Goal: Task Accomplishment & Management: Use online tool/utility

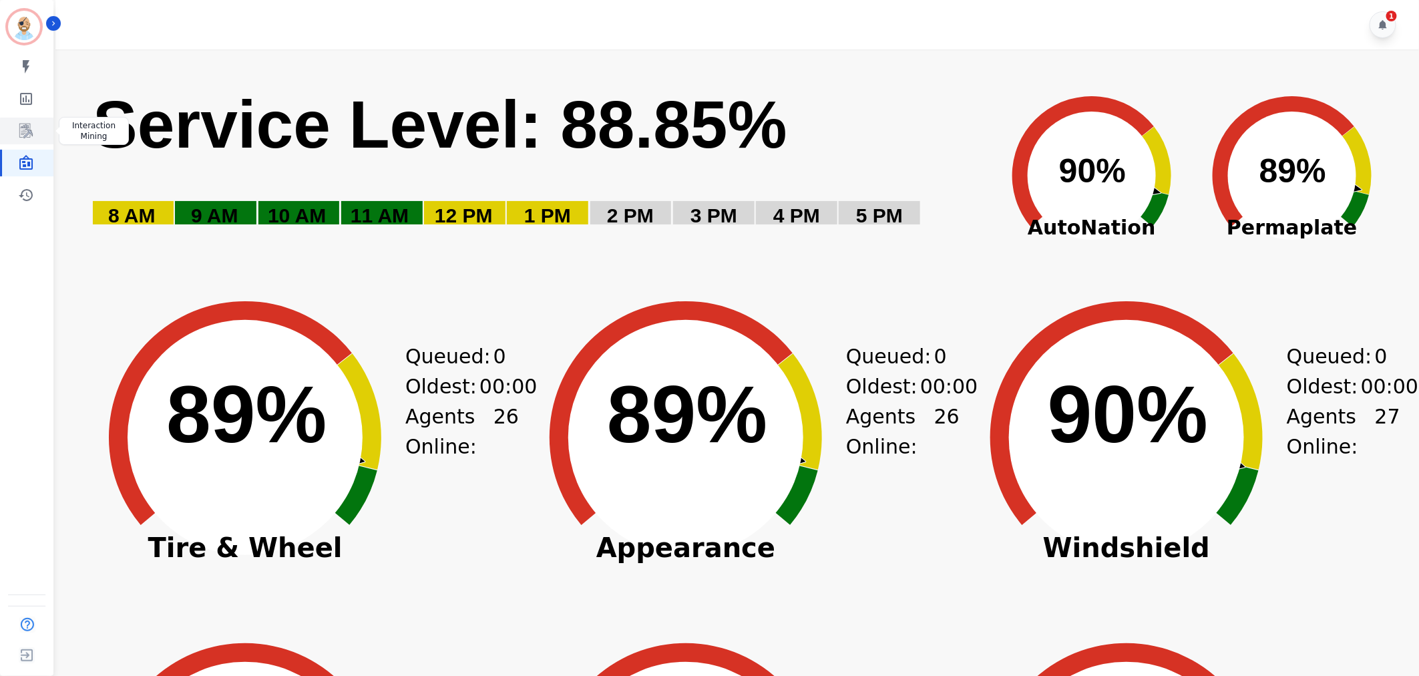
click at [37, 130] on link "Sidebar" at bounding box center [27, 131] width 51 height 27
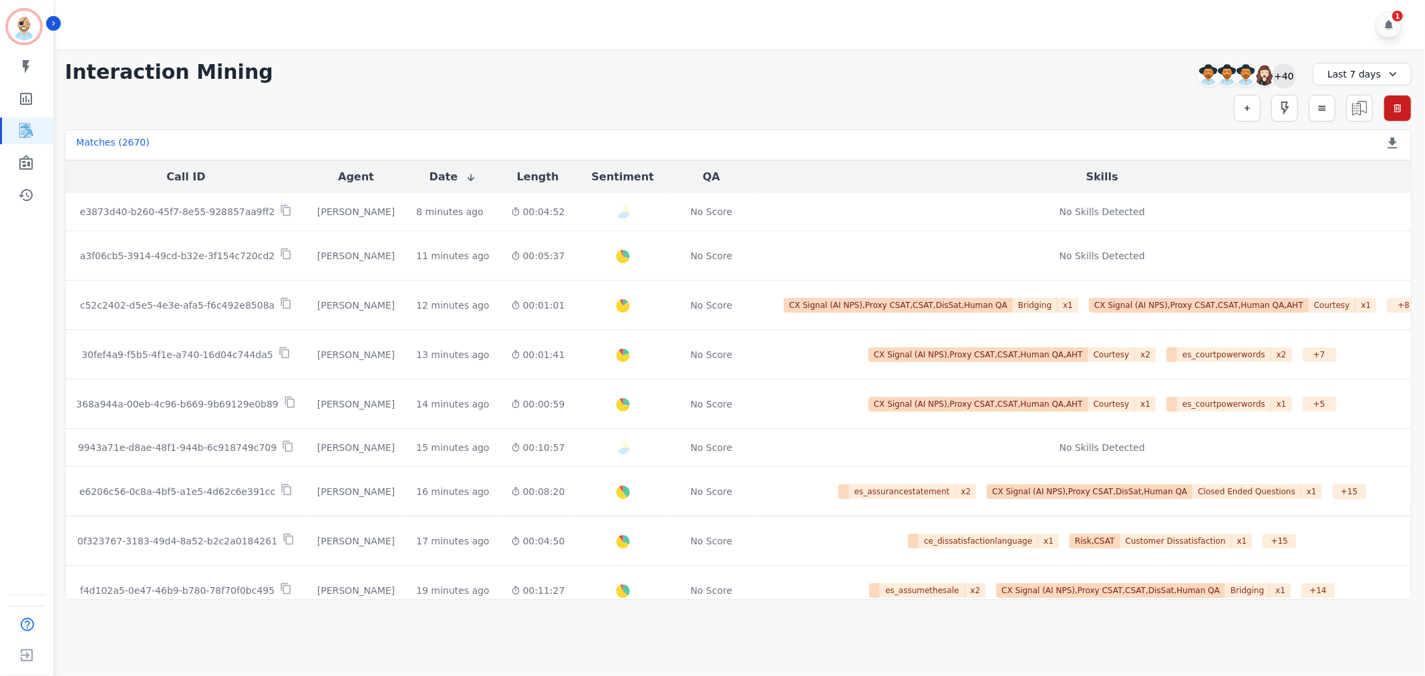
click at [1282, 68] on div "+40" at bounding box center [1283, 75] width 23 height 23
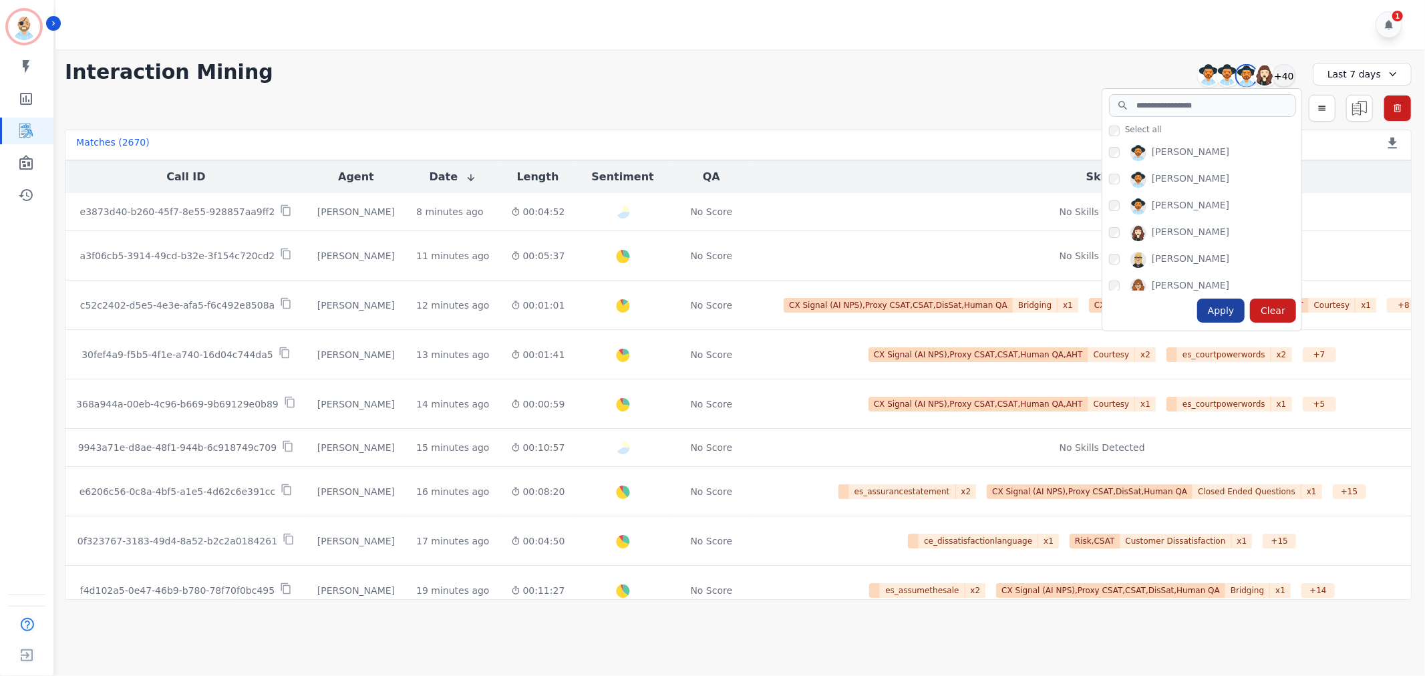
click at [1219, 307] on div "Apply" at bounding box center [1221, 311] width 48 height 24
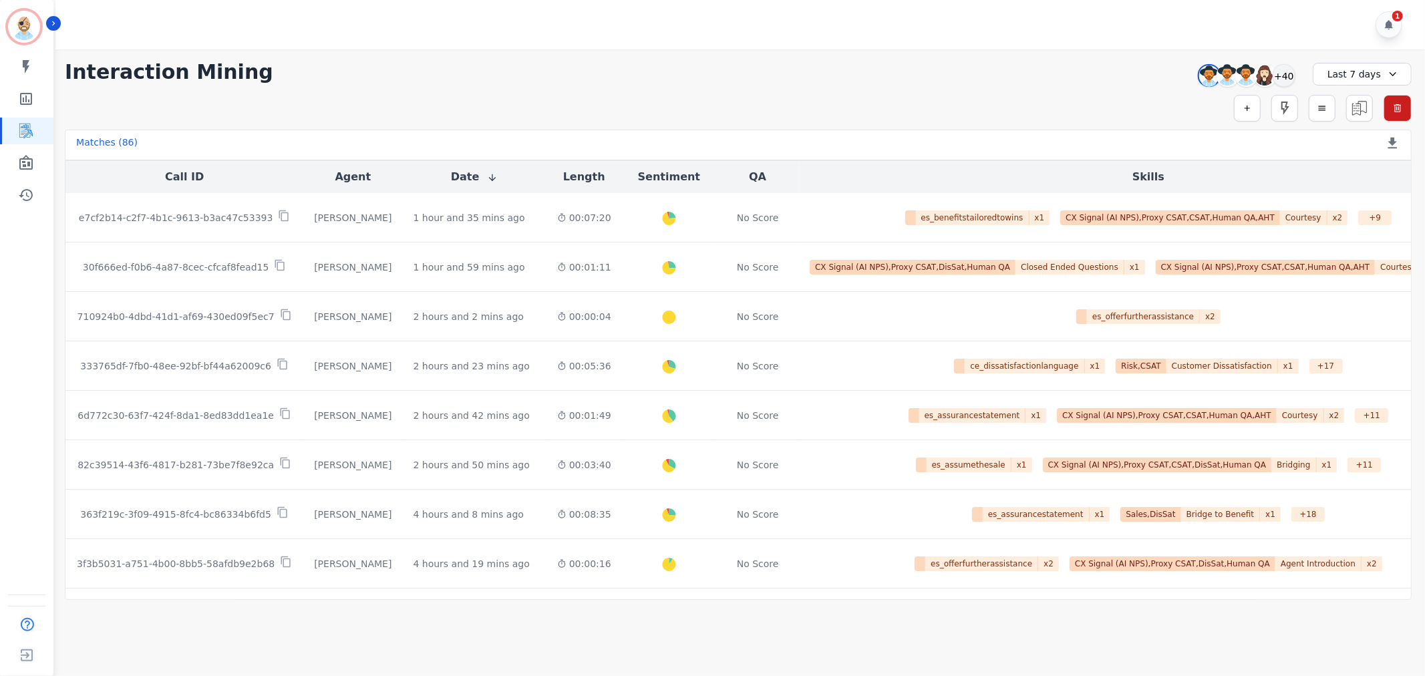
click at [448, 29] on div "1" at bounding box center [741, 24] width 1373 height 49
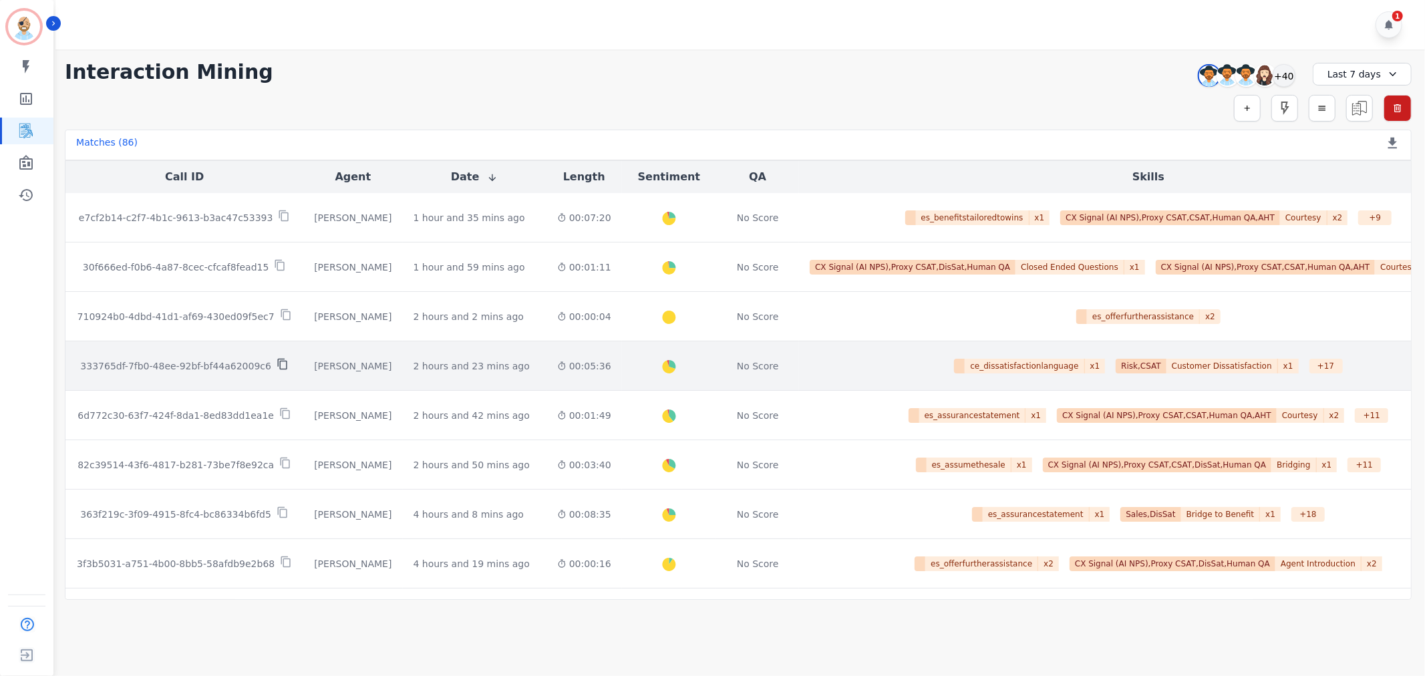
click at [277, 365] on icon at bounding box center [283, 364] width 12 height 12
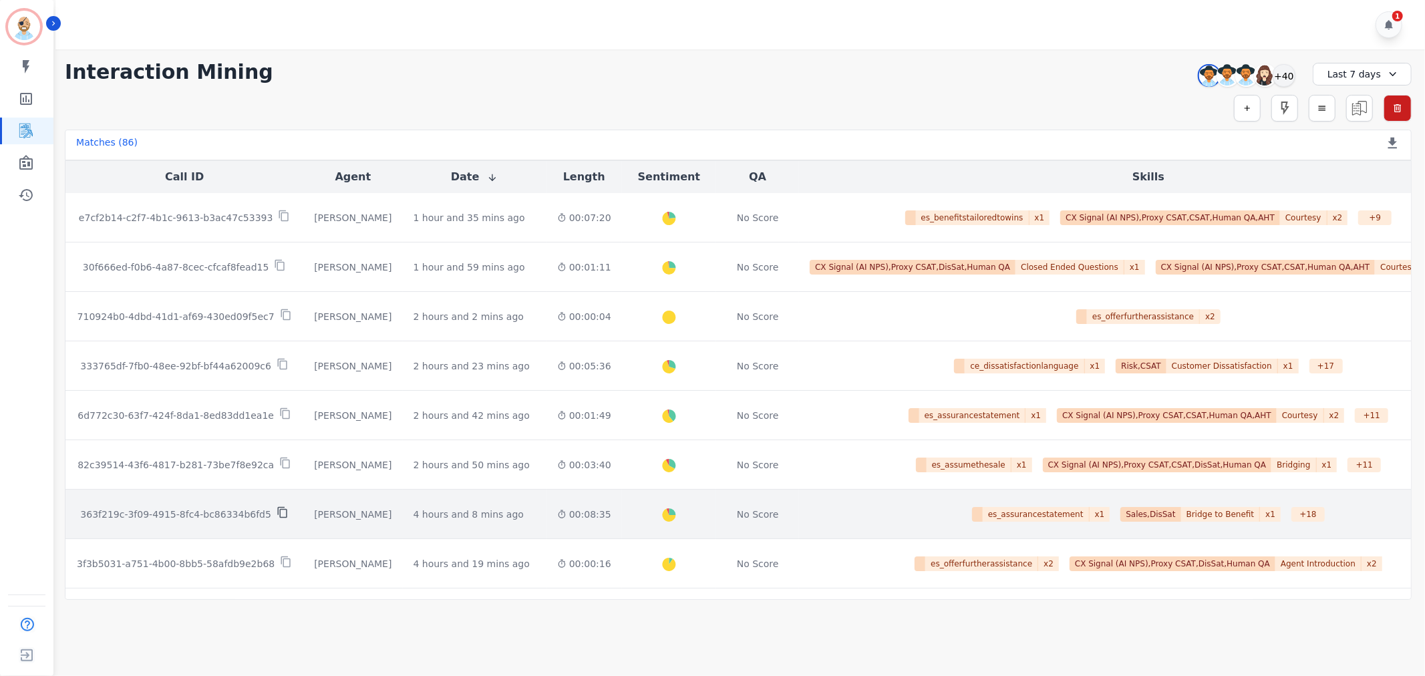
click at [277, 512] on icon at bounding box center [283, 512] width 12 height 12
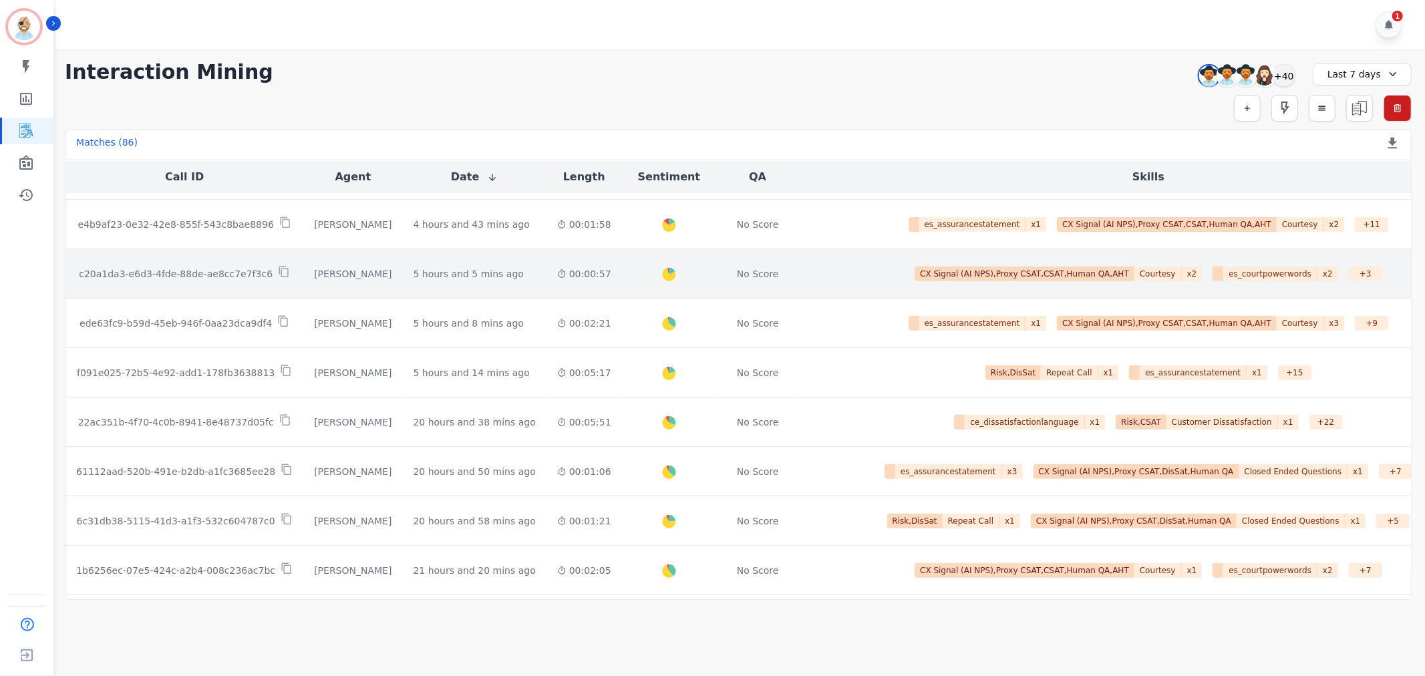
scroll to position [445, 0]
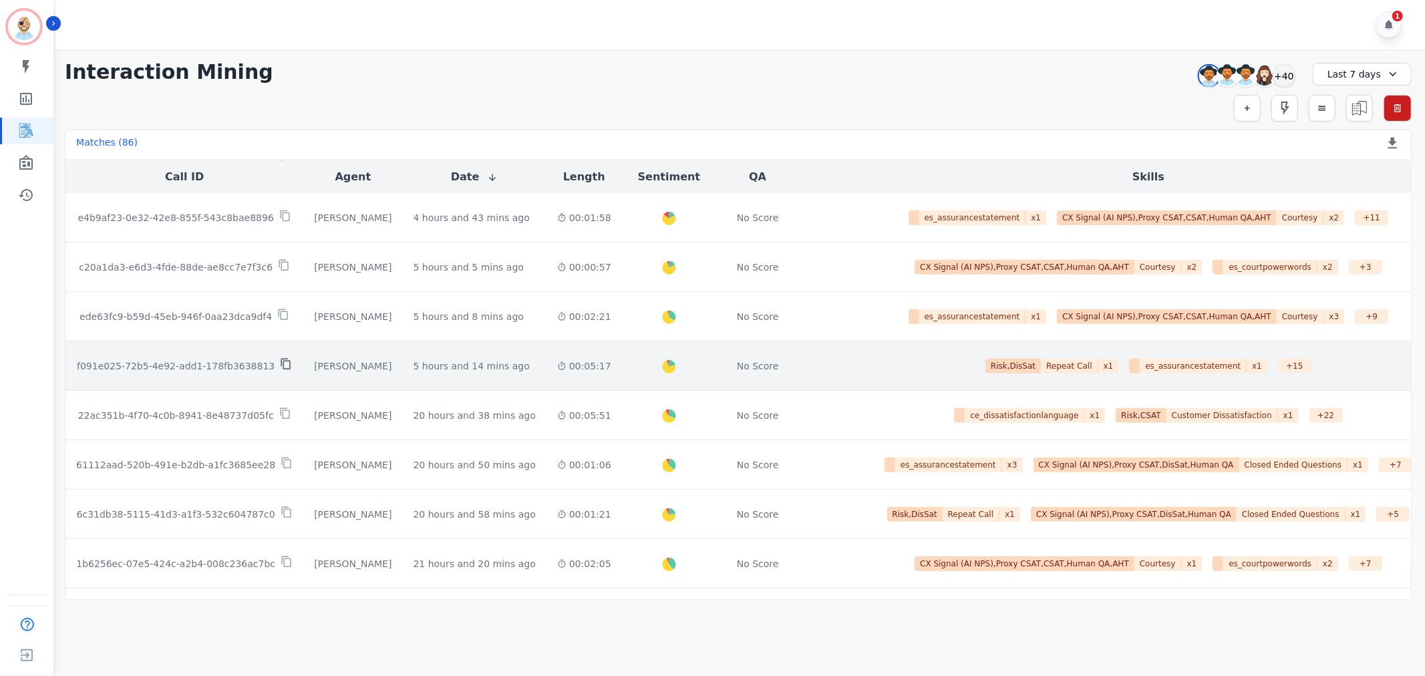
click at [280, 367] on icon at bounding box center [286, 364] width 12 height 12
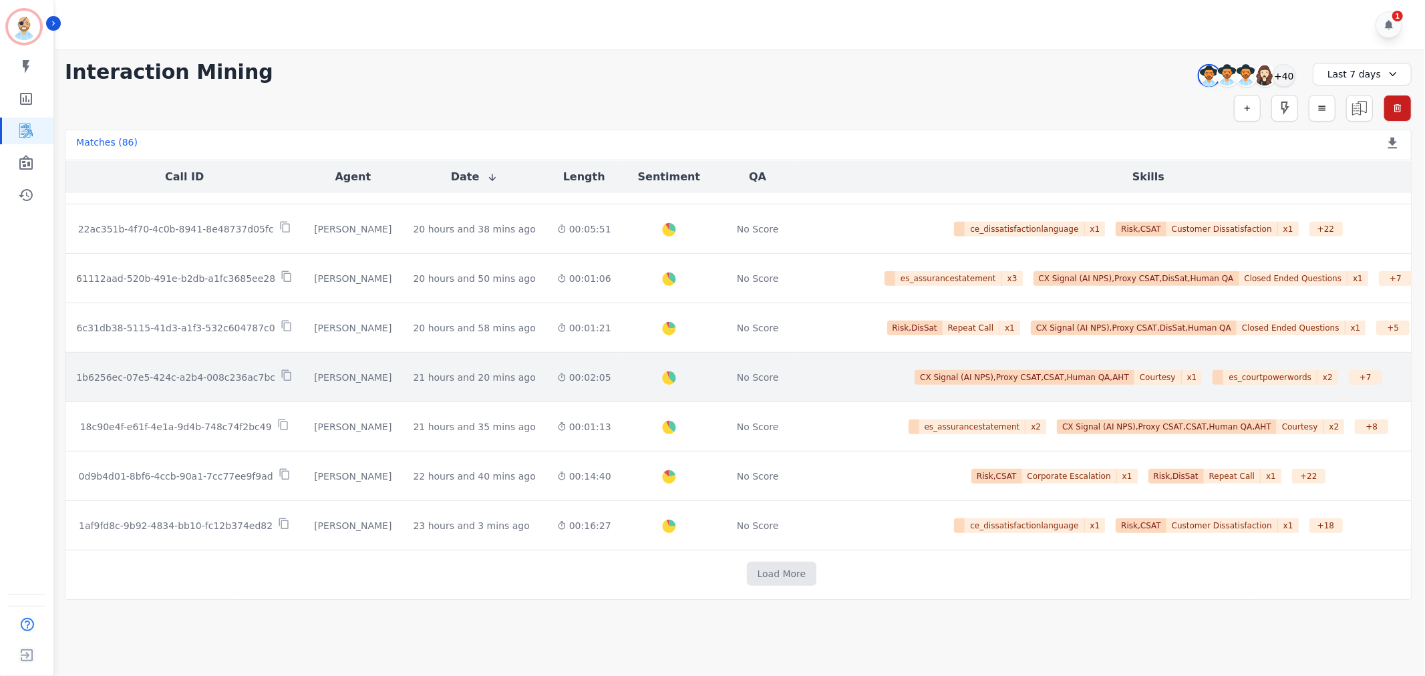
scroll to position [639, 0]
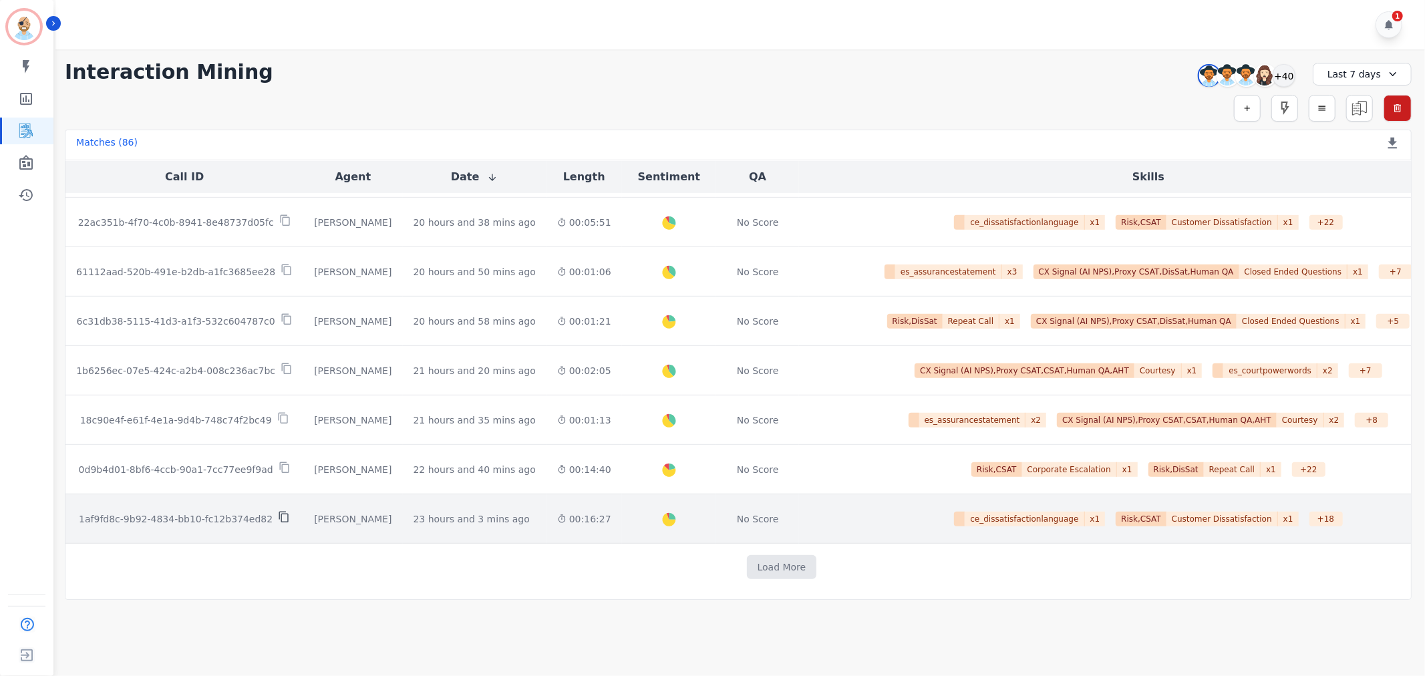
click at [278, 516] on icon at bounding box center [284, 517] width 12 height 12
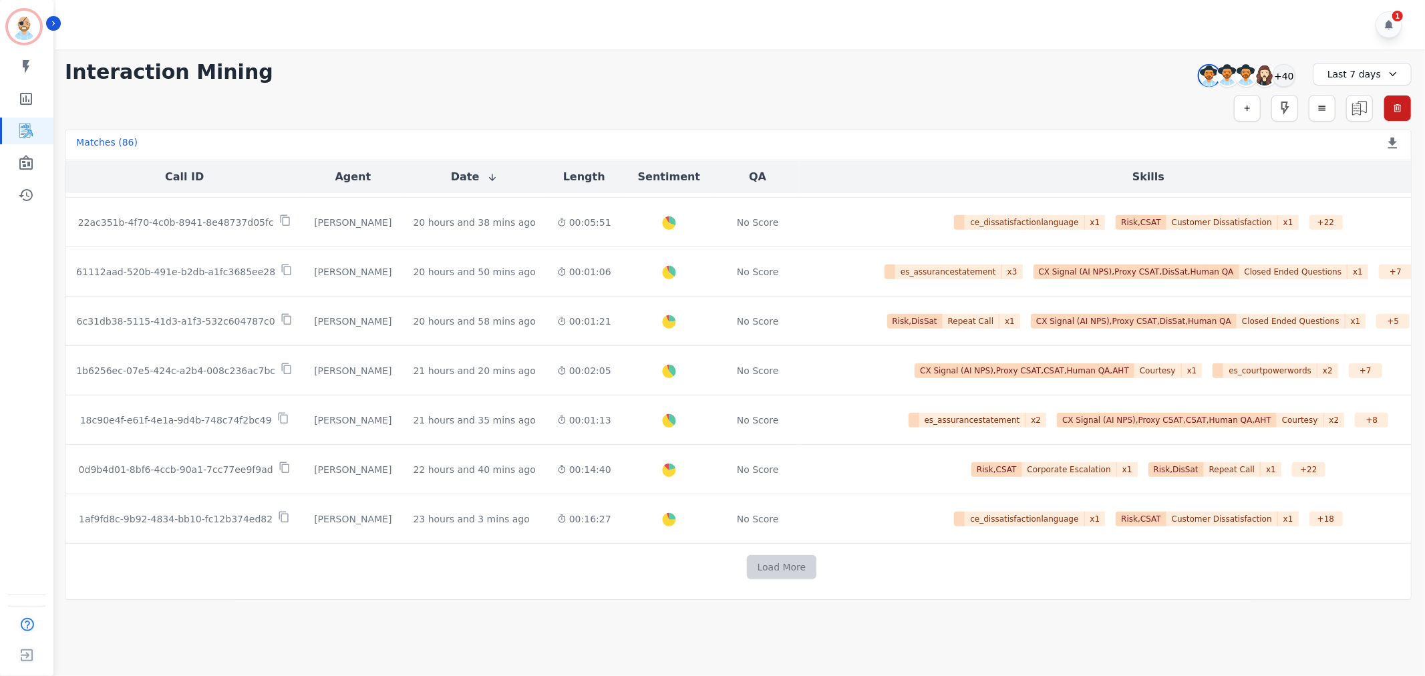
click at [755, 572] on button "Load More" at bounding box center [782, 567] width 70 height 24
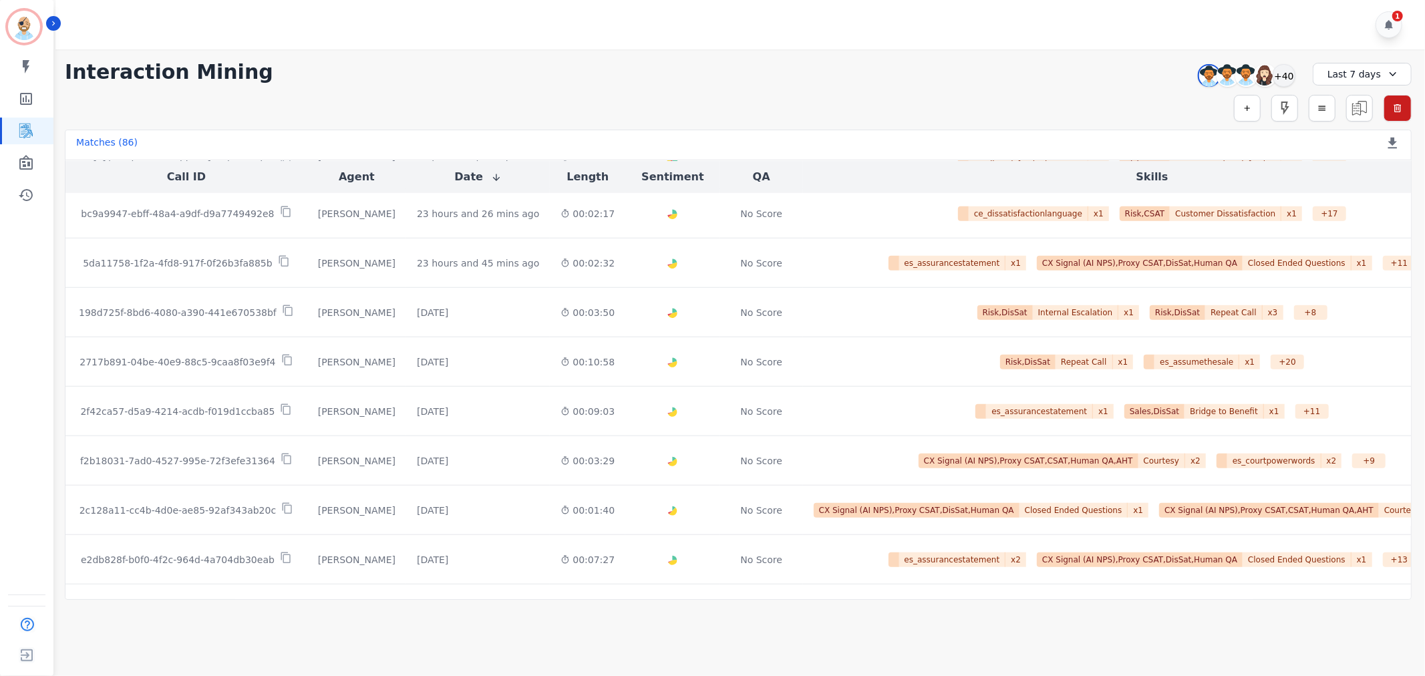
scroll to position [1010, 0]
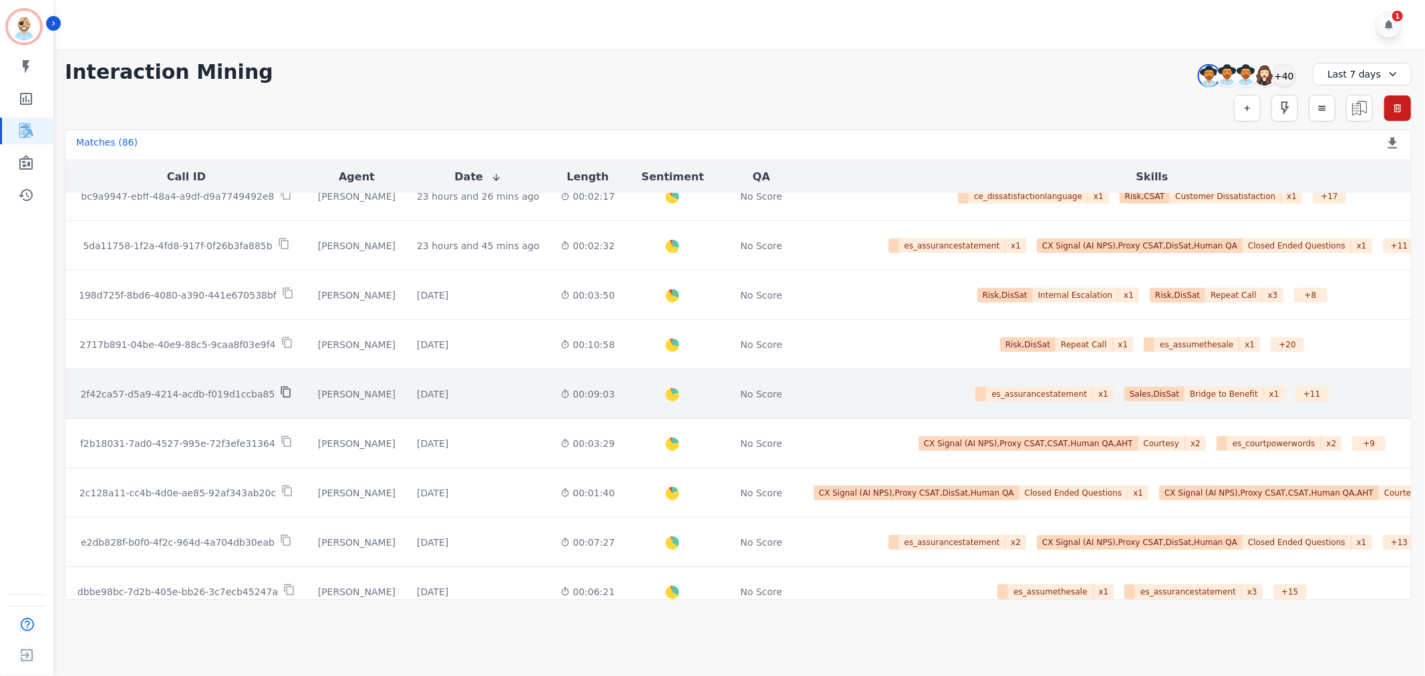
click at [280, 393] on icon at bounding box center [286, 392] width 12 height 12
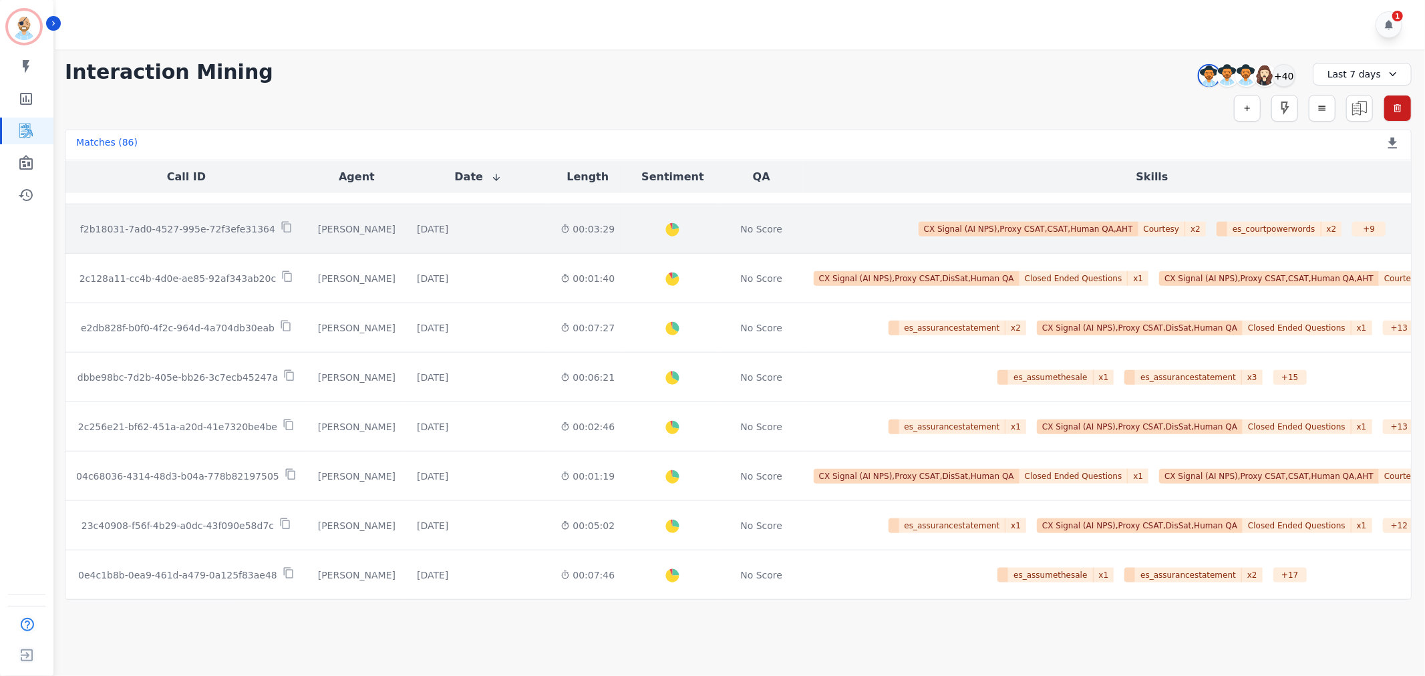
scroll to position [1232, 0]
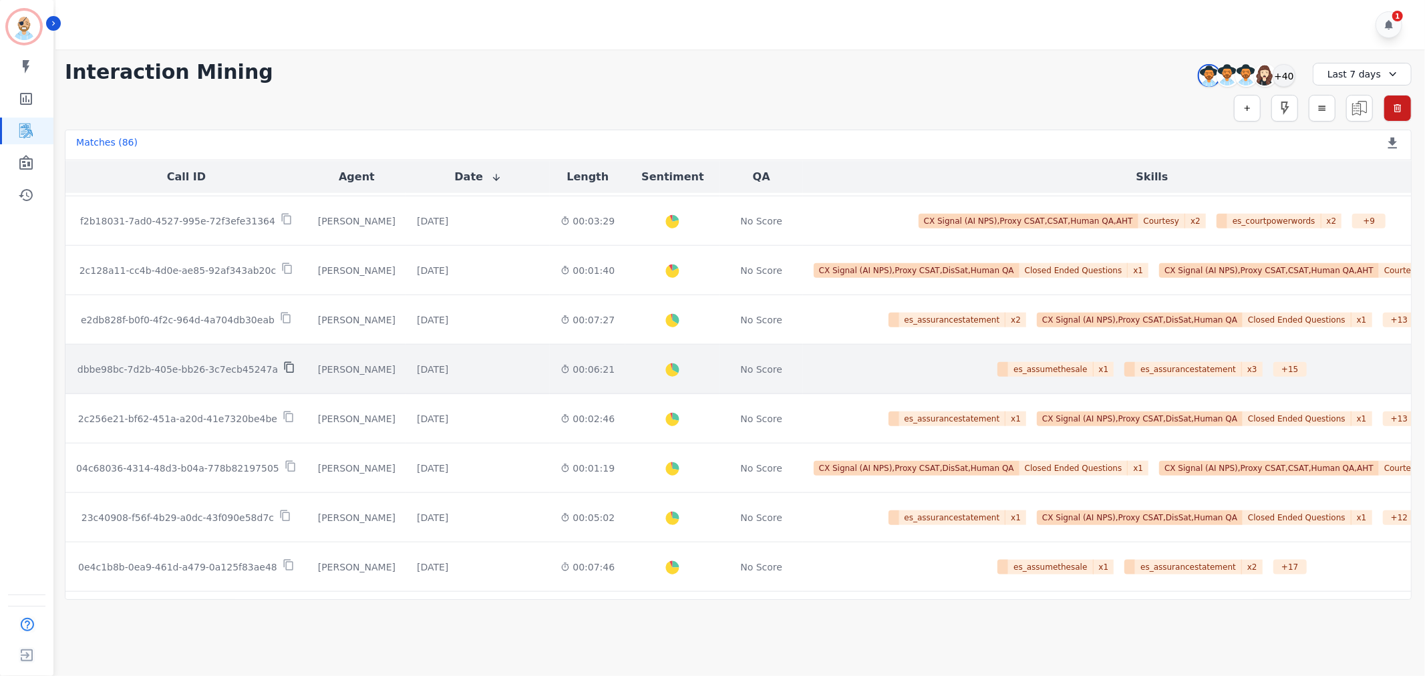
click at [285, 366] on icon at bounding box center [289, 367] width 9 height 11
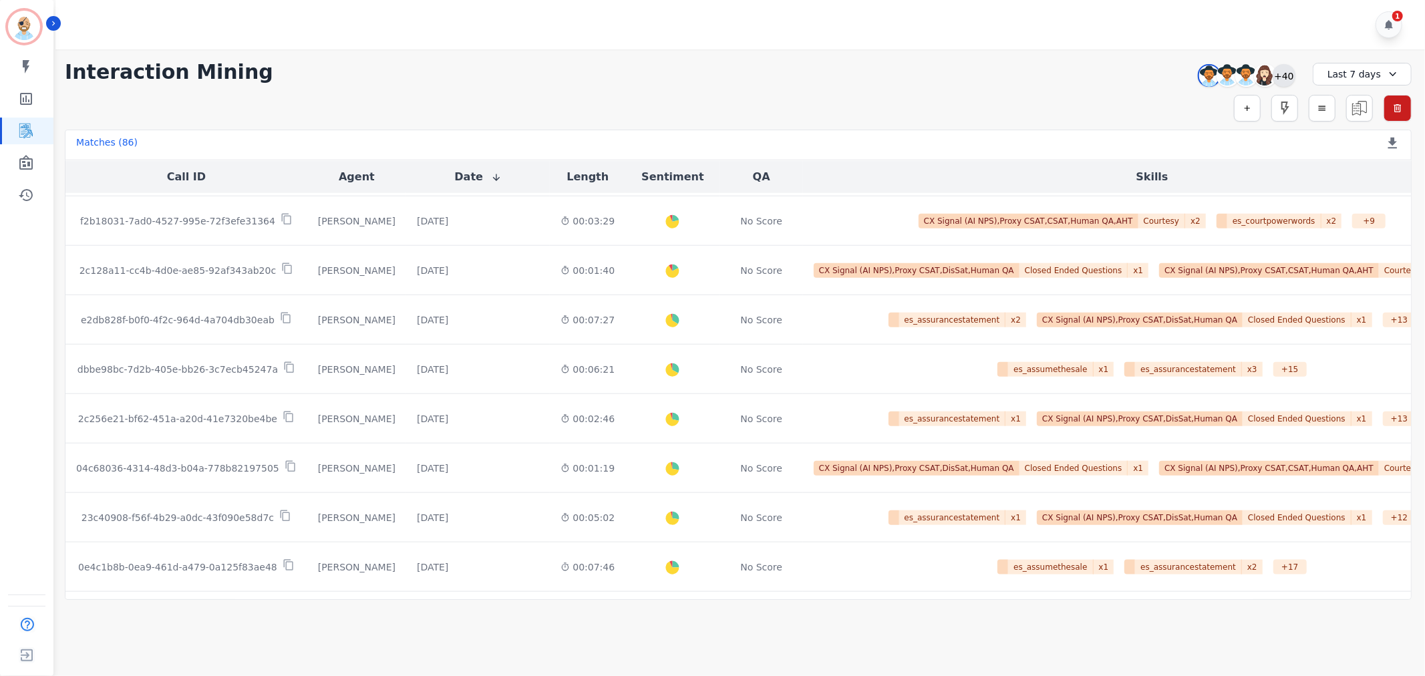
click at [1282, 71] on div "+40" at bounding box center [1283, 75] width 23 height 23
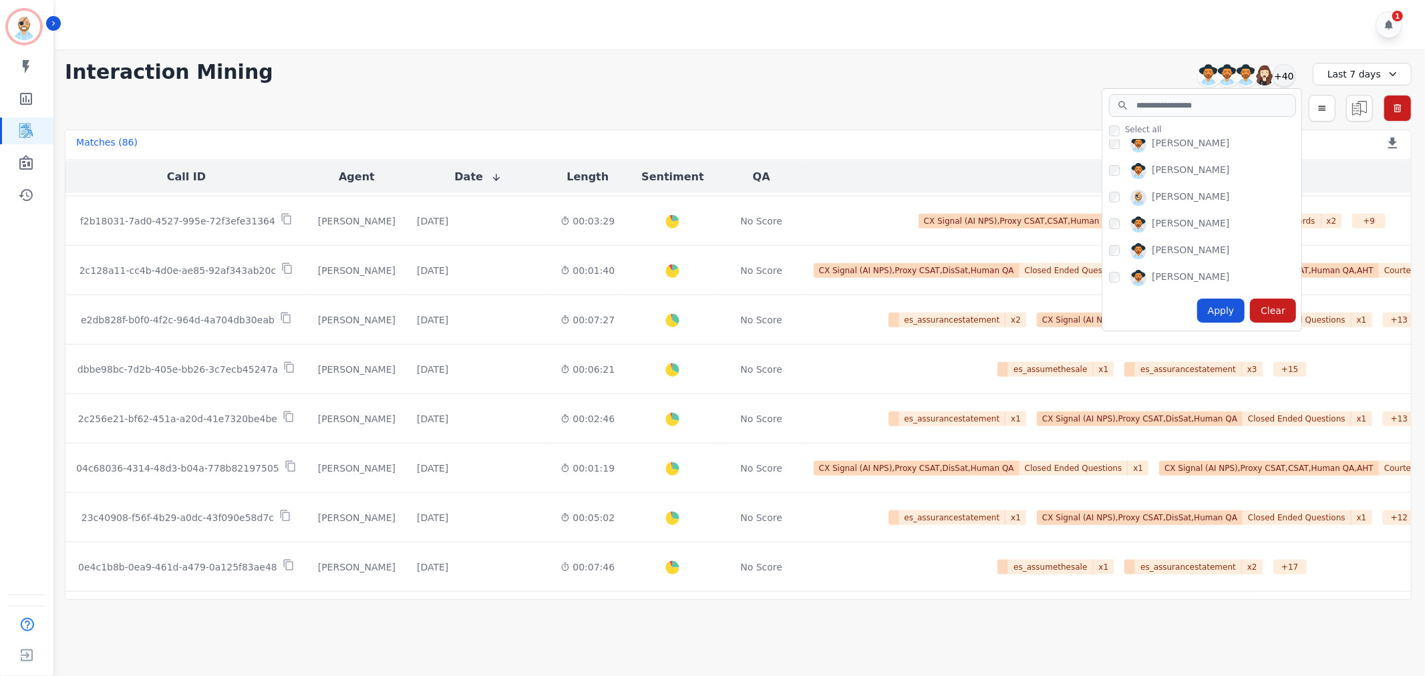
scroll to position [148, 0]
click at [1238, 309] on div "Apply" at bounding box center [1221, 311] width 48 height 24
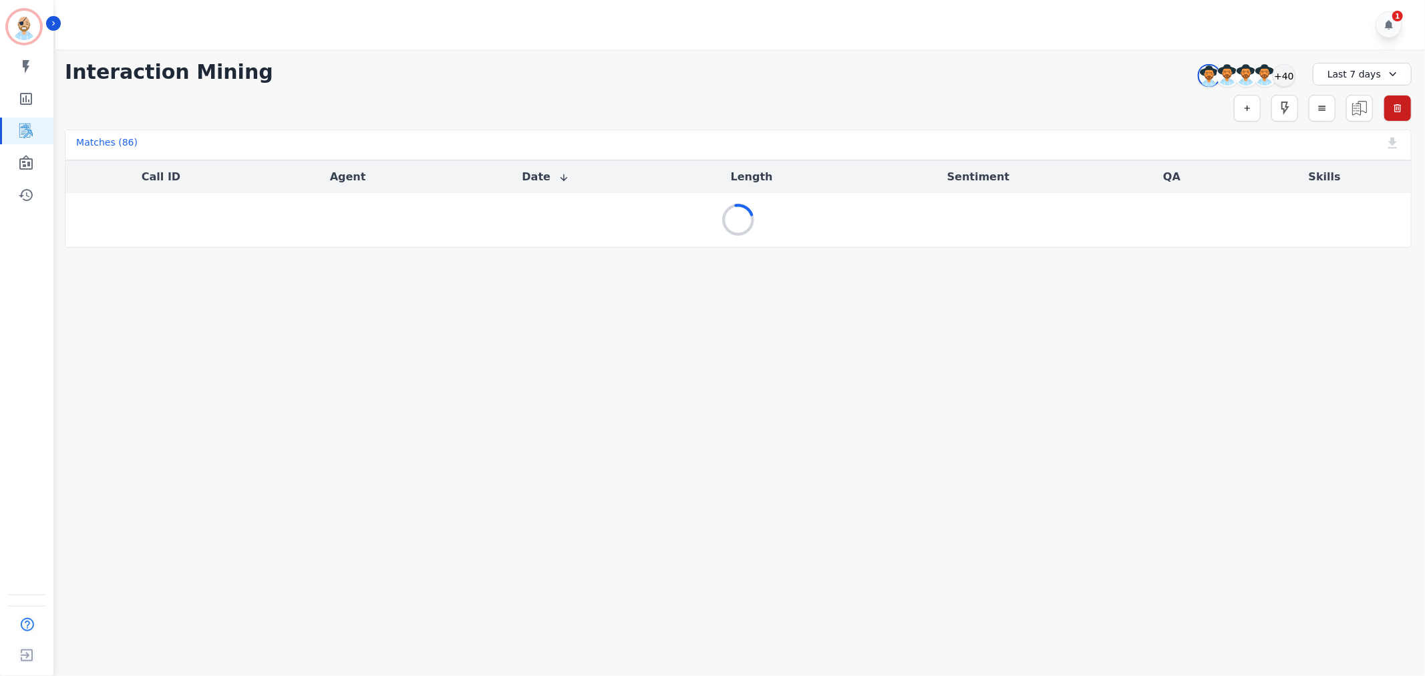
click at [987, 63] on div "**********" at bounding box center [738, 72] width 1347 height 24
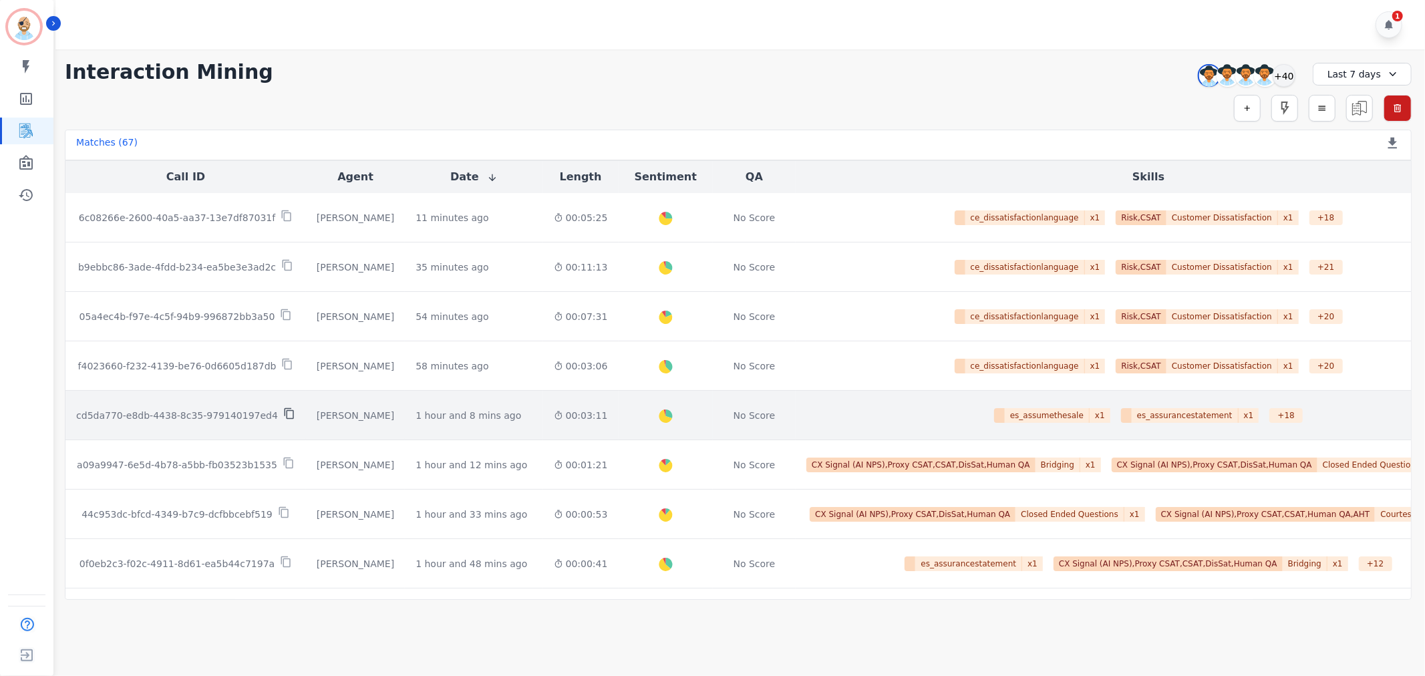
click at [283, 417] on icon at bounding box center [289, 413] width 12 height 12
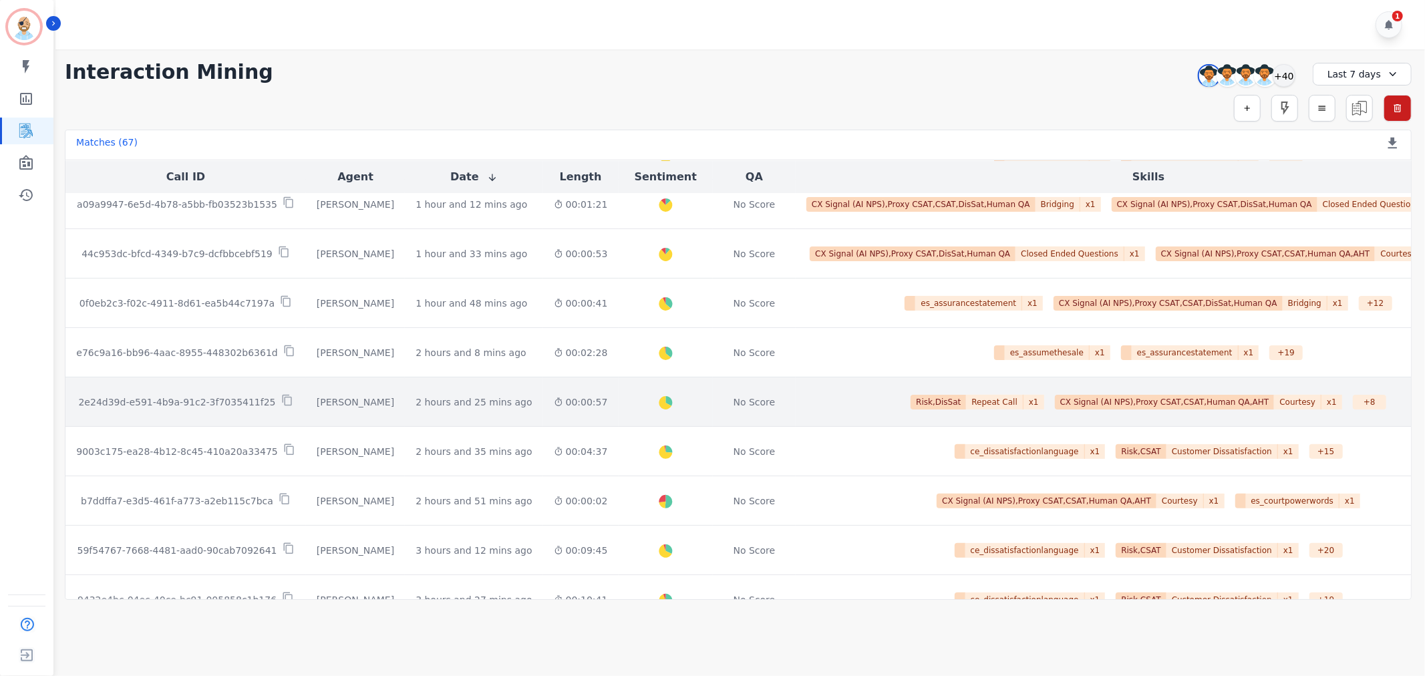
scroll to position [297, 0]
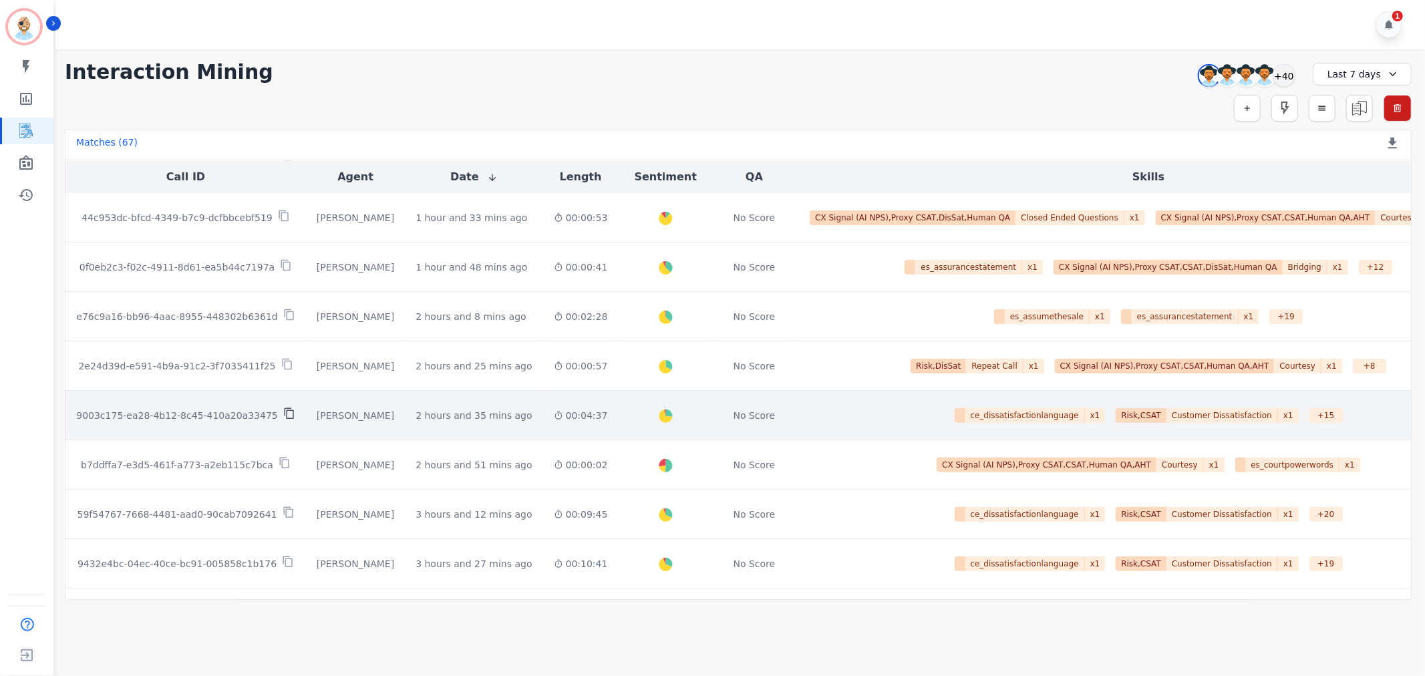
click at [283, 415] on icon at bounding box center [289, 413] width 12 height 12
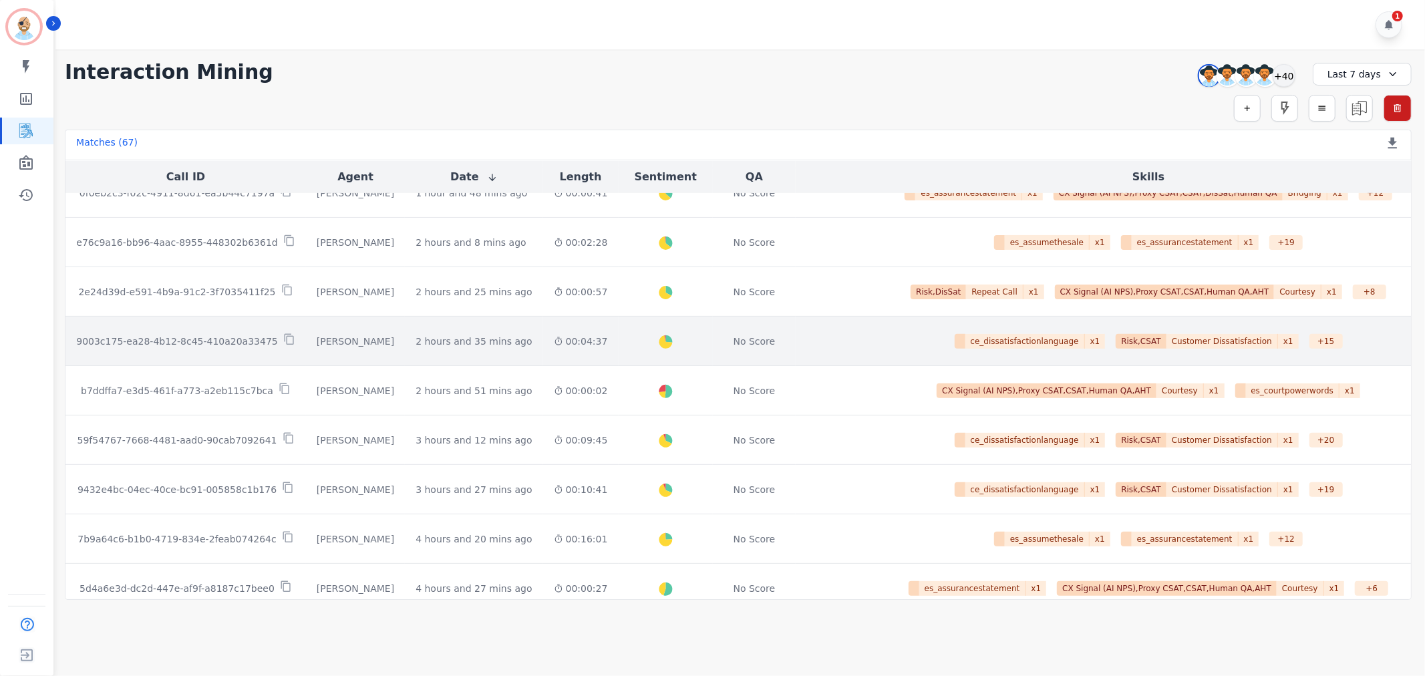
scroll to position [445, 0]
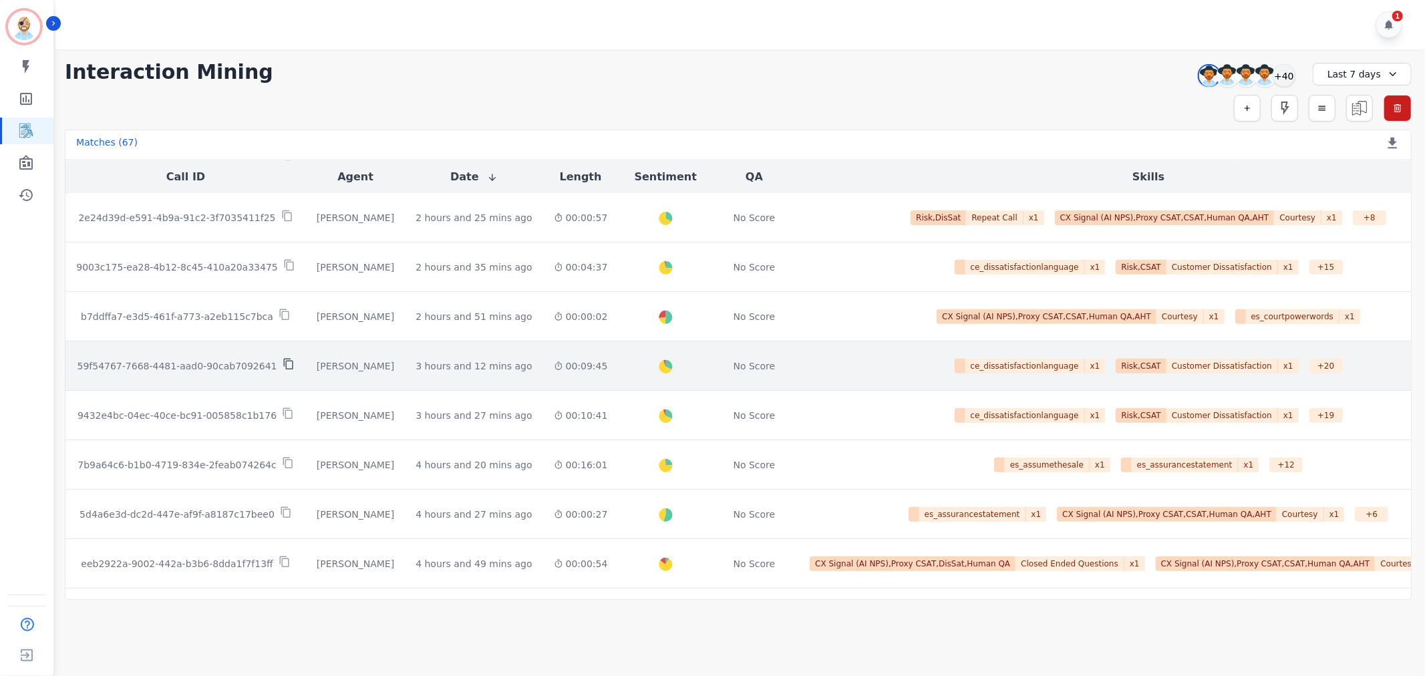
click at [283, 364] on icon at bounding box center [289, 364] width 12 height 12
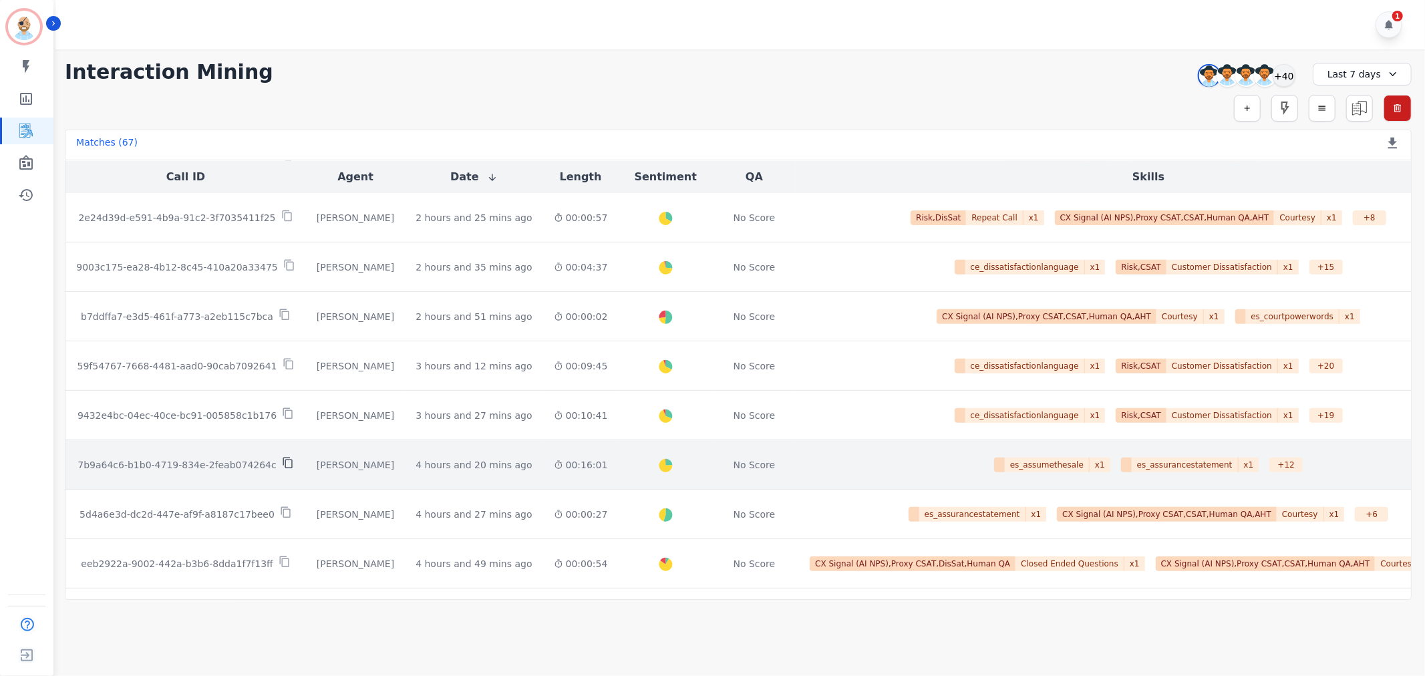
click at [283, 461] on icon at bounding box center [287, 463] width 9 height 11
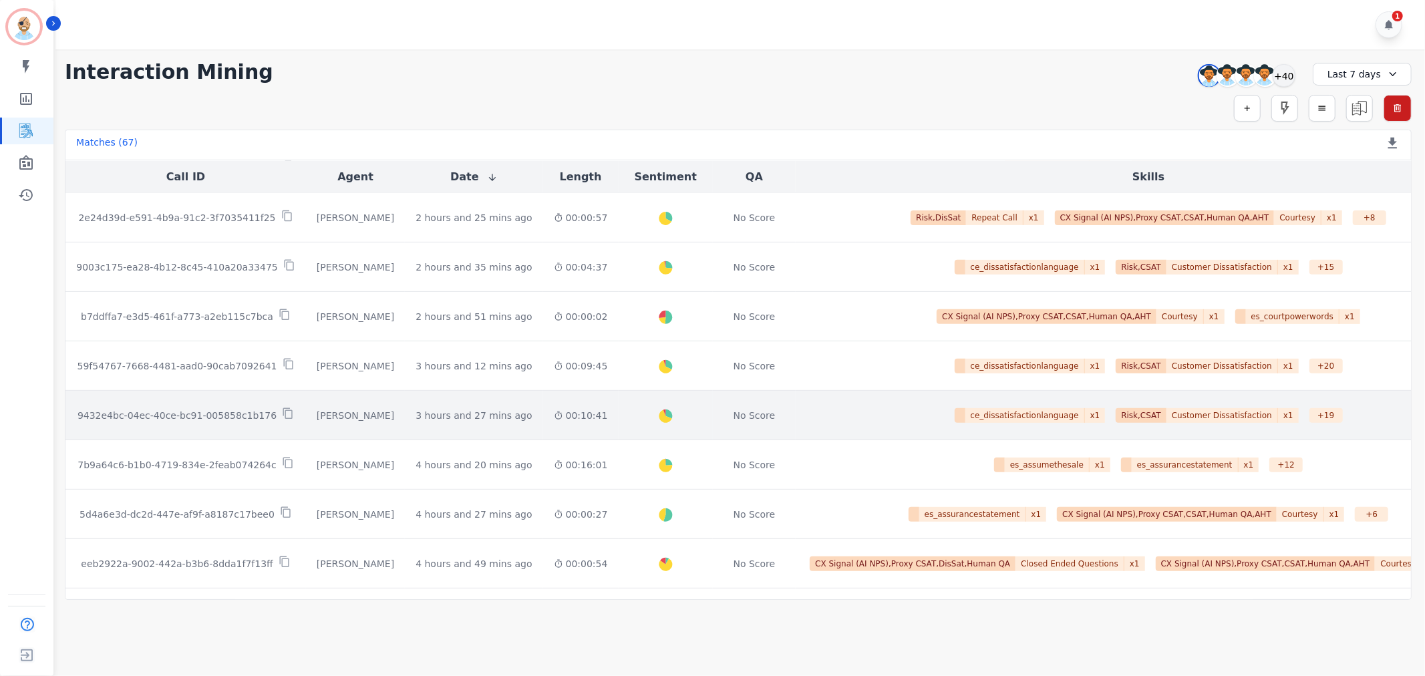
click at [275, 410] on div "9432e4bc-04ec-40ce-bc91-005858c1b176" at bounding box center [185, 414] width 219 height 15
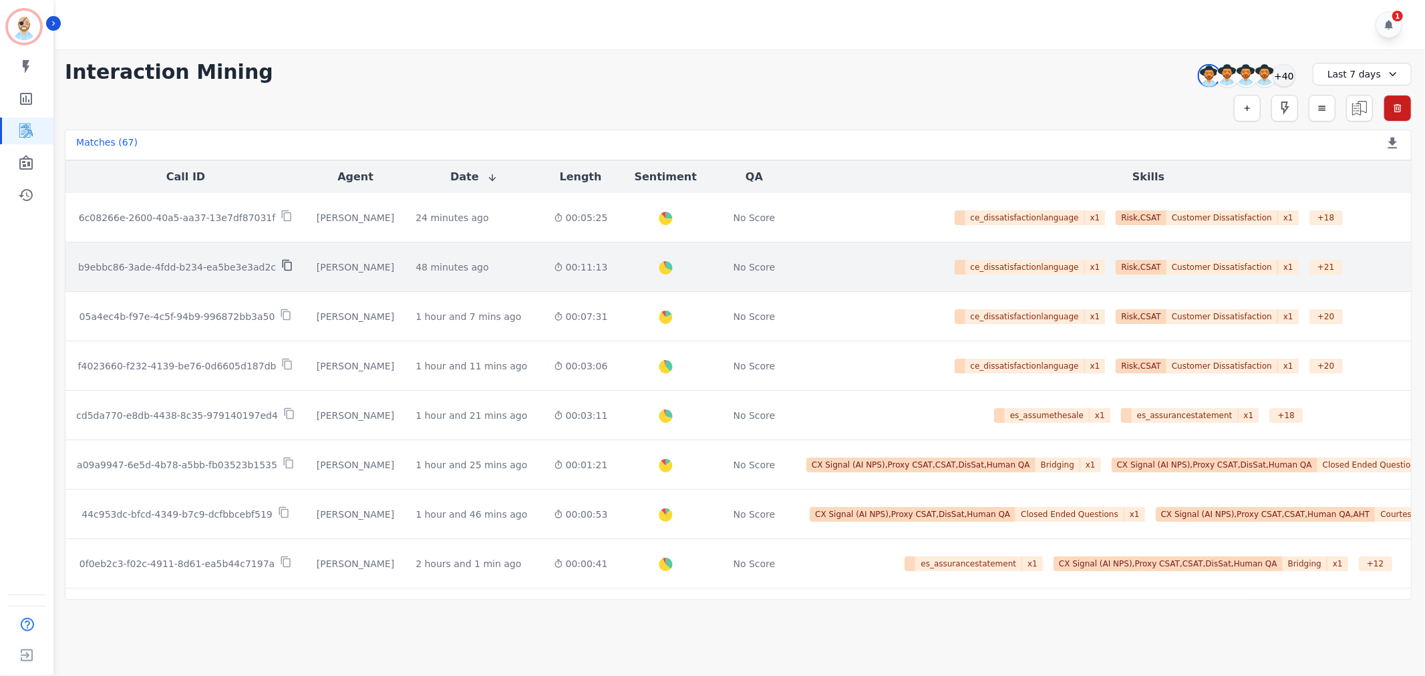
click at [281, 263] on icon at bounding box center [287, 265] width 12 height 12
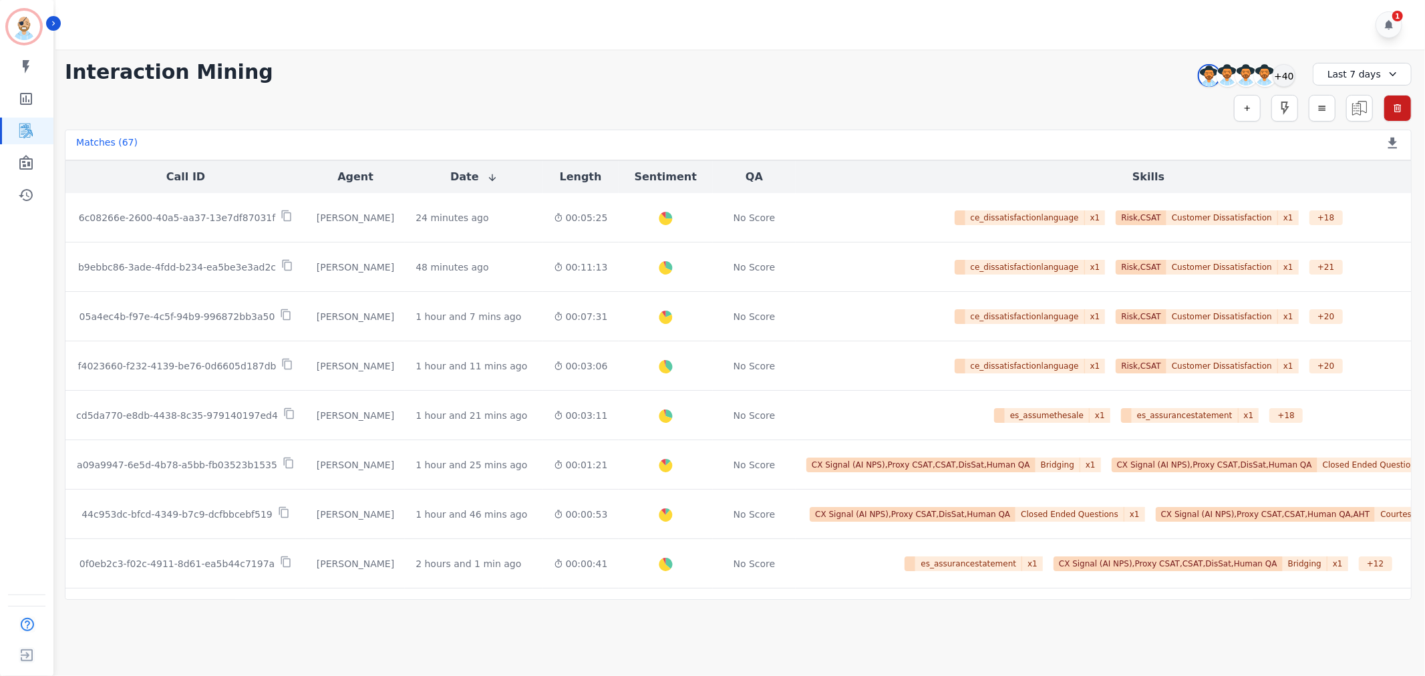
click at [466, 60] on div "**********" at bounding box center [738, 72] width 1347 height 24
click at [596, 63] on div "**********" at bounding box center [738, 72] width 1347 height 24
click at [1282, 68] on div "+40" at bounding box center [1283, 75] width 23 height 23
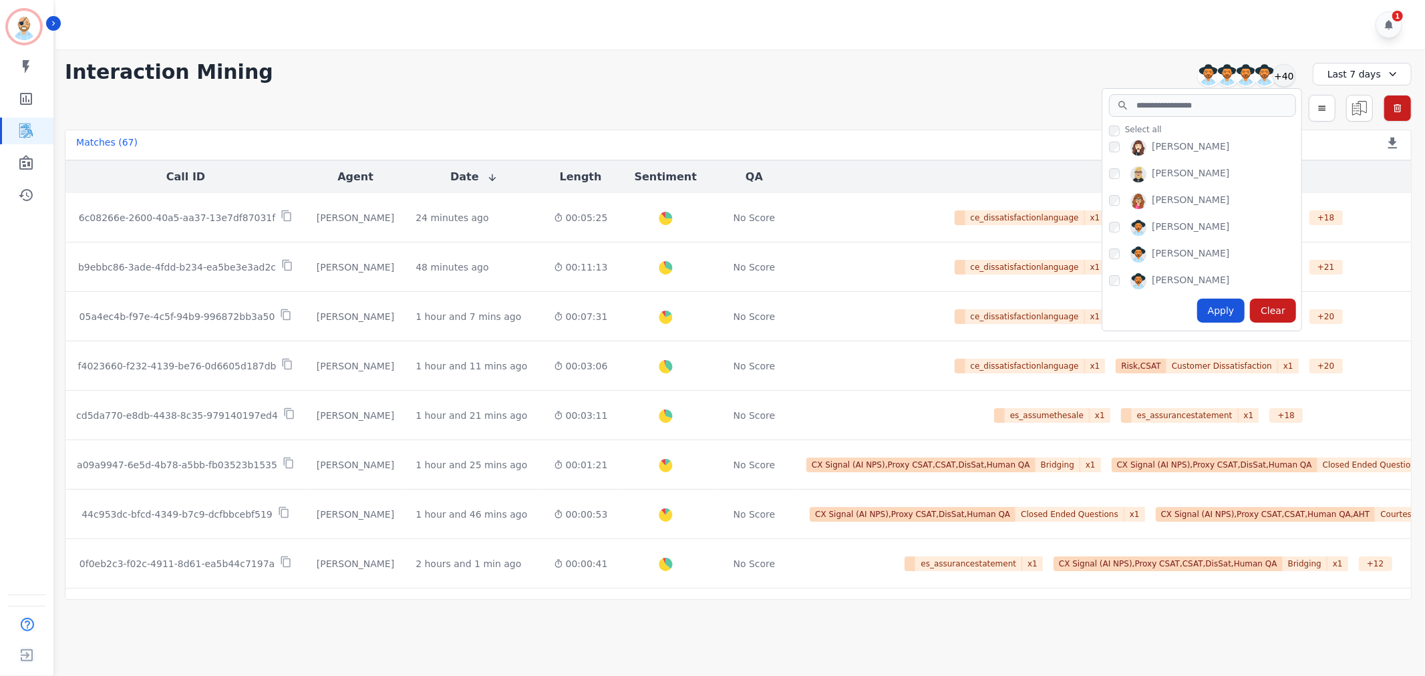
scroll to position [148, 0]
click at [1218, 310] on div "Apply" at bounding box center [1221, 311] width 48 height 24
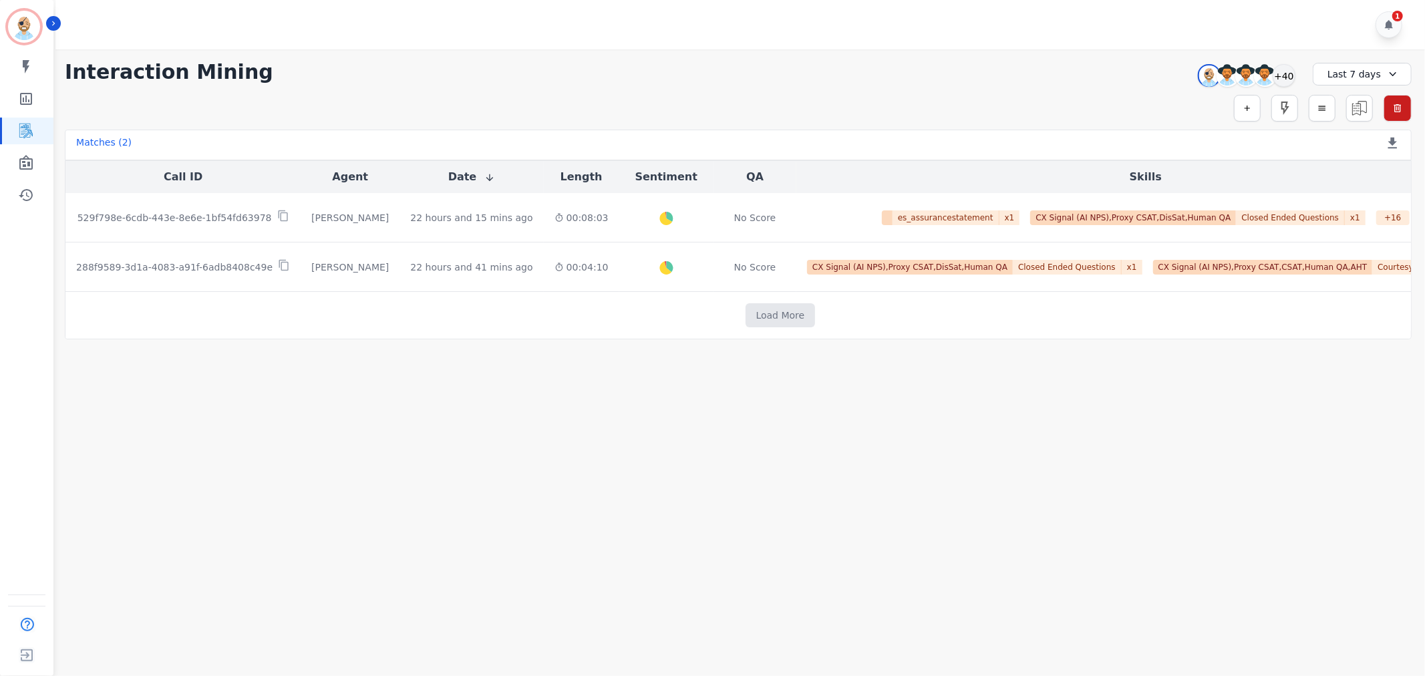
click at [625, 69] on div "**********" at bounding box center [738, 72] width 1347 height 24
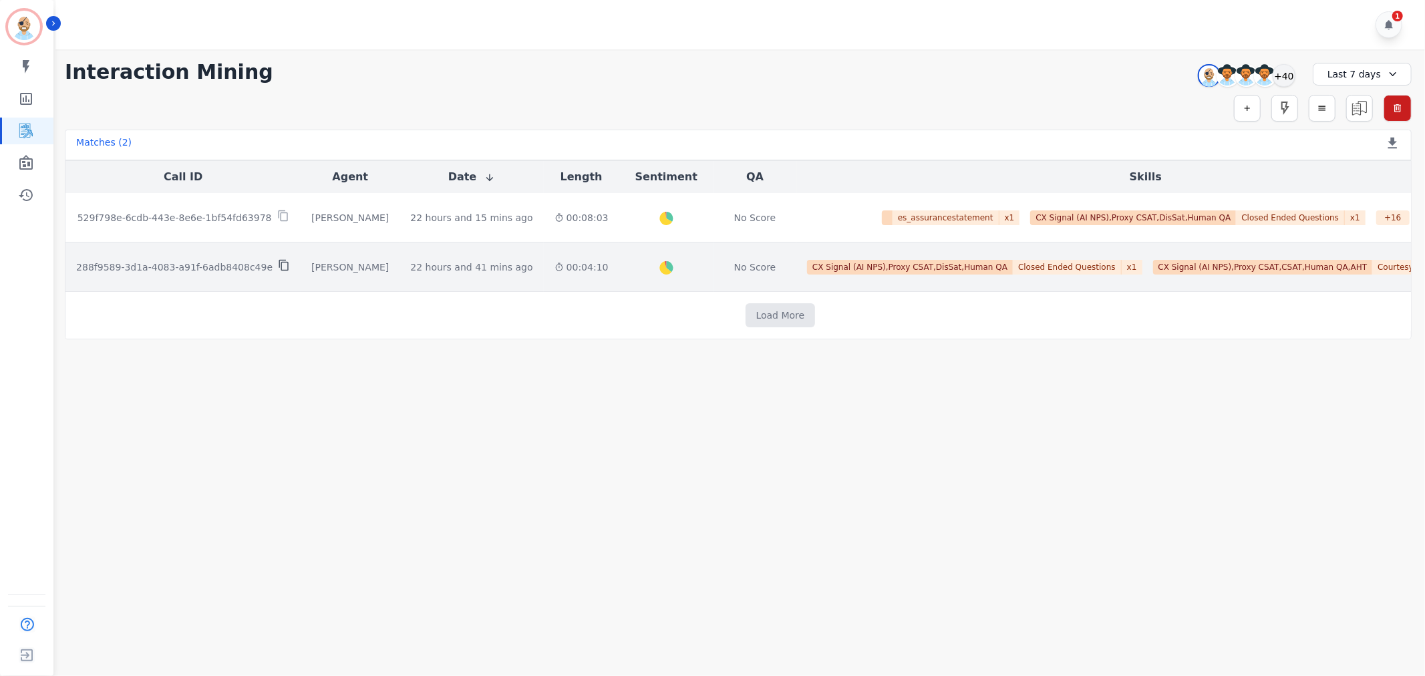
click at [278, 263] on icon at bounding box center [284, 265] width 12 height 12
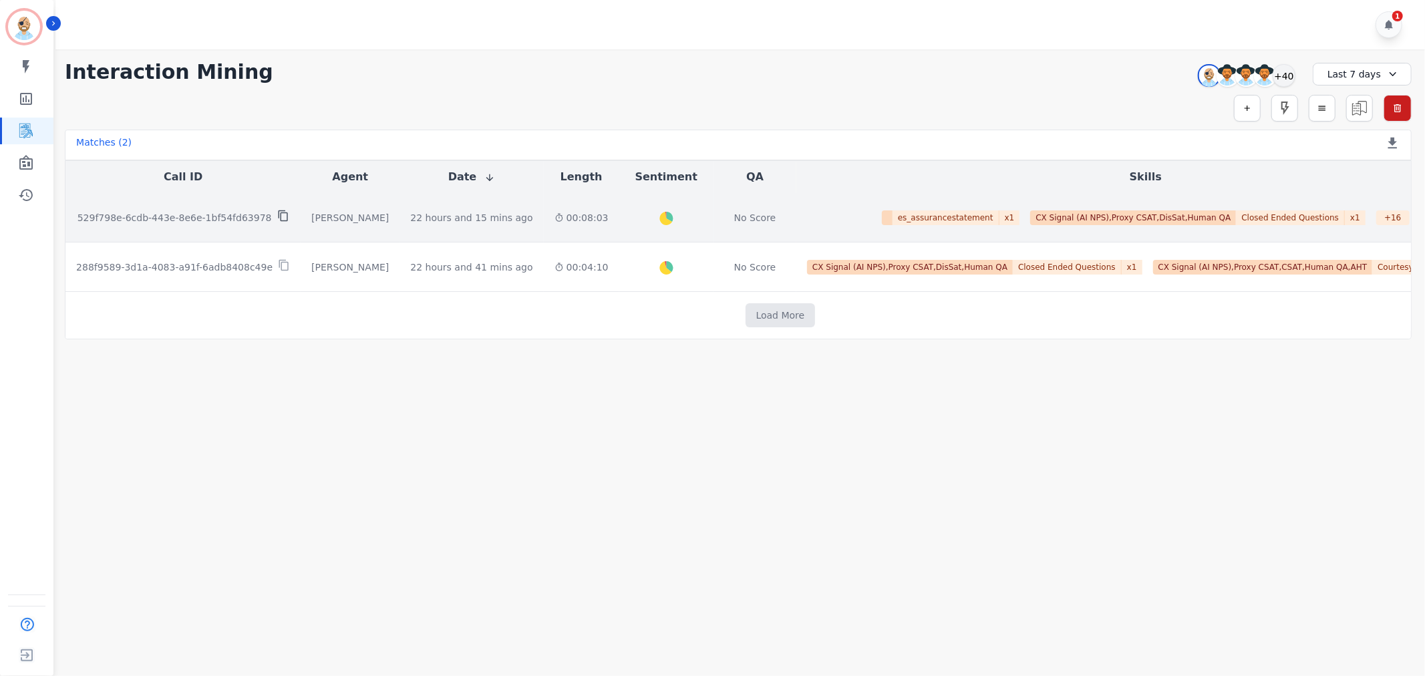
click at [278, 212] on icon at bounding box center [282, 215] width 9 height 11
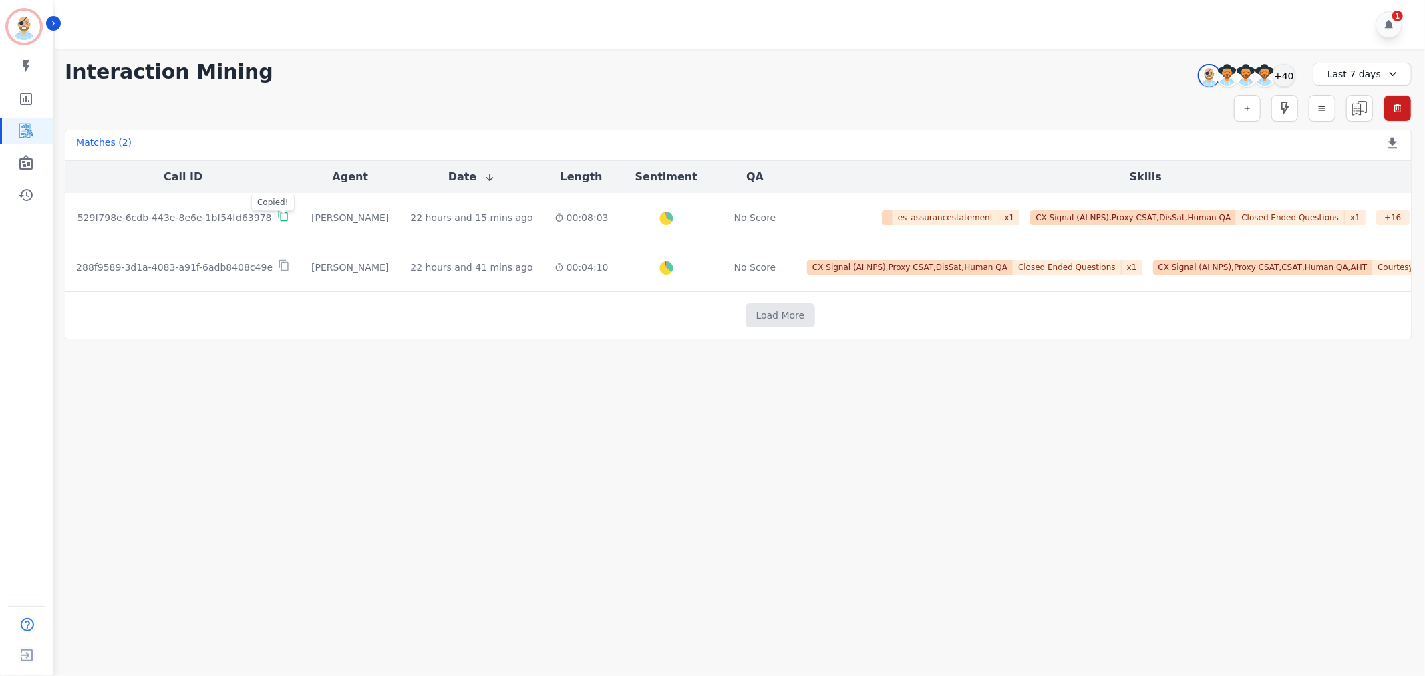
click at [622, 36] on div "1" at bounding box center [741, 24] width 1373 height 49
click at [704, 78] on div "**********" at bounding box center [738, 72] width 1347 height 24
click at [1279, 75] on div "+40" at bounding box center [1283, 75] width 23 height 23
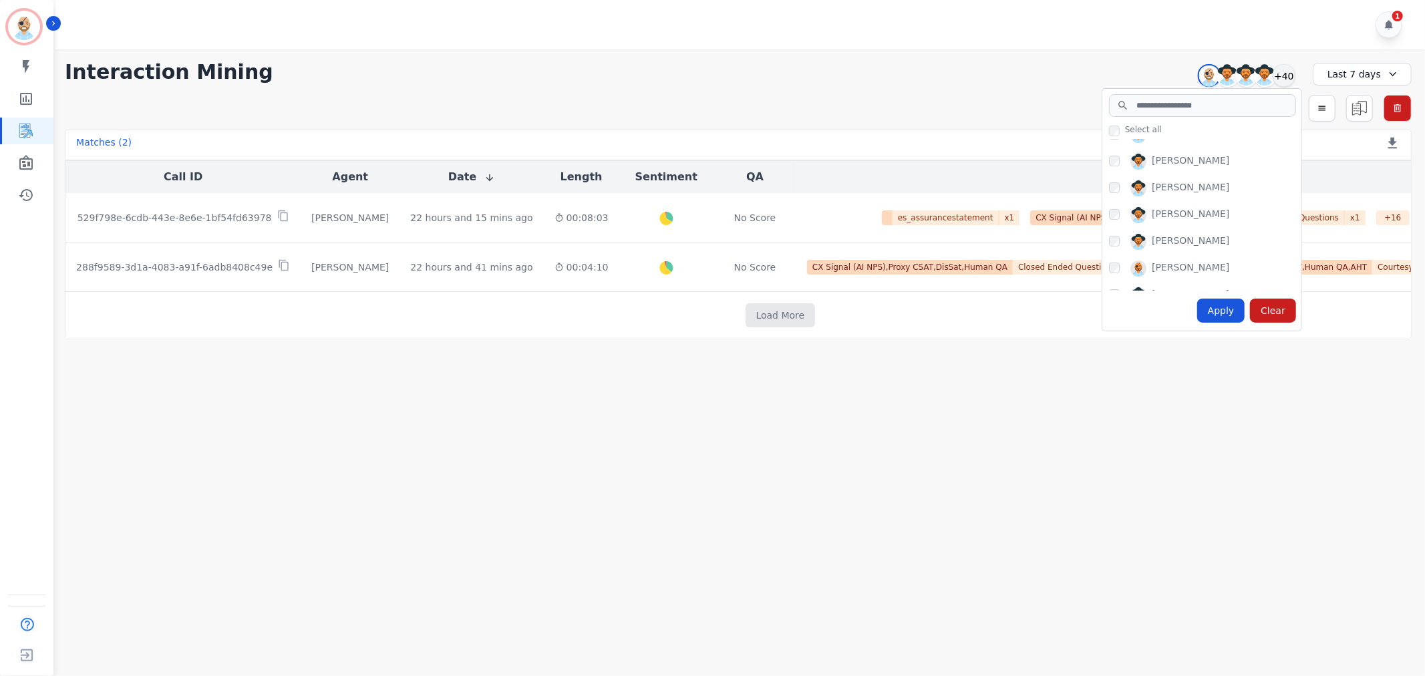
scroll to position [222, 0]
click at [1218, 314] on div "Apply" at bounding box center [1221, 311] width 48 height 24
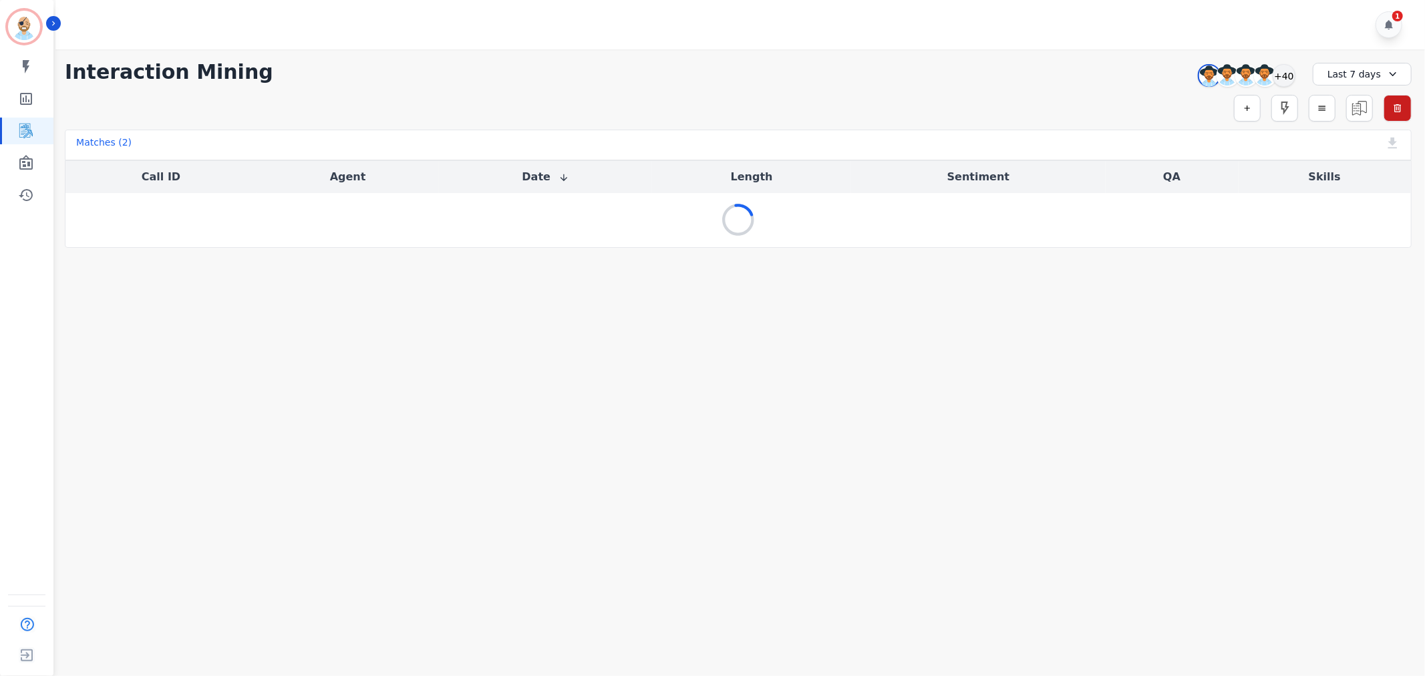
click at [725, 23] on div "1" at bounding box center [741, 24] width 1373 height 49
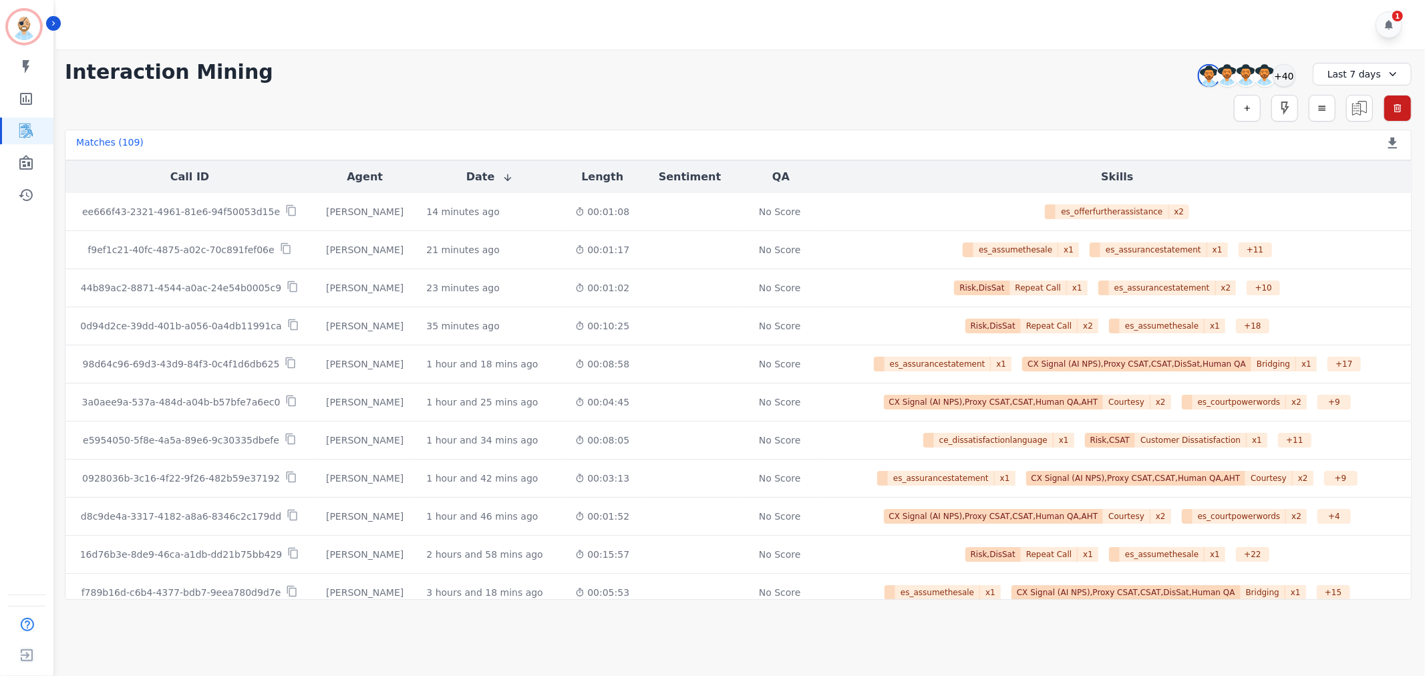
click at [798, 9] on div "1" at bounding box center [741, 24] width 1373 height 49
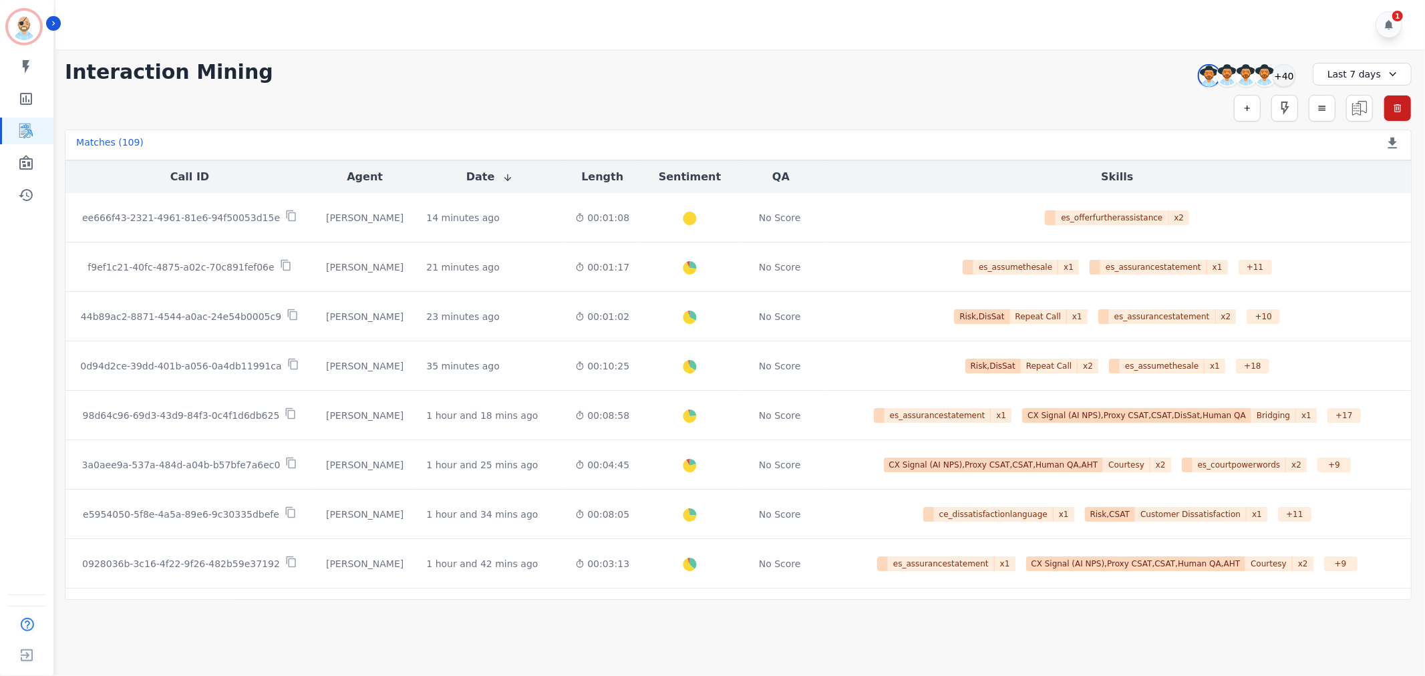
click at [648, 28] on div "1" at bounding box center [741, 24] width 1373 height 49
click at [787, 27] on div "1" at bounding box center [741, 24] width 1373 height 49
click at [625, 8] on div "1" at bounding box center [741, 24] width 1373 height 49
click at [622, 20] on div "1" at bounding box center [741, 24] width 1373 height 49
click at [789, 14] on div "1" at bounding box center [741, 24] width 1373 height 49
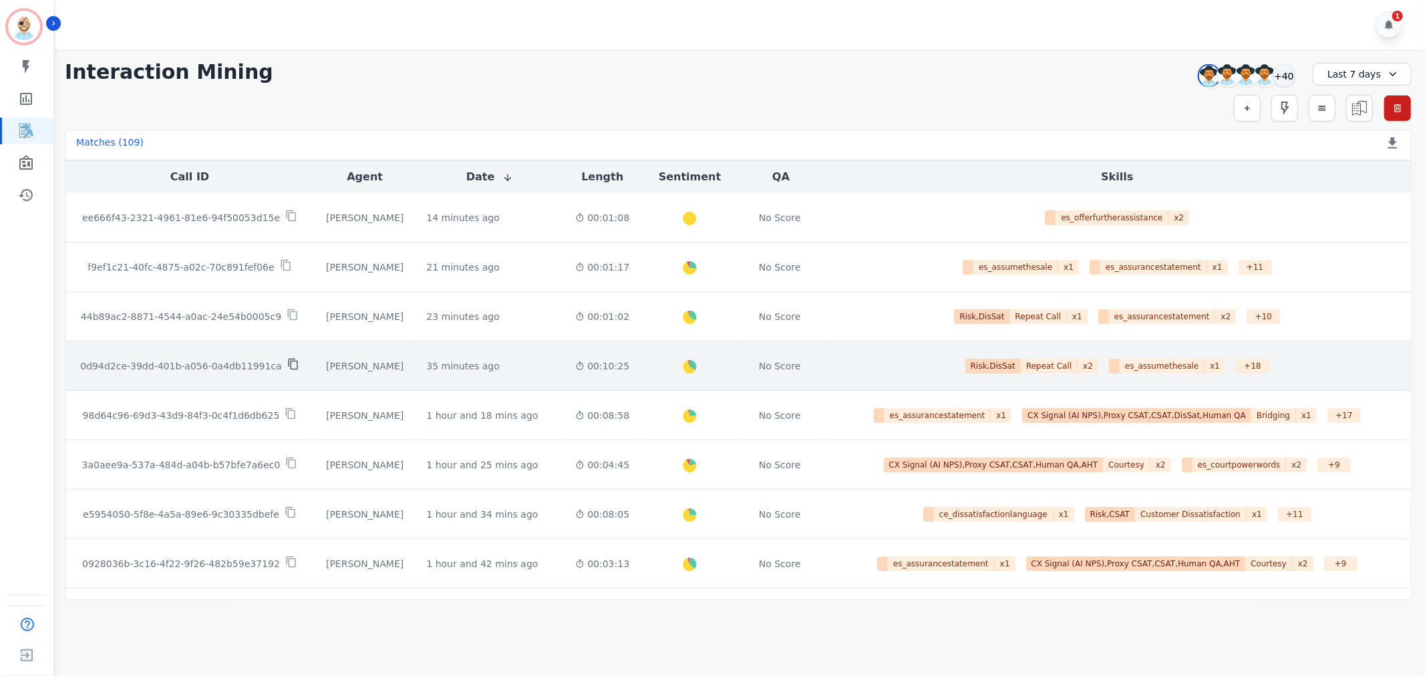
click at [287, 368] on icon at bounding box center [293, 364] width 12 height 12
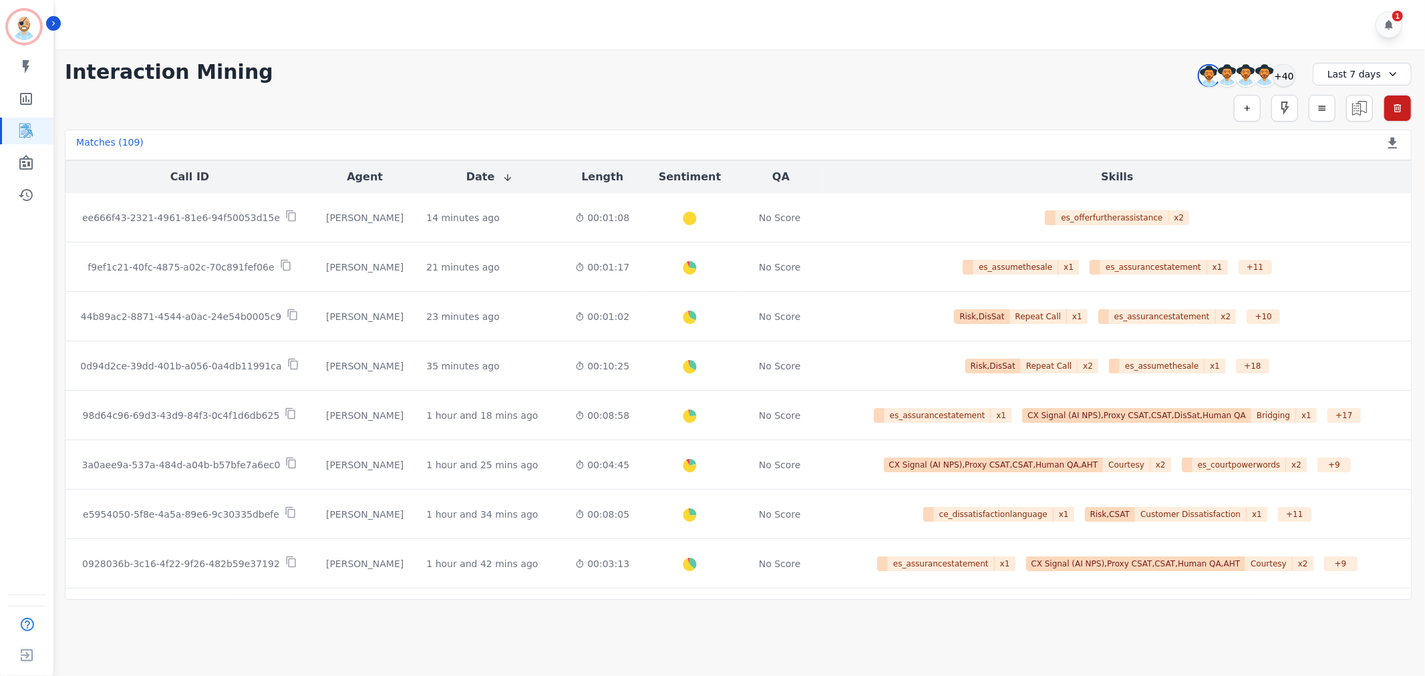
click at [456, 72] on div "**********" at bounding box center [738, 72] width 1347 height 24
click at [424, 10] on div "1" at bounding box center [741, 24] width 1373 height 49
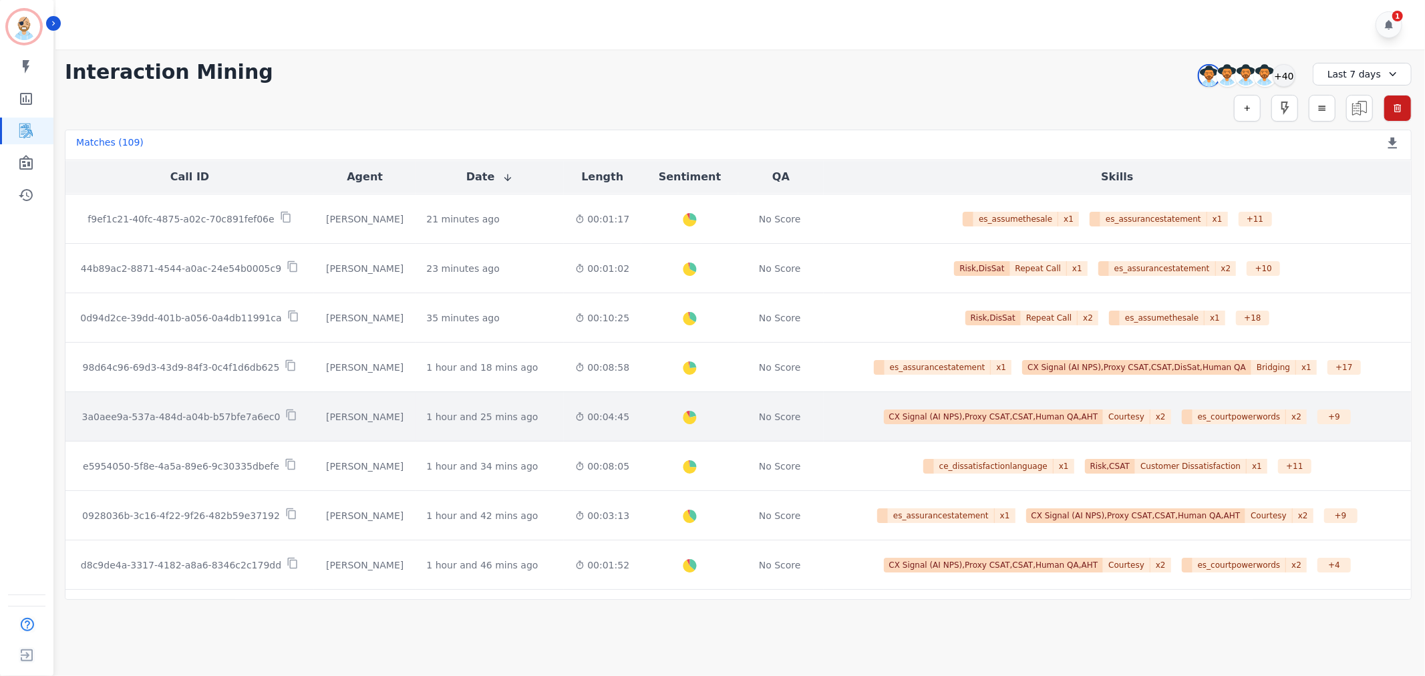
scroll to position [74, 0]
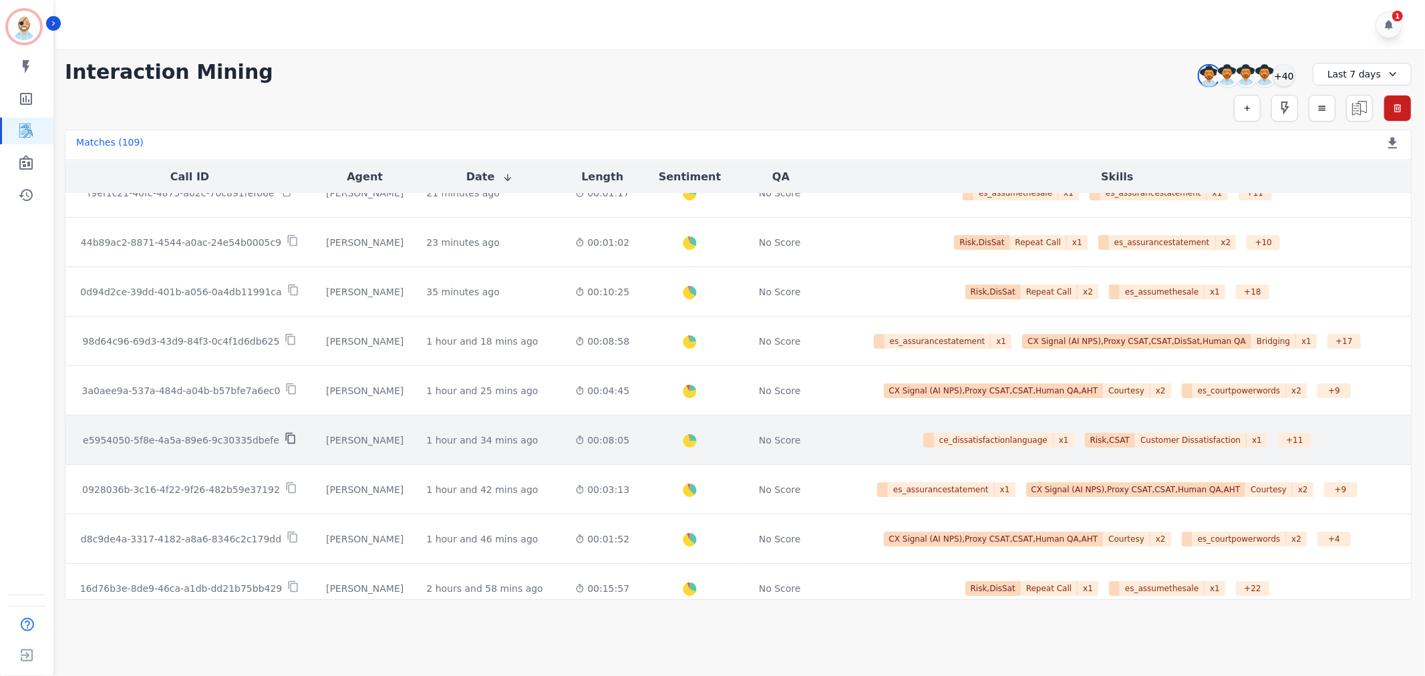
click at [285, 440] on icon at bounding box center [291, 438] width 12 height 12
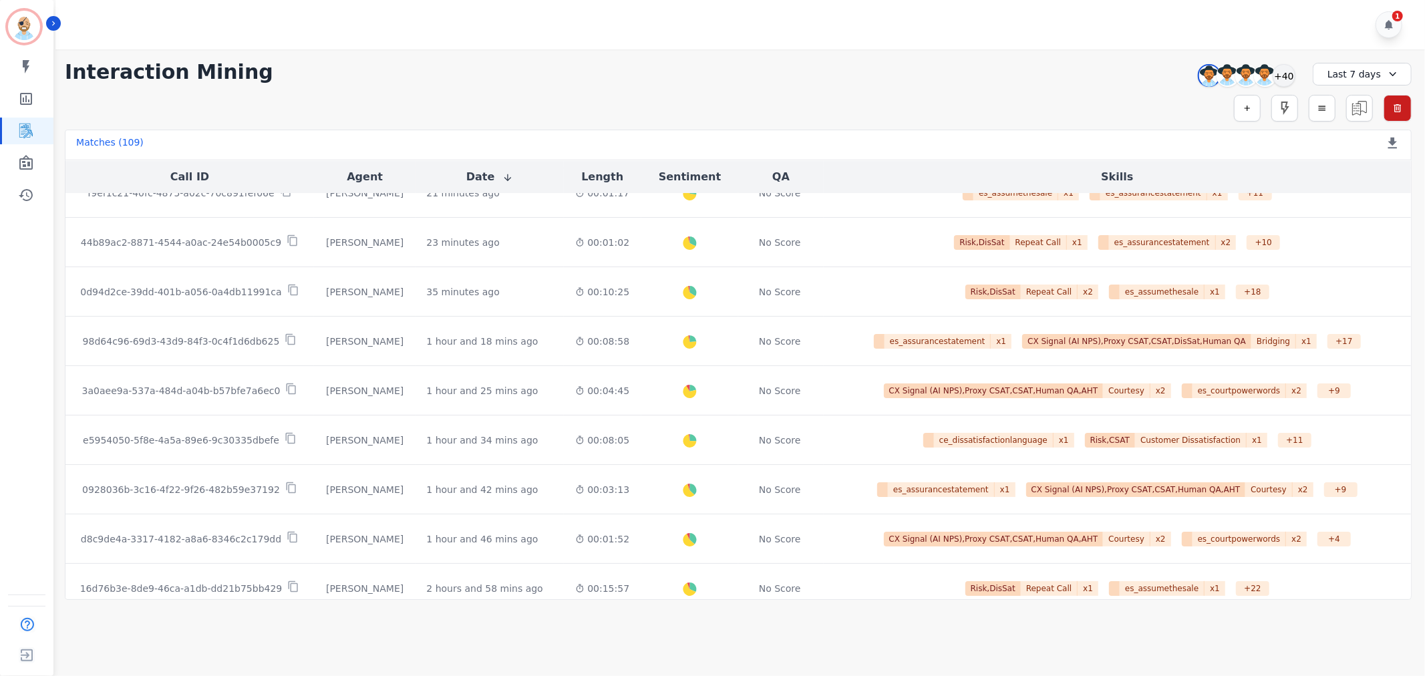
click at [675, 78] on div "**********" at bounding box center [738, 72] width 1347 height 24
click at [1282, 78] on div "+40" at bounding box center [1283, 75] width 23 height 23
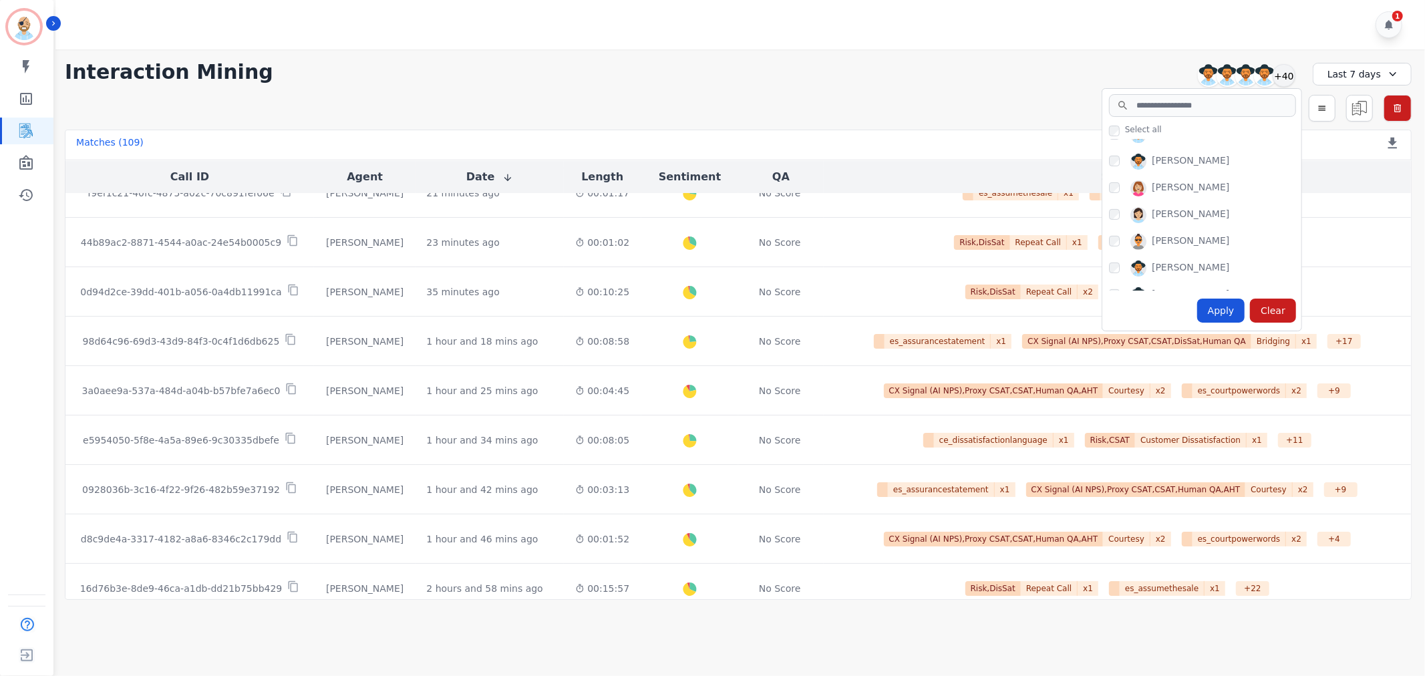
scroll to position [445, 0]
click at [1244, 313] on div "Apply" at bounding box center [1221, 311] width 48 height 24
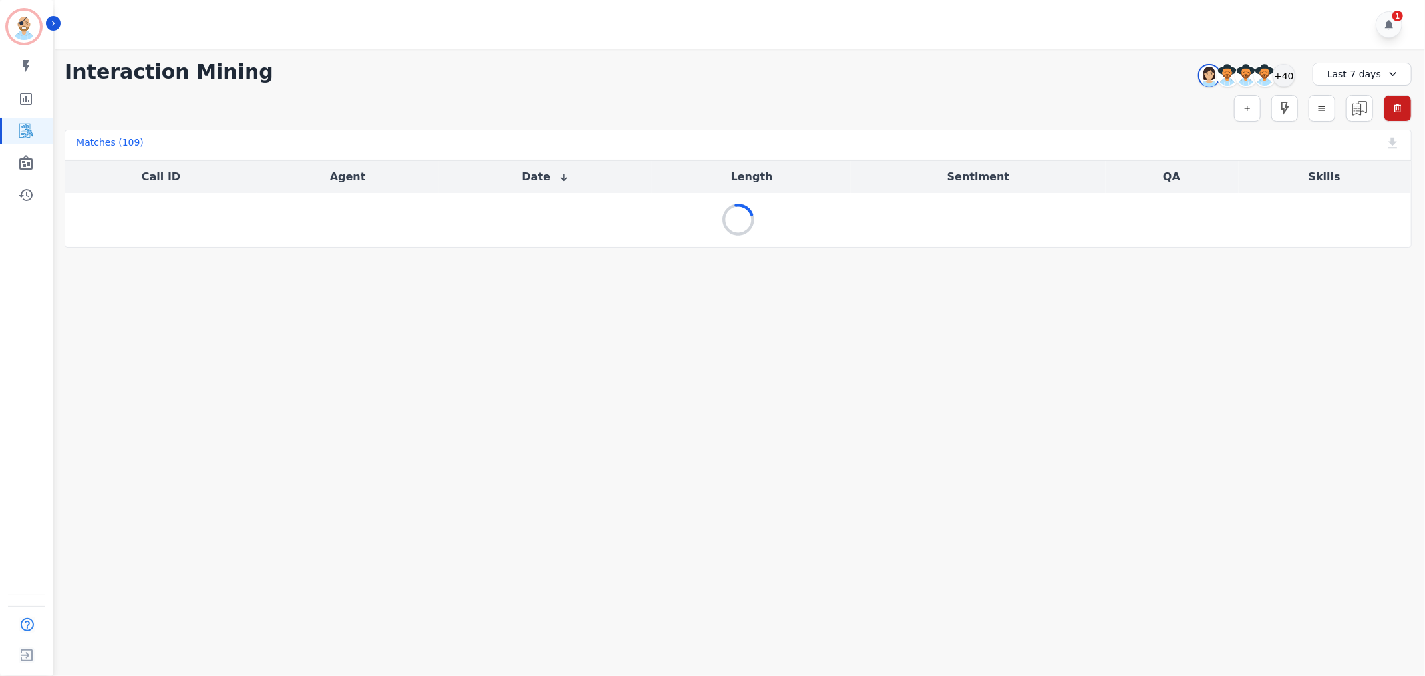
click at [892, 92] on div "**********" at bounding box center [737, 148] width 1373 height 198
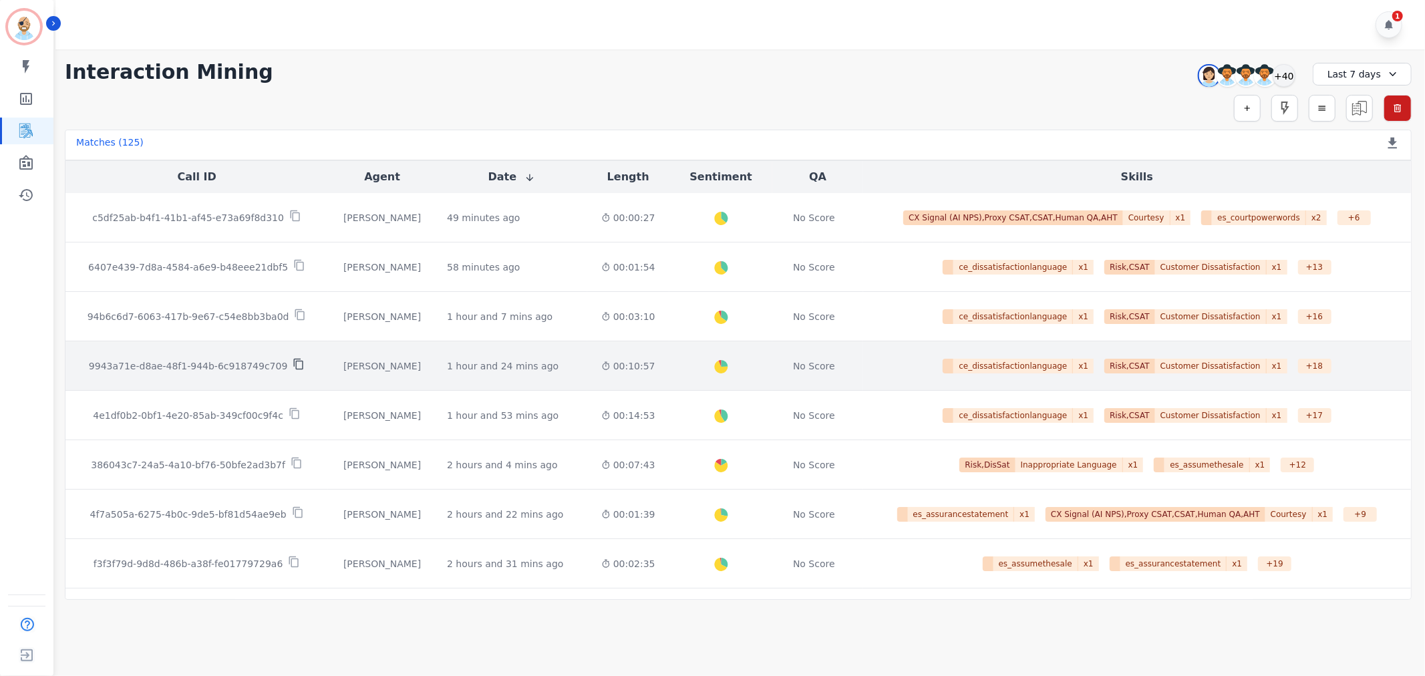
click at [294, 363] on icon at bounding box center [298, 364] width 9 height 11
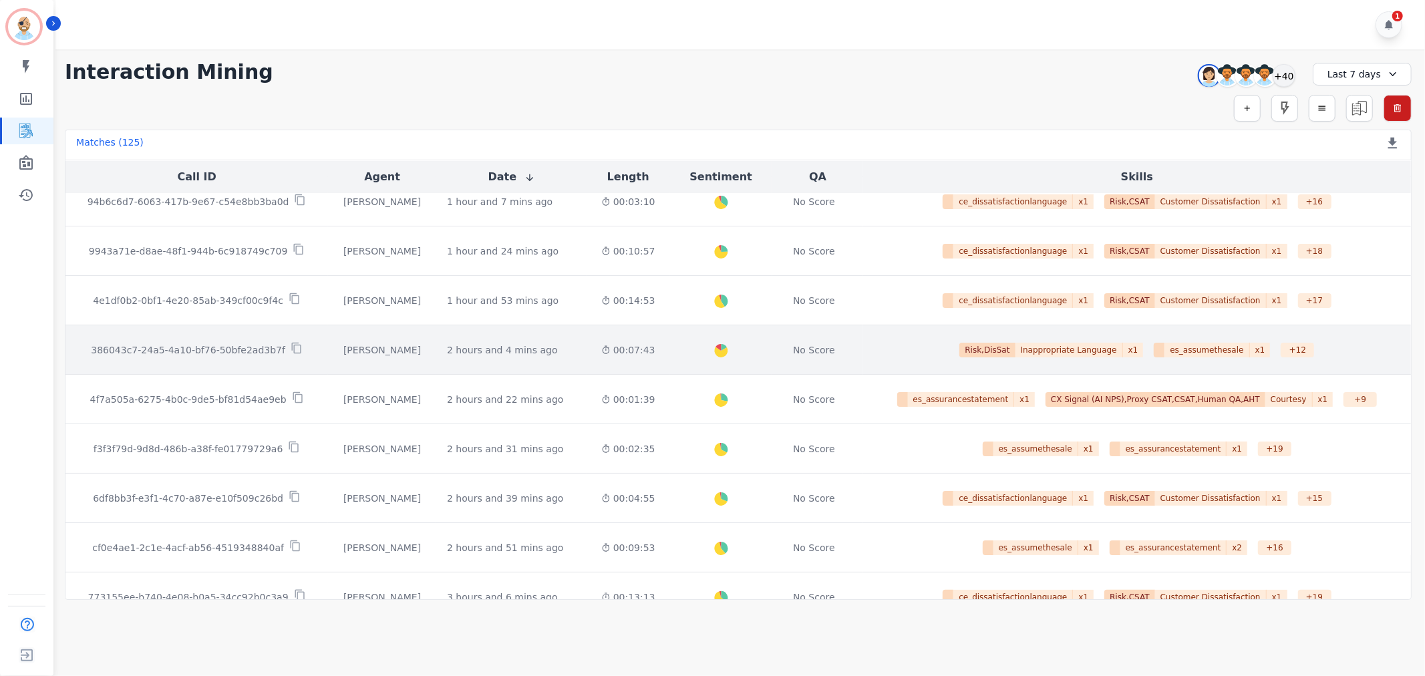
scroll to position [148, 0]
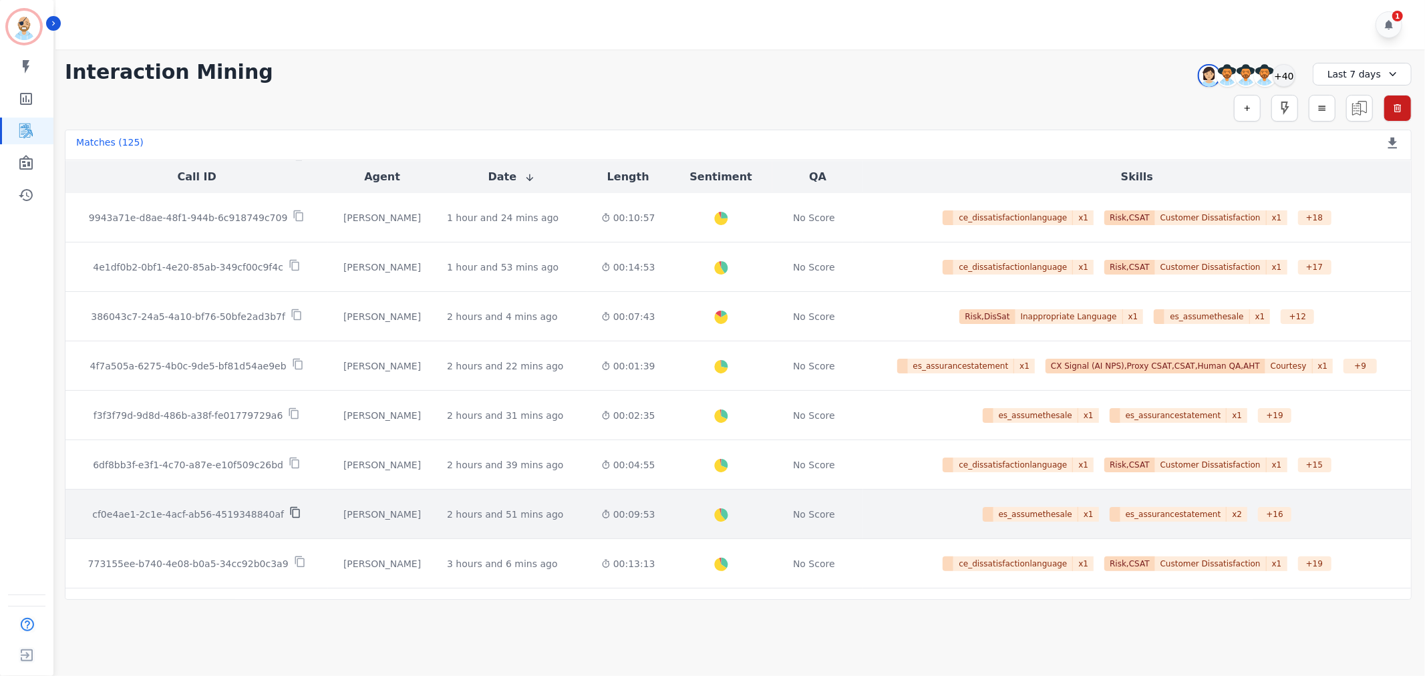
click at [289, 509] on icon at bounding box center [295, 512] width 12 height 12
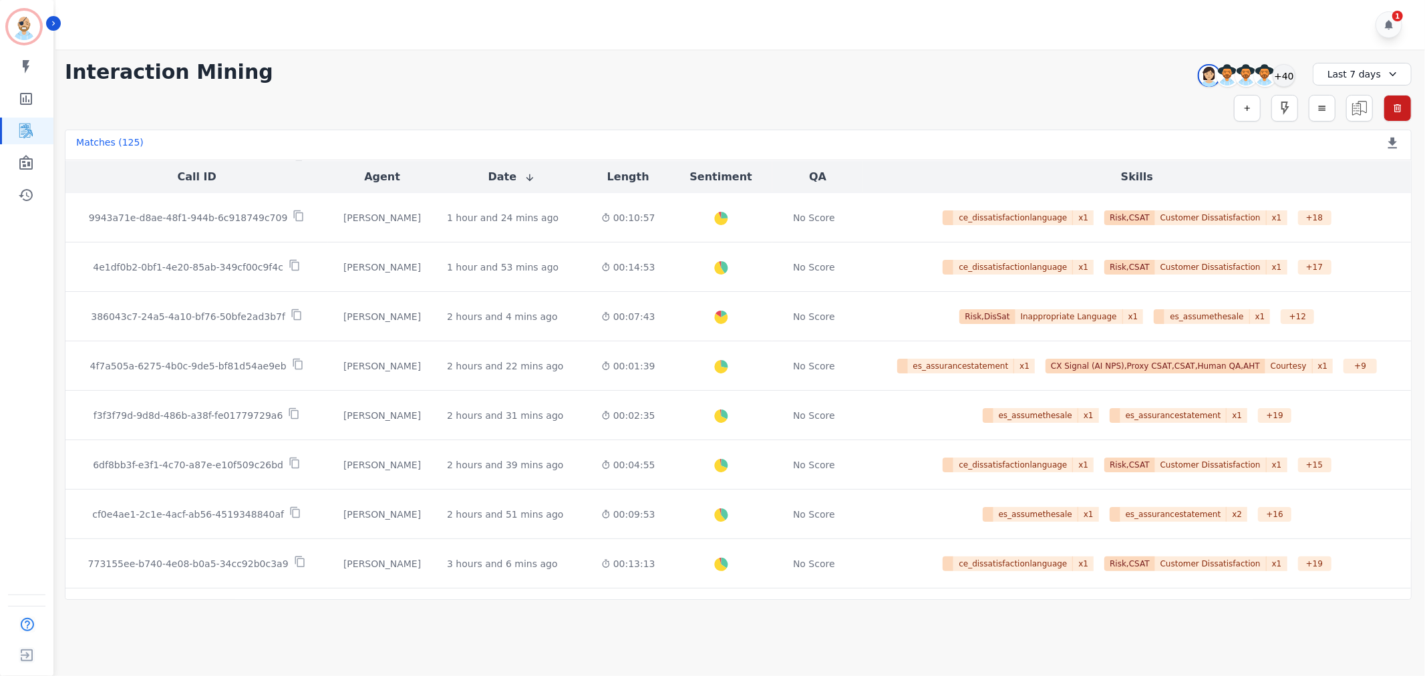
click at [719, 69] on div "**********" at bounding box center [738, 72] width 1347 height 24
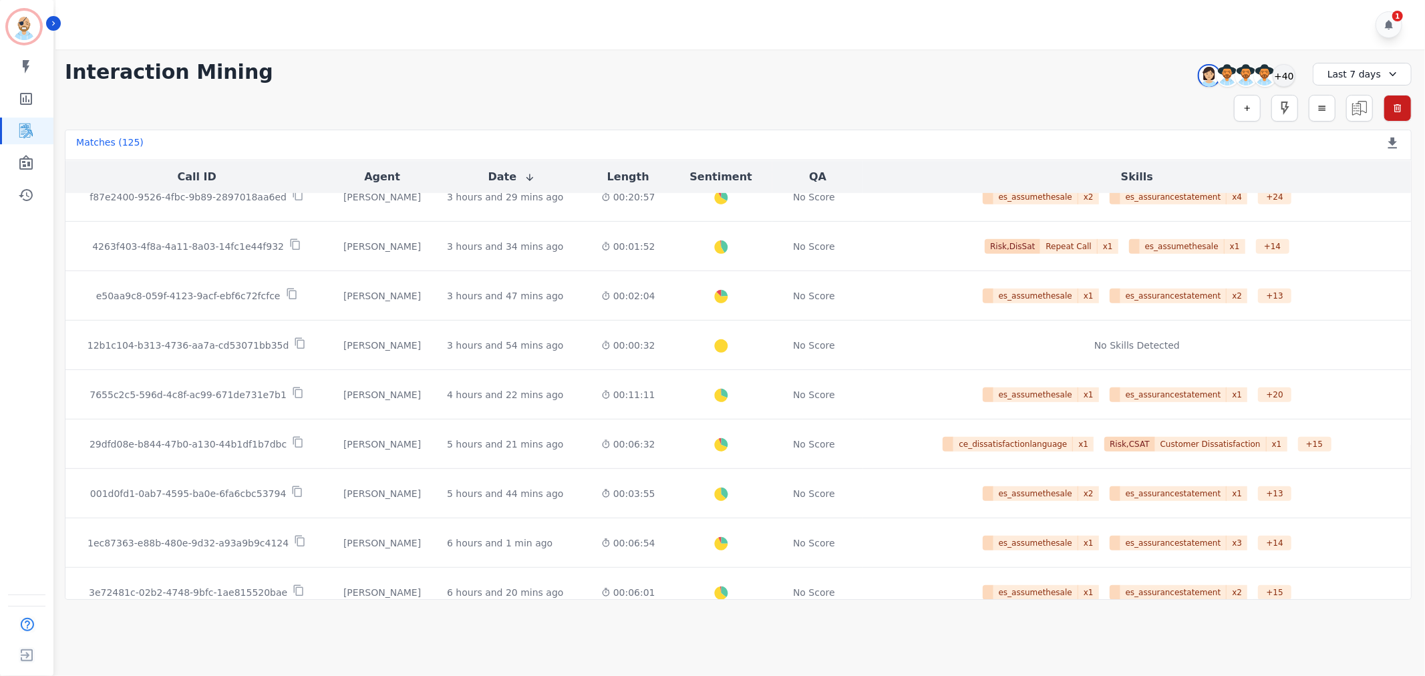
scroll to position [490, 0]
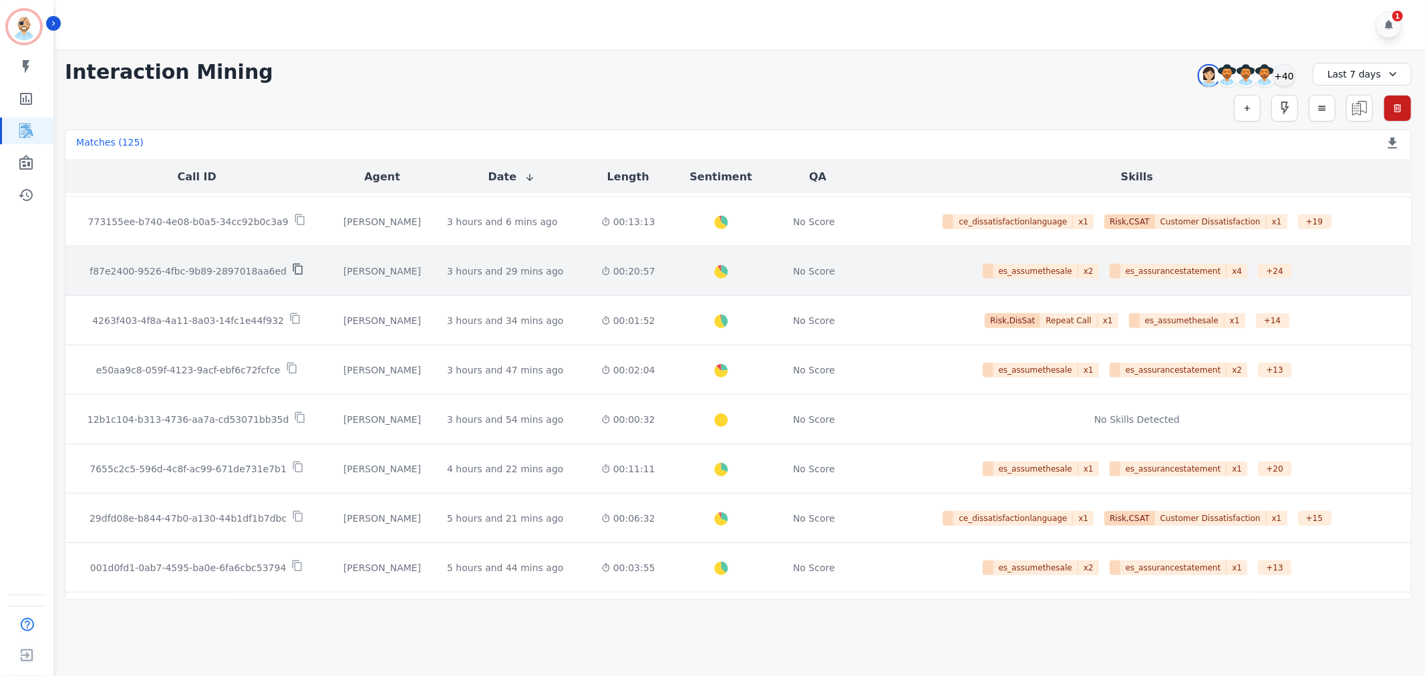
click at [292, 269] on icon at bounding box center [298, 269] width 12 height 12
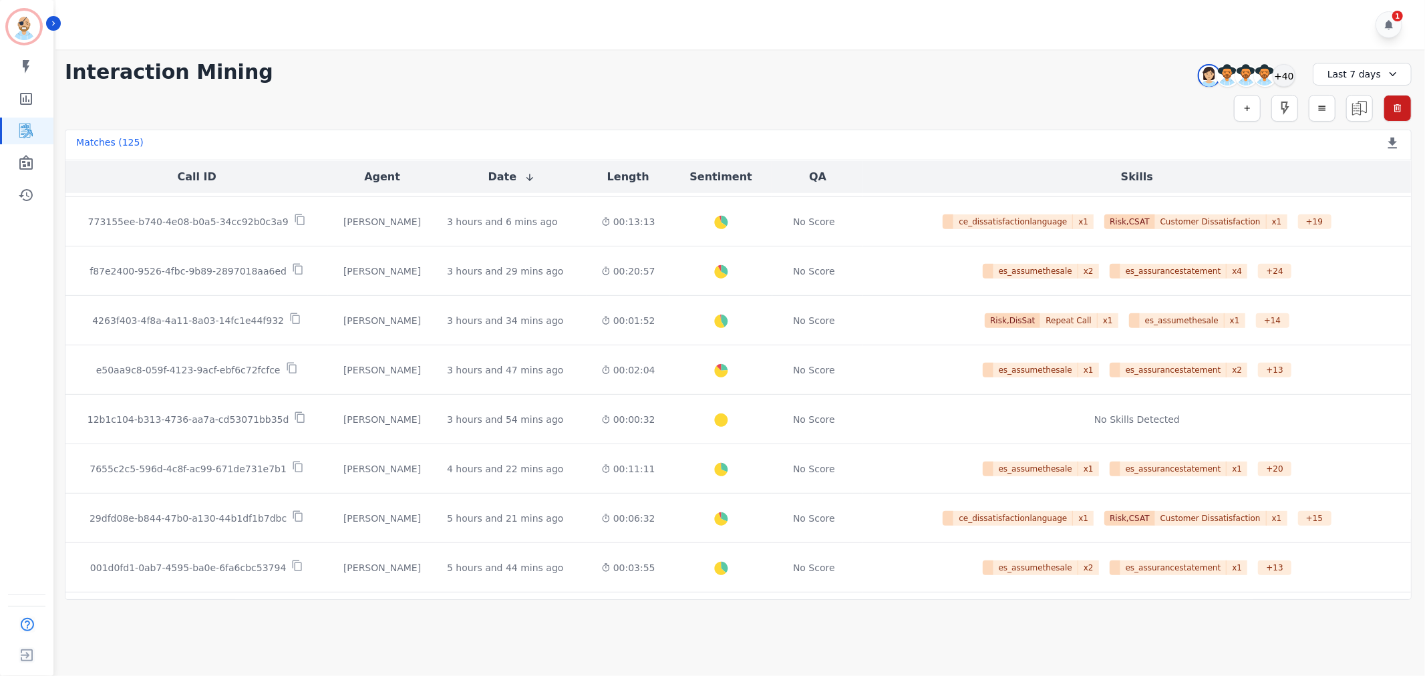
click at [673, 63] on div "**********" at bounding box center [738, 72] width 1347 height 24
click at [1282, 77] on div "+40" at bounding box center [1283, 75] width 23 height 23
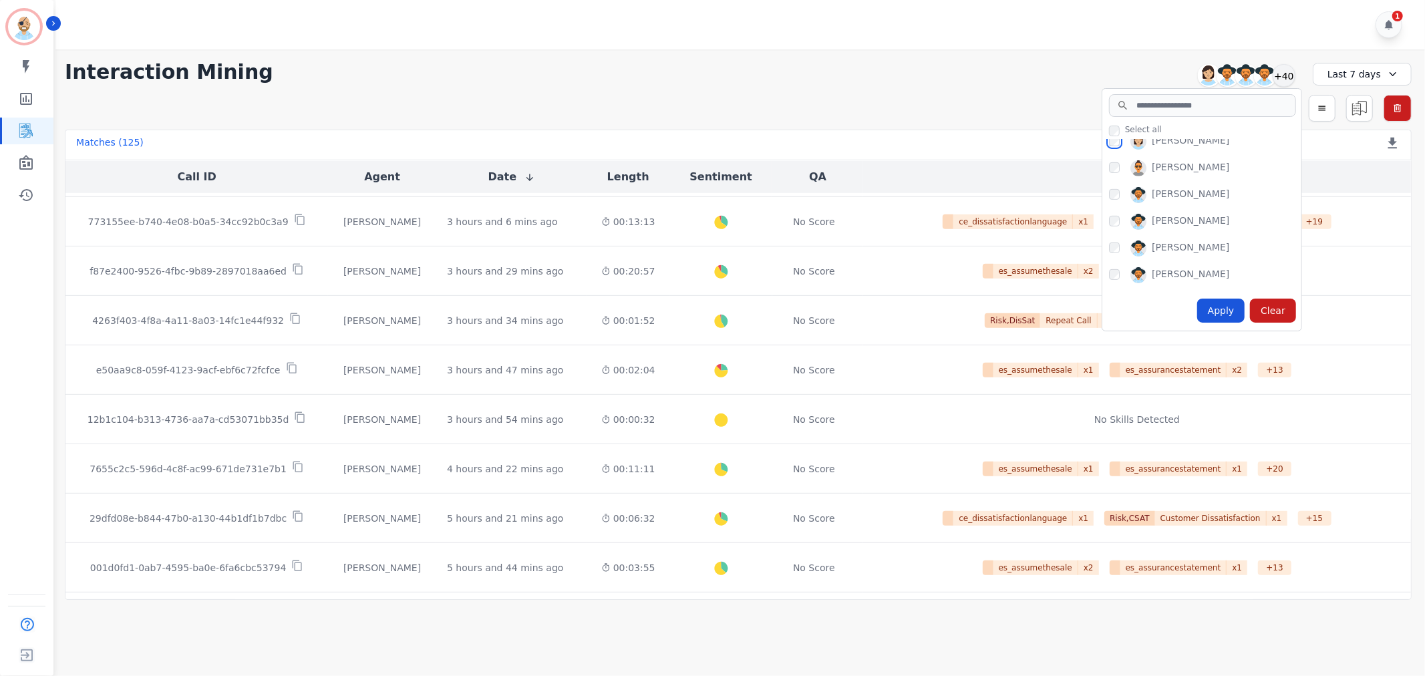
scroll to position [593, 0]
click at [1212, 311] on div "Apply" at bounding box center [1221, 311] width 48 height 24
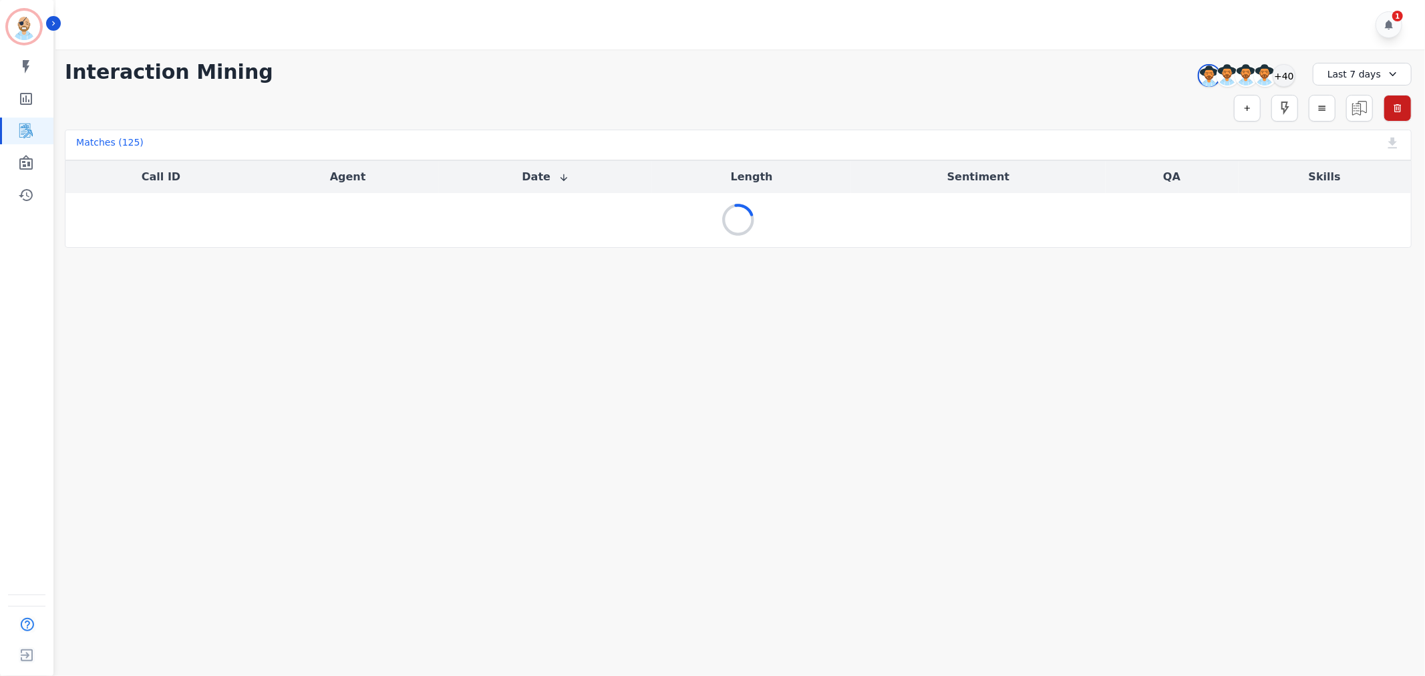
click at [840, 54] on div "**********" at bounding box center [737, 148] width 1373 height 198
click at [840, 31] on div "1" at bounding box center [741, 24] width 1373 height 49
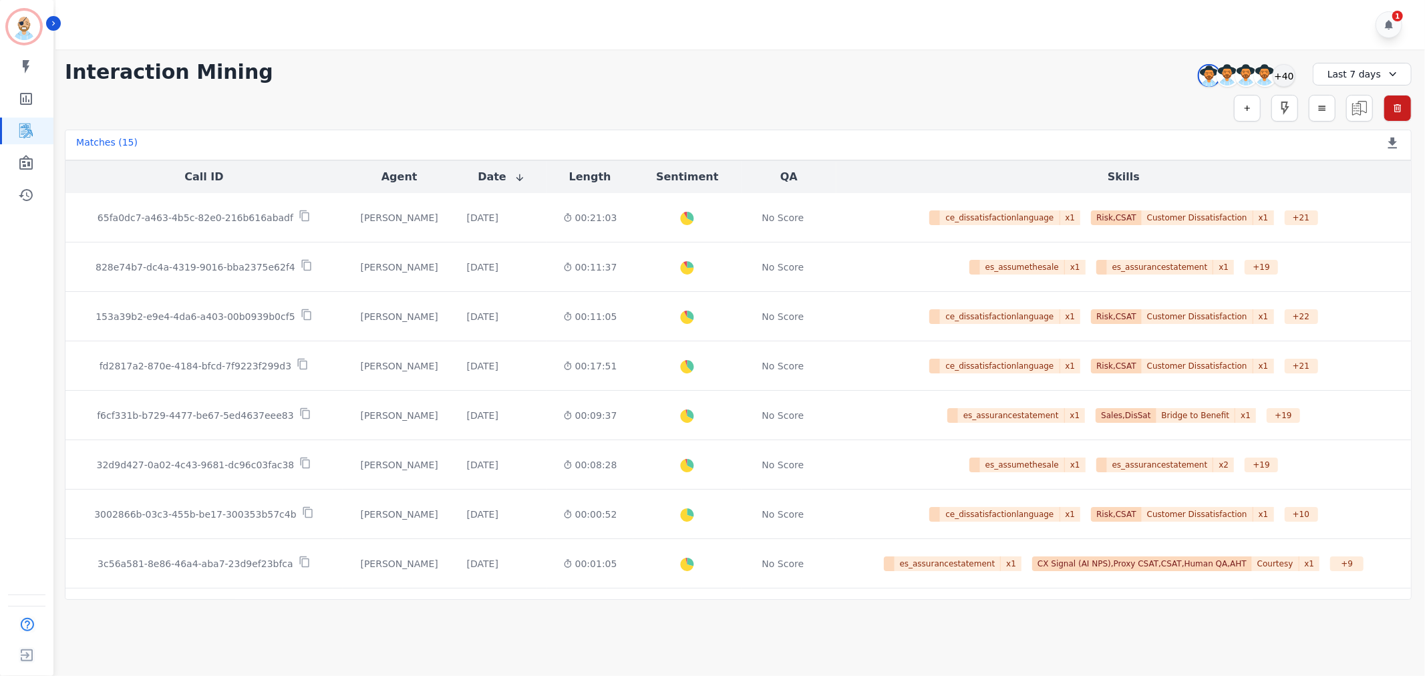
click at [486, 91] on div "**********" at bounding box center [737, 324] width 1373 height 550
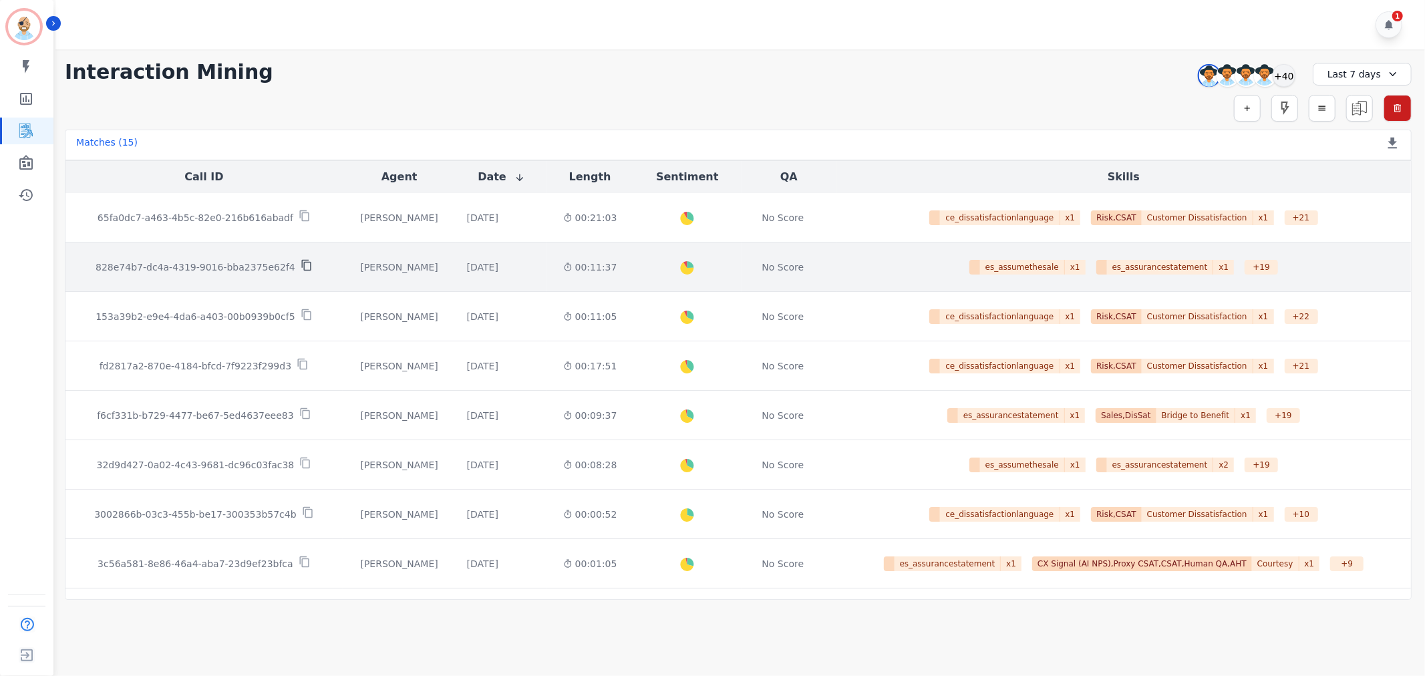
click at [301, 263] on icon at bounding box center [307, 265] width 12 height 12
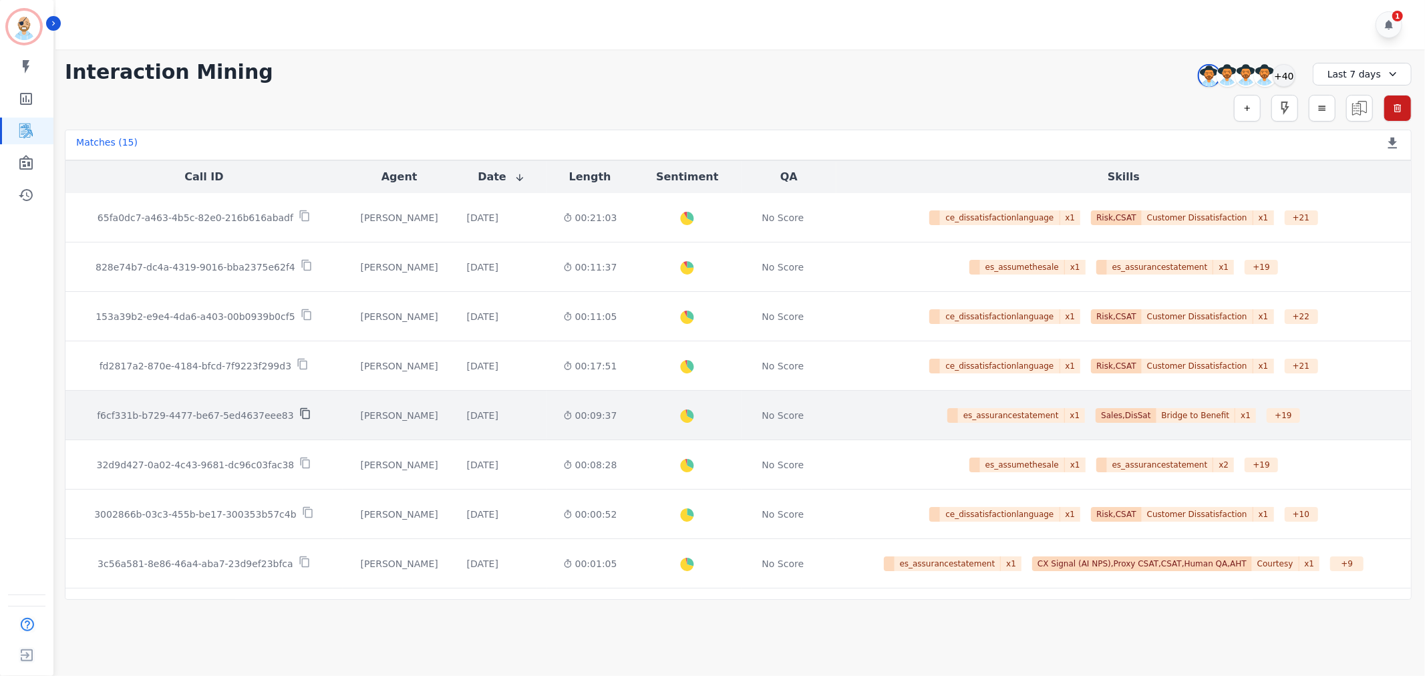
click at [299, 412] on icon at bounding box center [305, 413] width 12 height 12
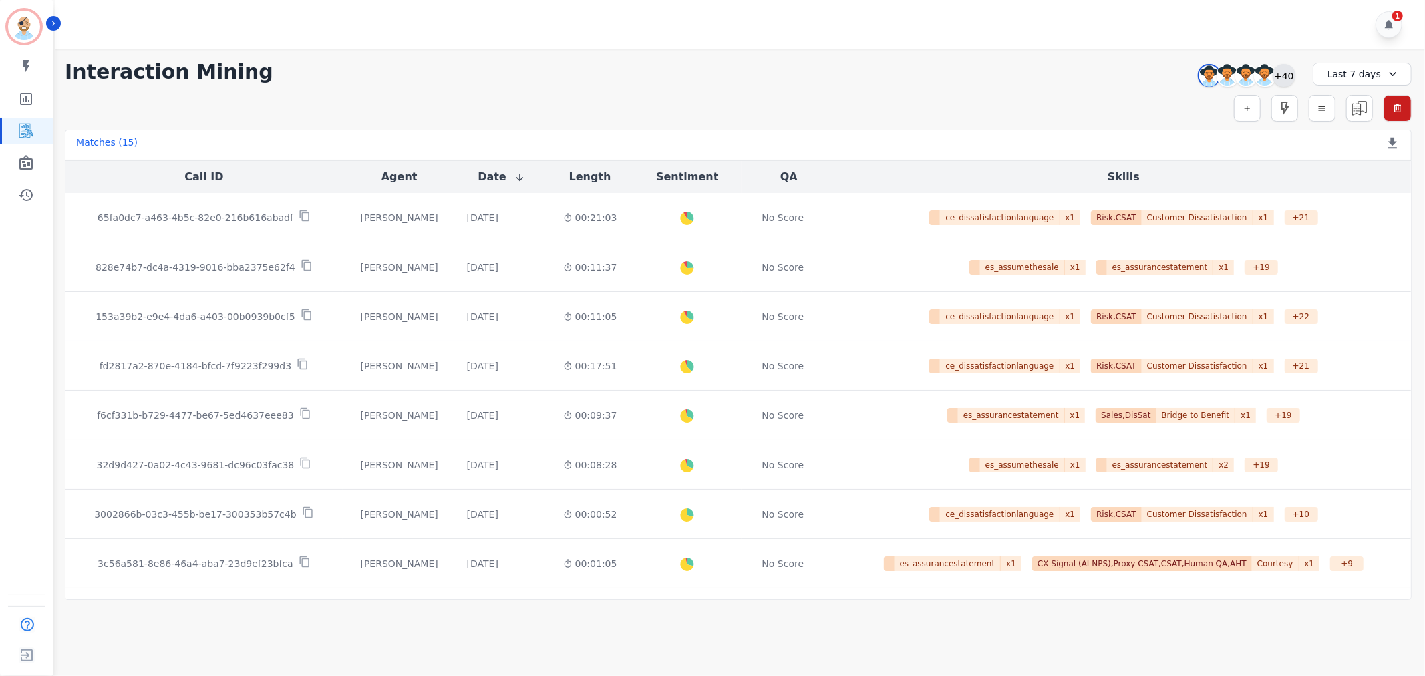
click at [1282, 67] on div "+40" at bounding box center [1283, 75] width 23 height 23
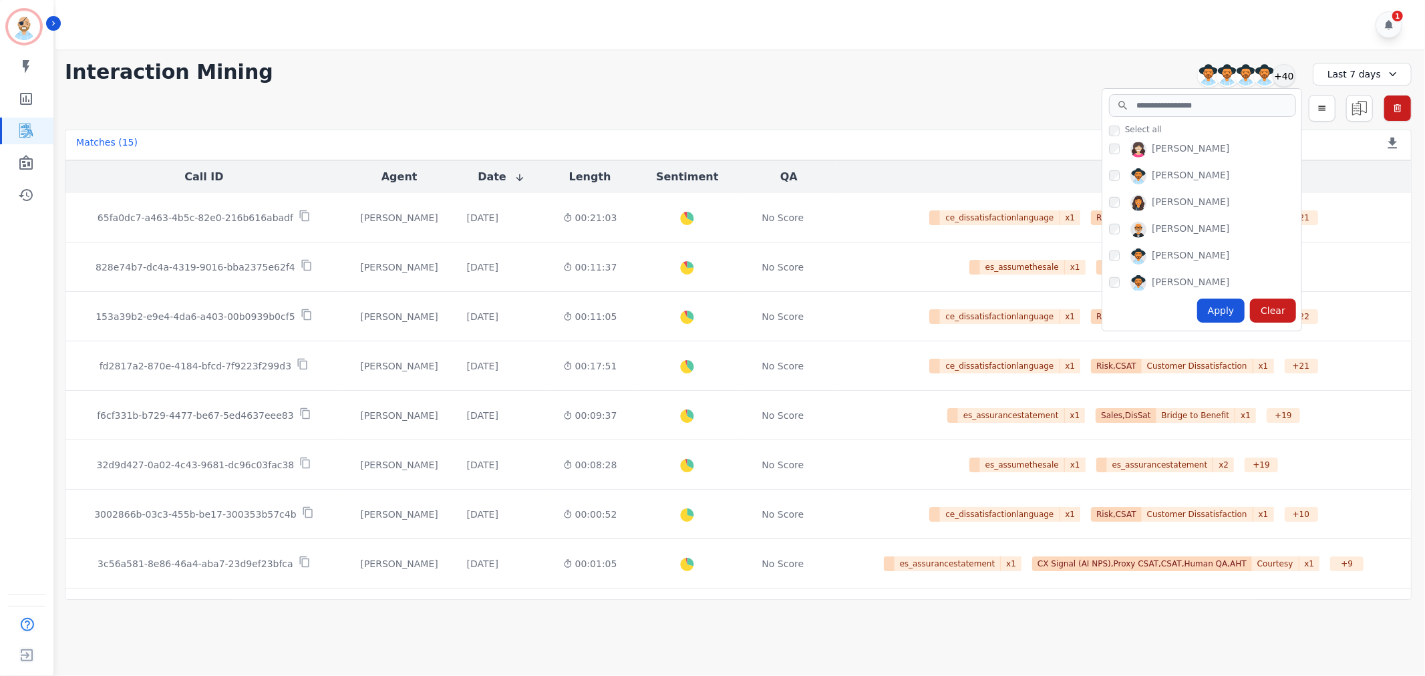
scroll to position [965, 0]
click at [1229, 305] on div "Apply" at bounding box center [1221, 311] width 48 height 24
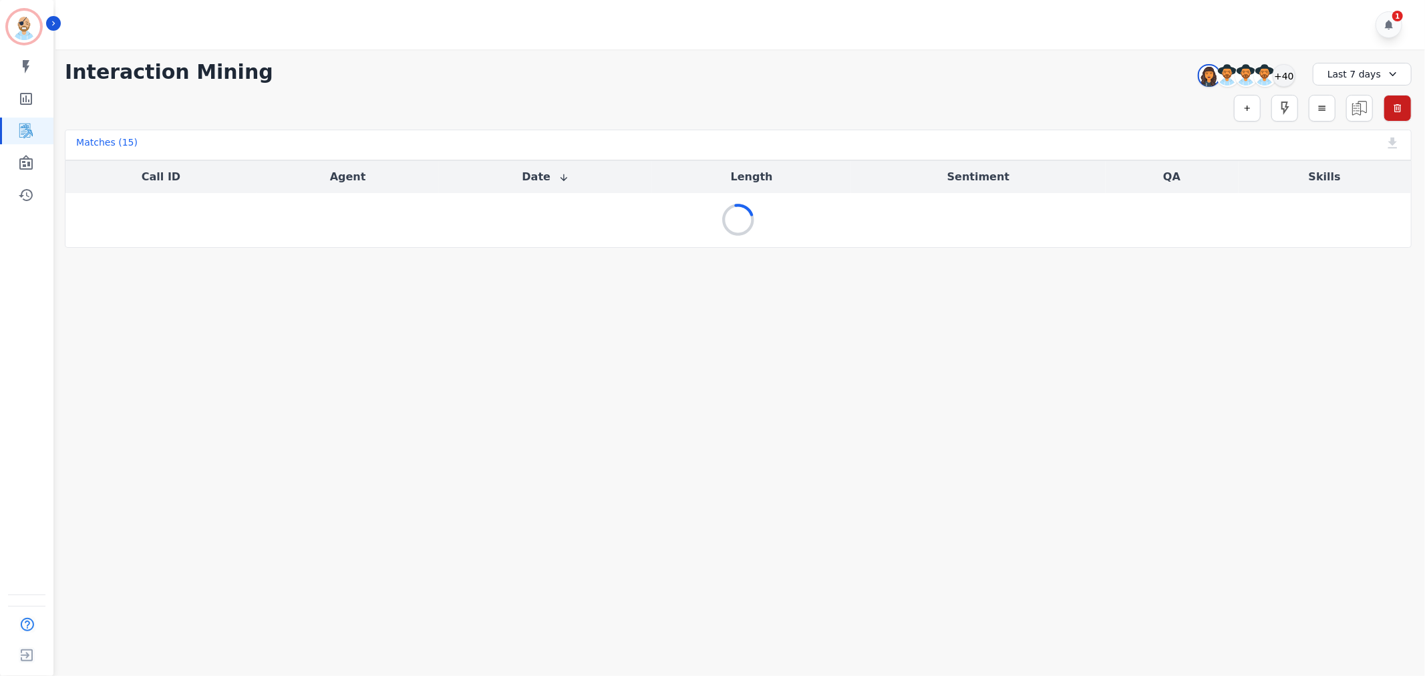
click at [800, 55] on div "**********" at bounding box center [737, 148] width 1373 height 198
click at [437, 60] on div "**********" at bounding box center [738, 72] width 1347 height 24
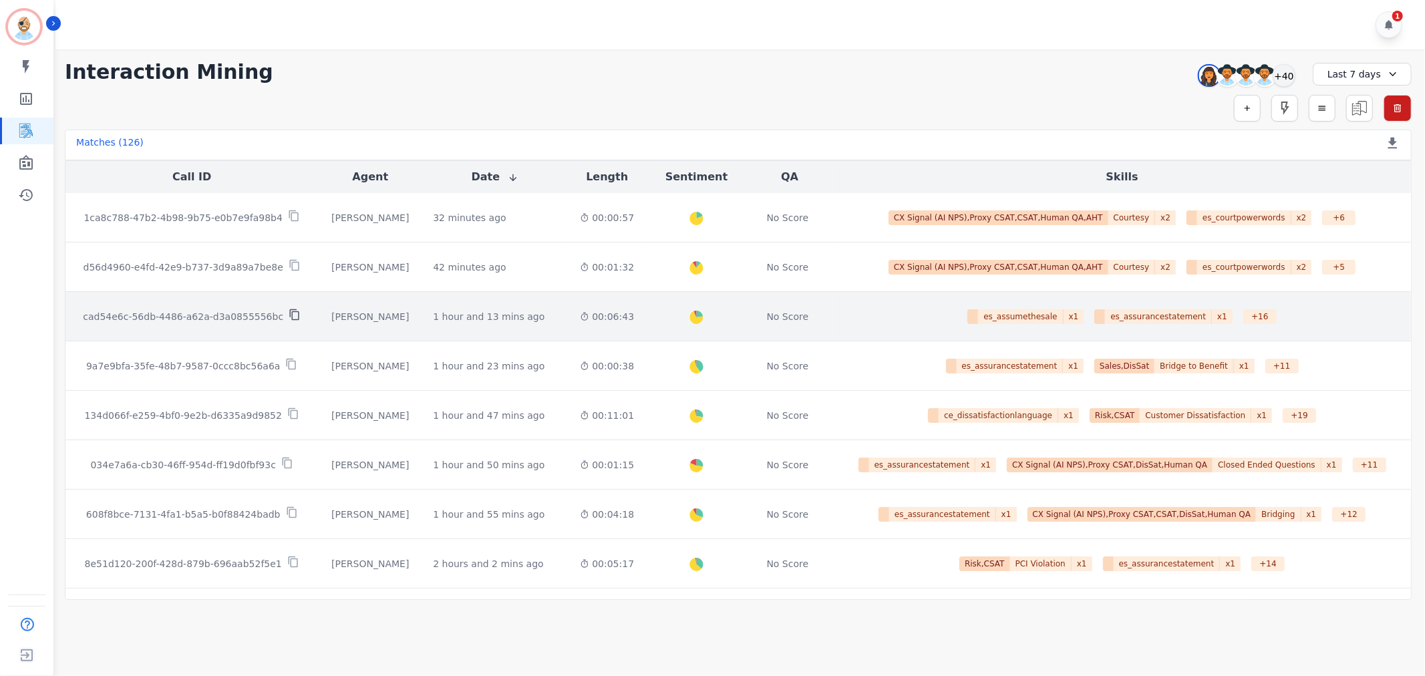
click at [289, 312] on icon at bounding box center [295, 315] width 12 height 12
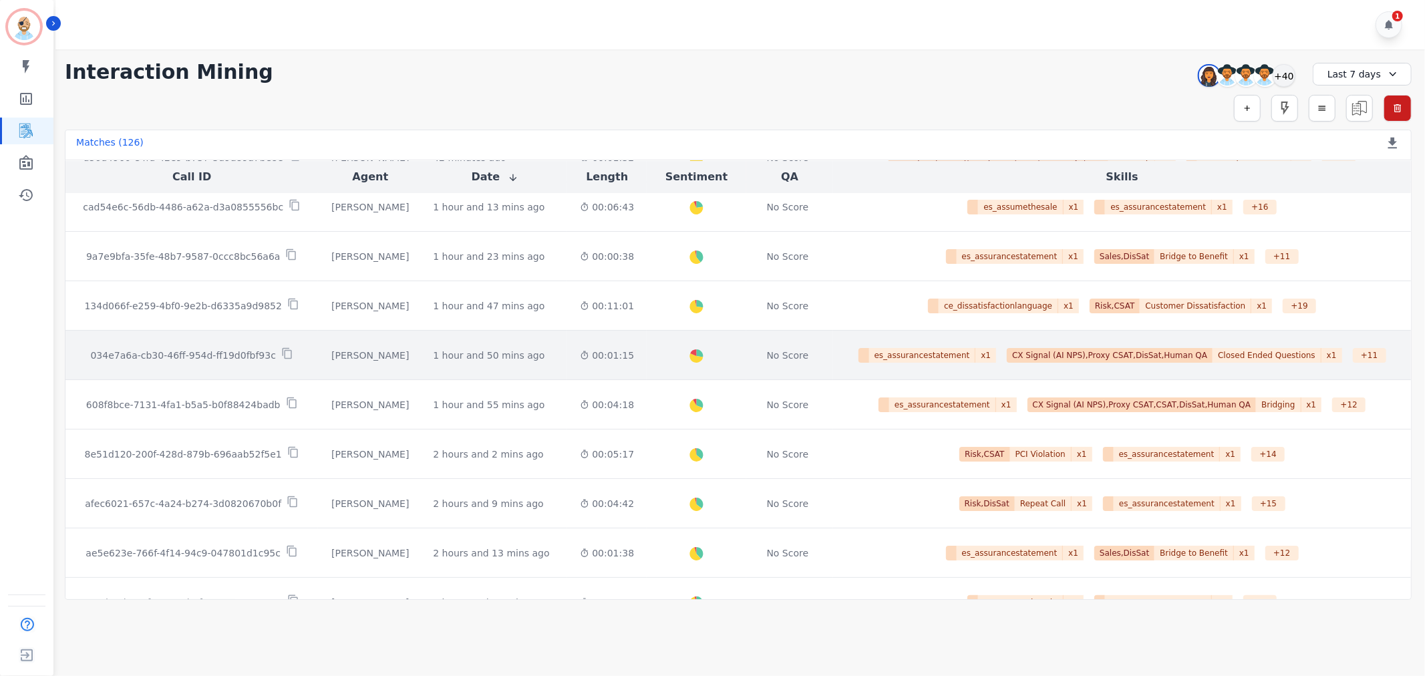
scroll to position [148, 0]
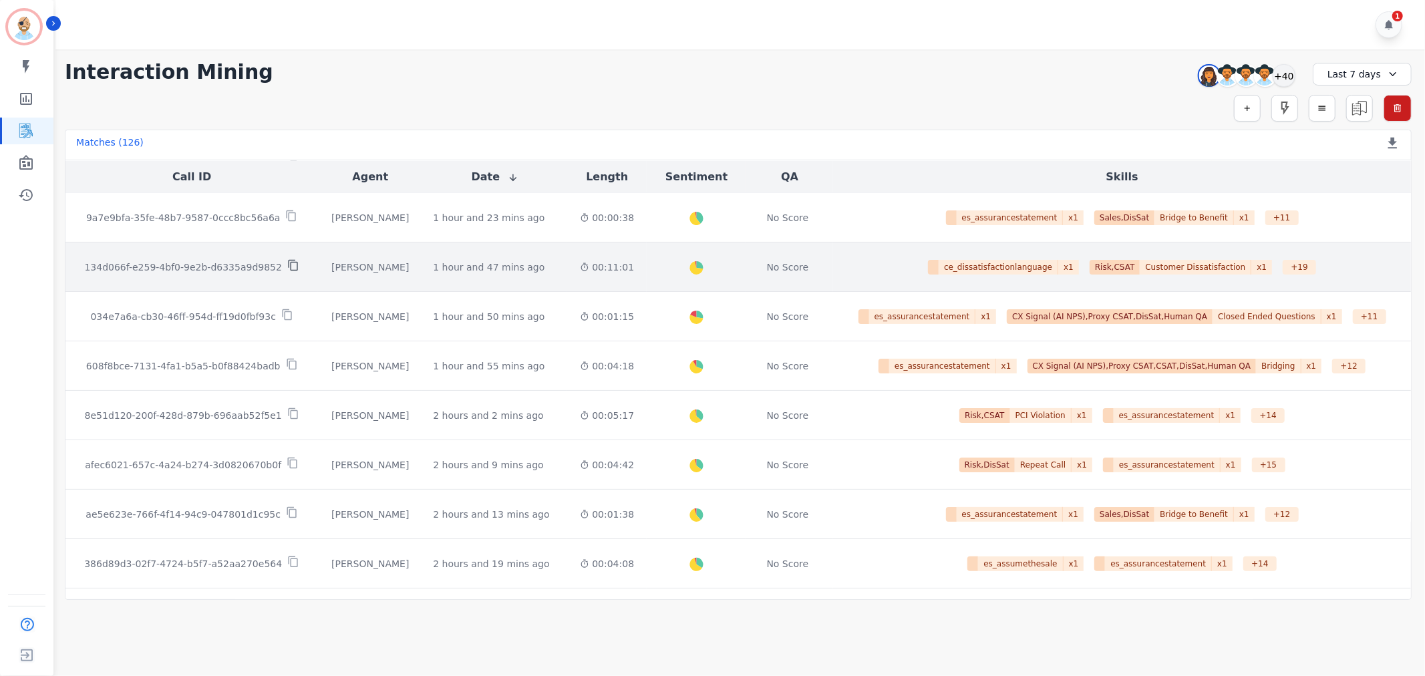
click at [287, 269] on icon at bounding box center [293, 265] width 12 height 12
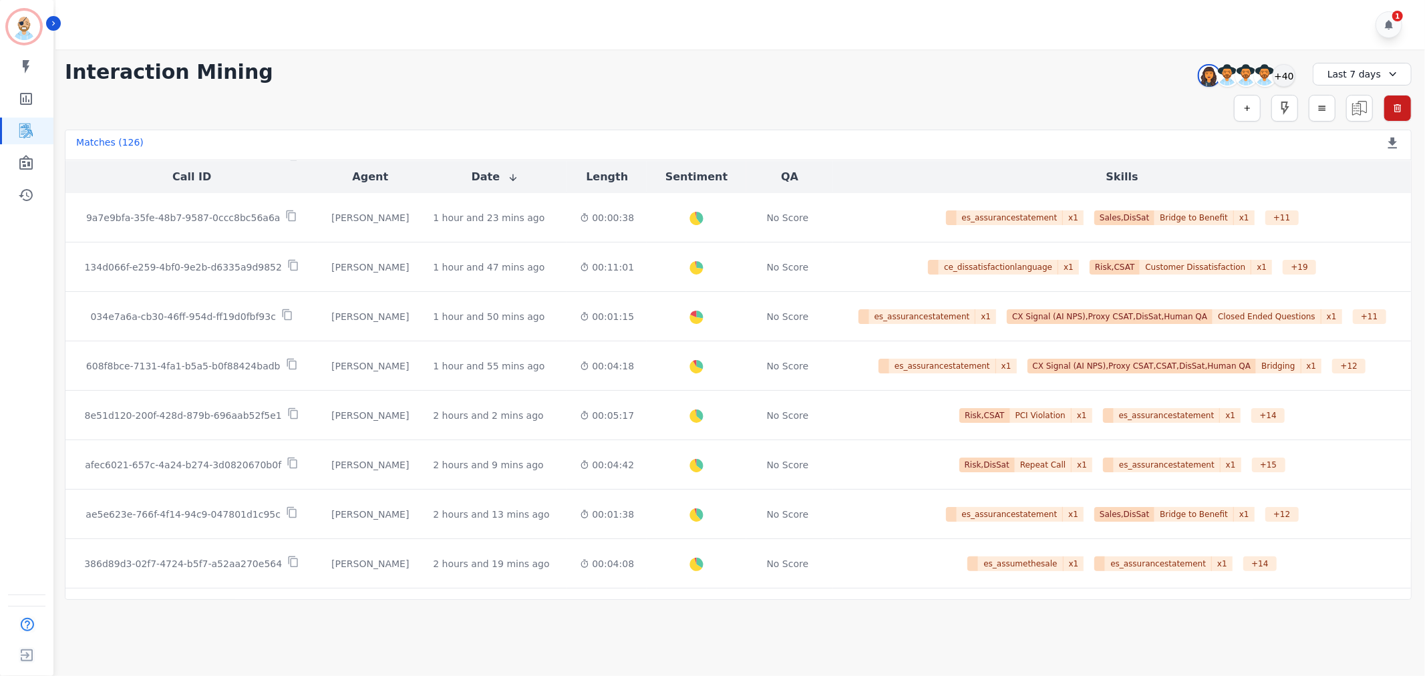
click at [839, 102] on div "Simple Search Metric Search Advanced Search Saved Rules Clear Filters" at bounding box center [738, 108] width 1347 height 27
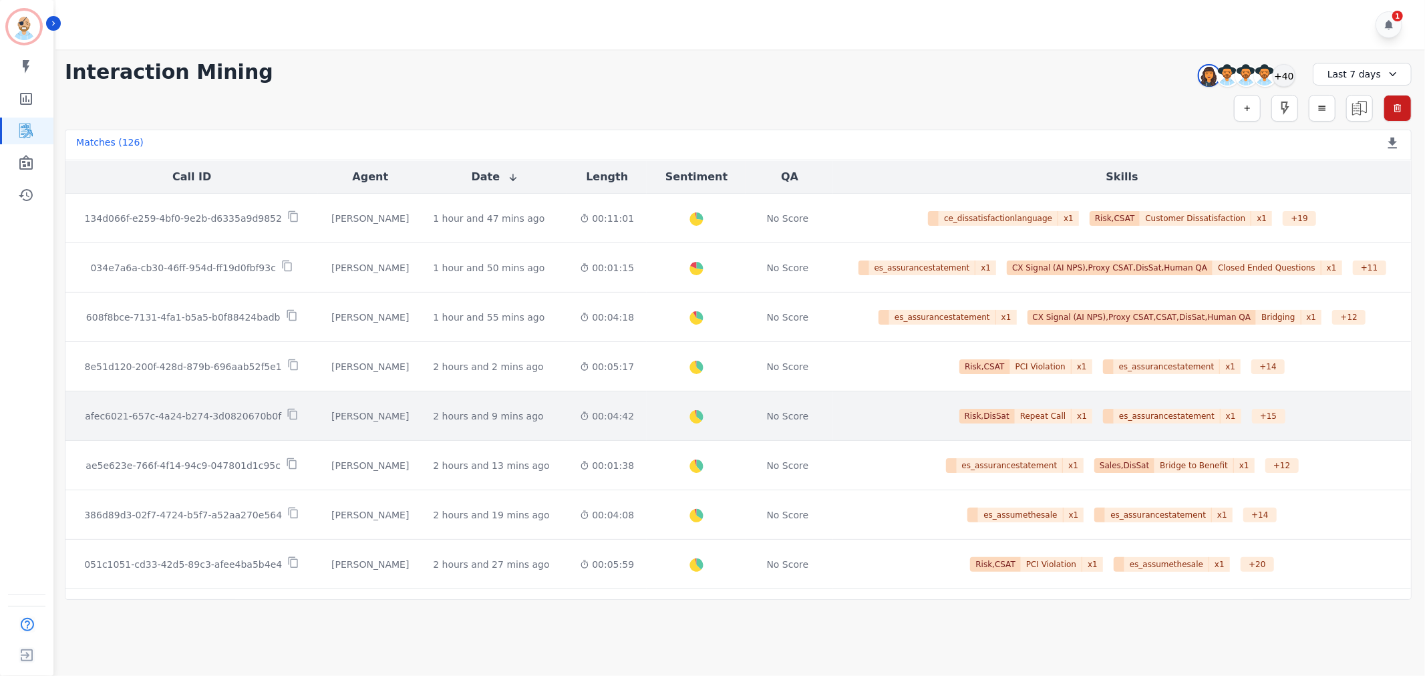
scroll to position [593, 0]
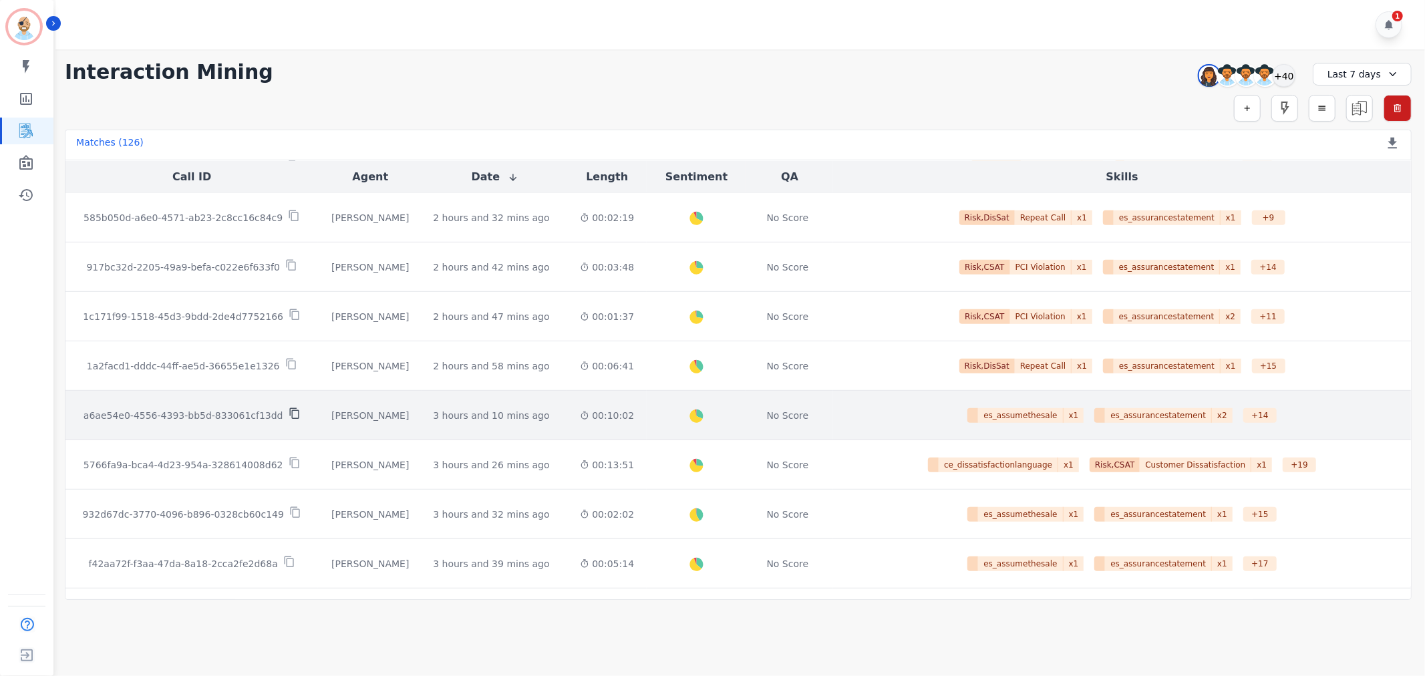
click at [289, 414] on icon at bounding box center [295, 413] width 12 height 12
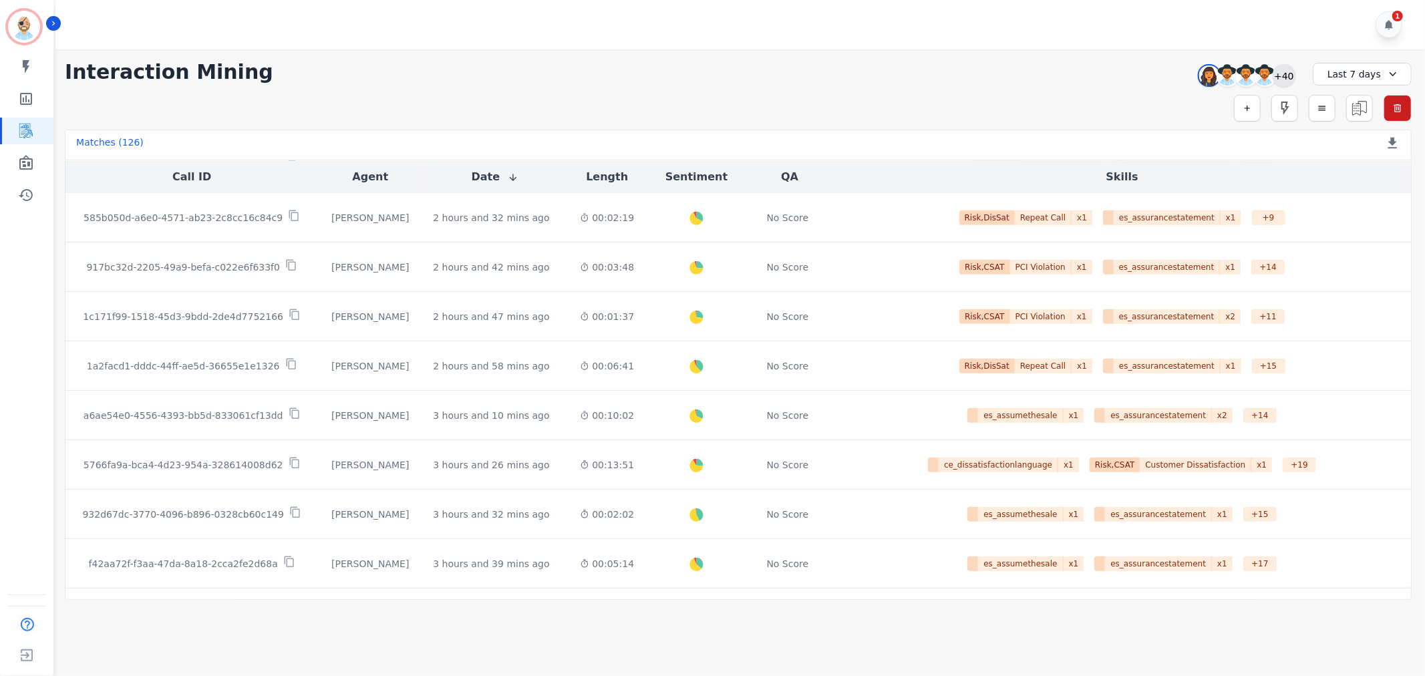
click at [1282, 79] on div "+40" at bounding box center [1283, 75] width 23 height 23
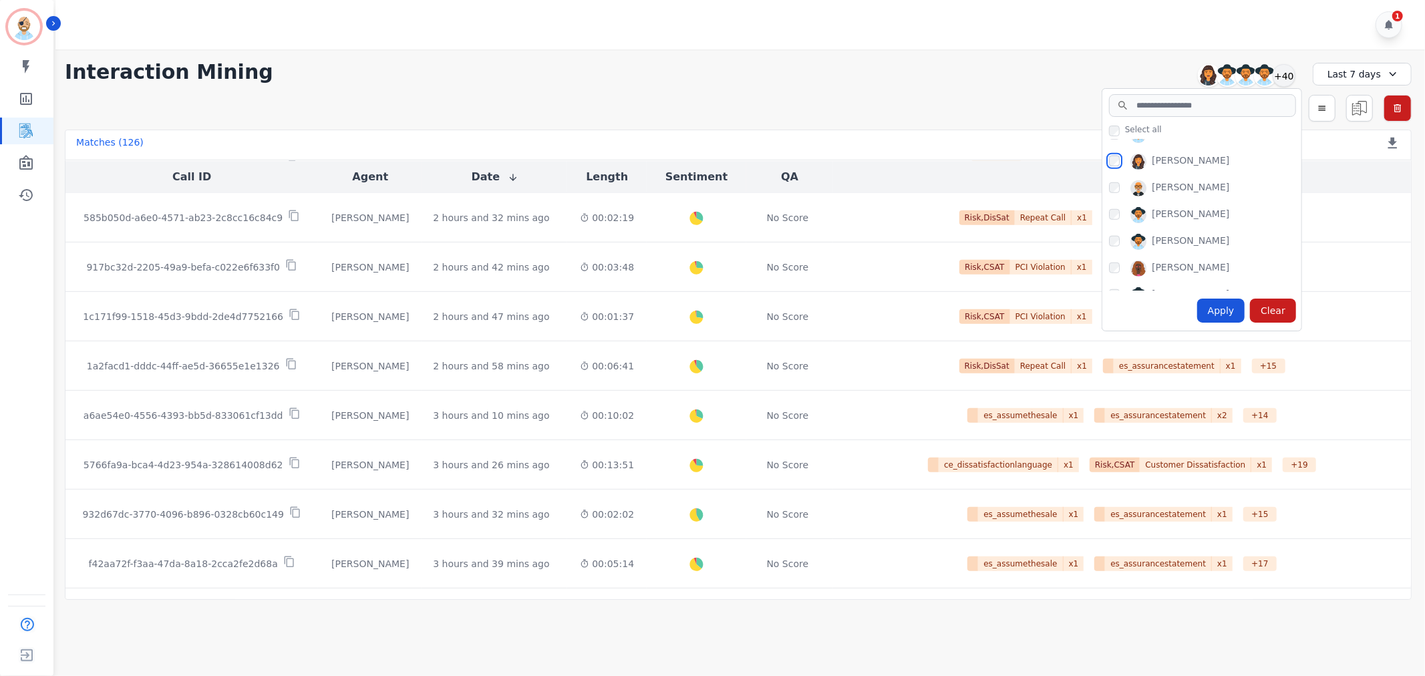
scroll to position [1023, 0]
click at [1228, 303] on div "Apply" at bounding box center [1221, 311] width 48 height 24
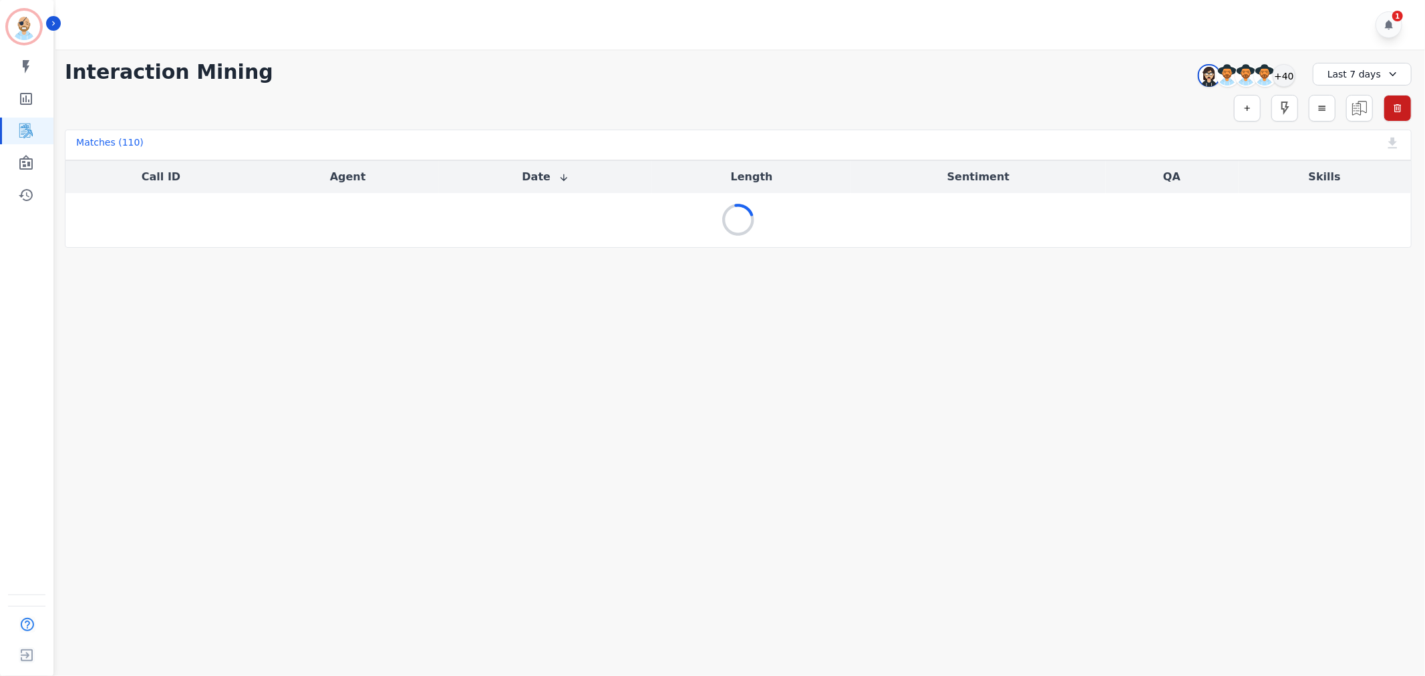
click at [638, 51] on div "**********" at bounding box center [737, 148] width 1373 height 198
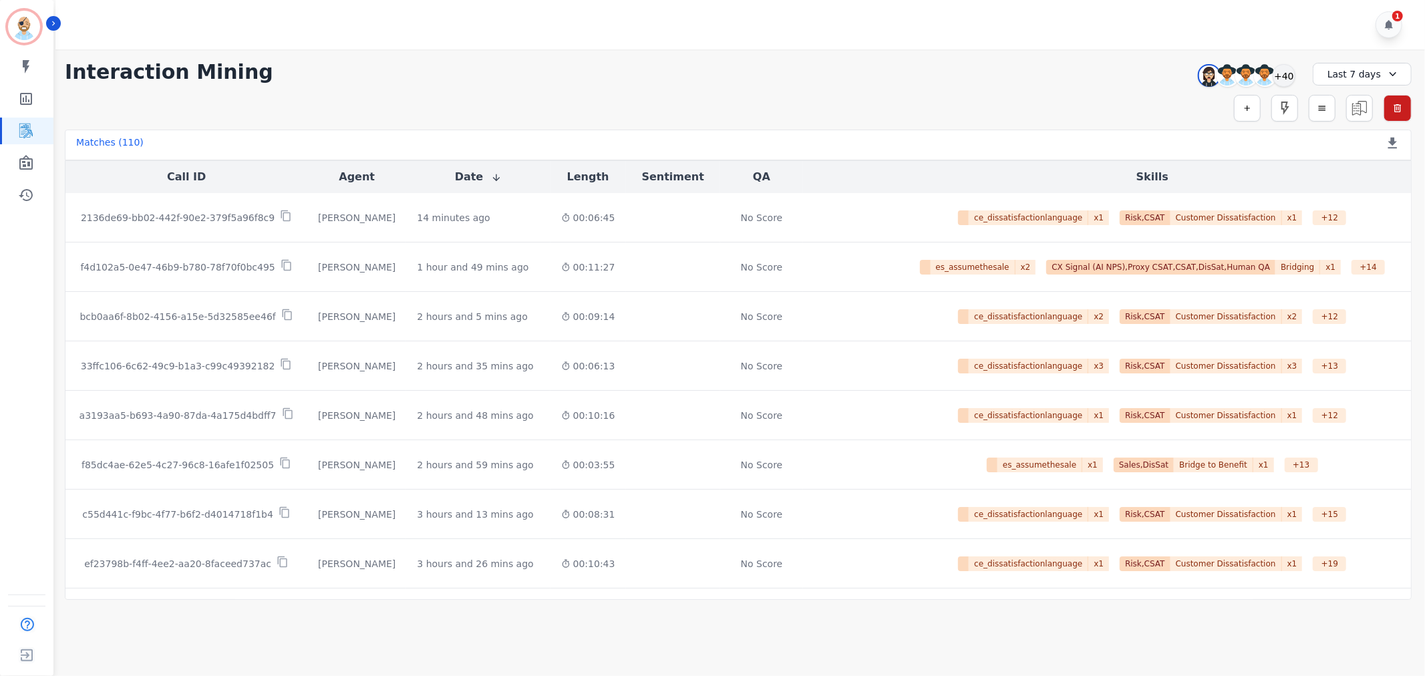
click at [633, 31] on div "1" at bounding box center [741, 24] width 1373 height 49
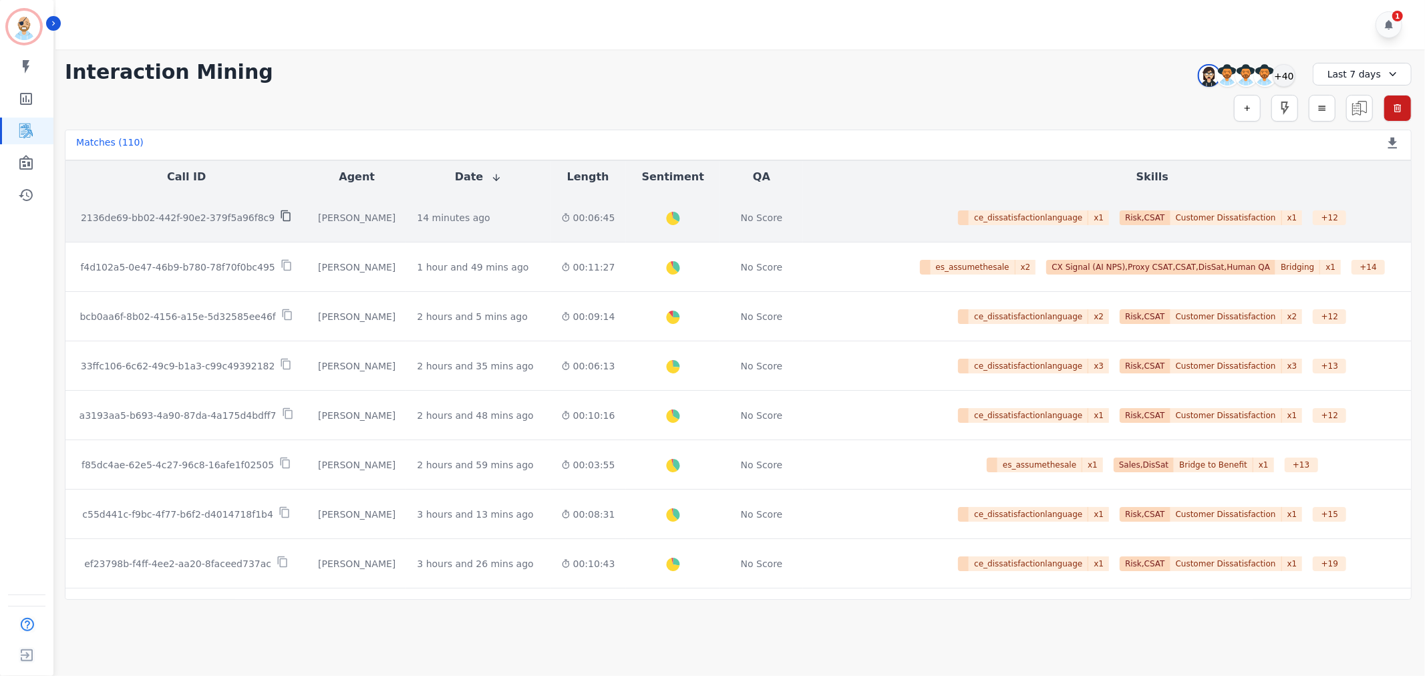
click at [280, 216] on icon at bounding box center [286, 216] width 12 height 12
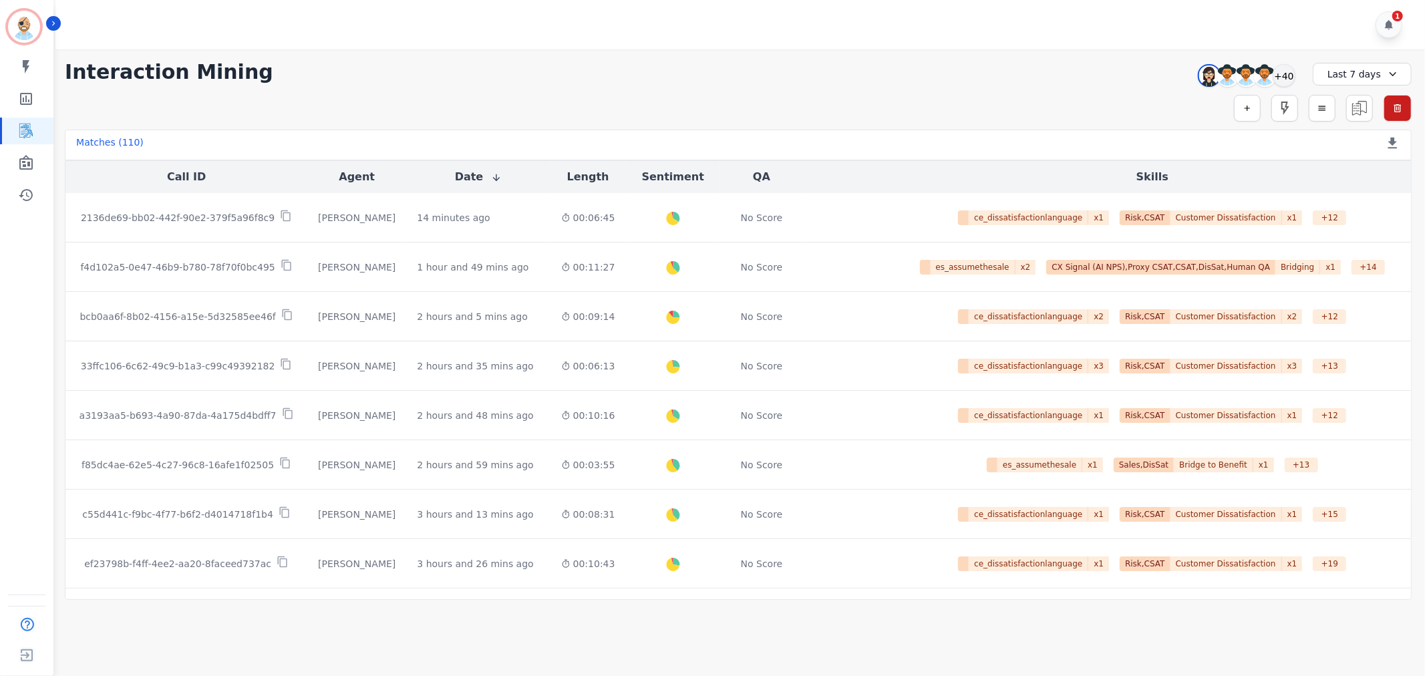
click at [565, 107] on div "Simple Search Metric Search Advanced Search Saved Rules Clear Filters" at bounding box center [738, 108] width 1347 height 27
click at [520, 53] on div "**********" at bounding box center [737, 324] width 1373 height 550
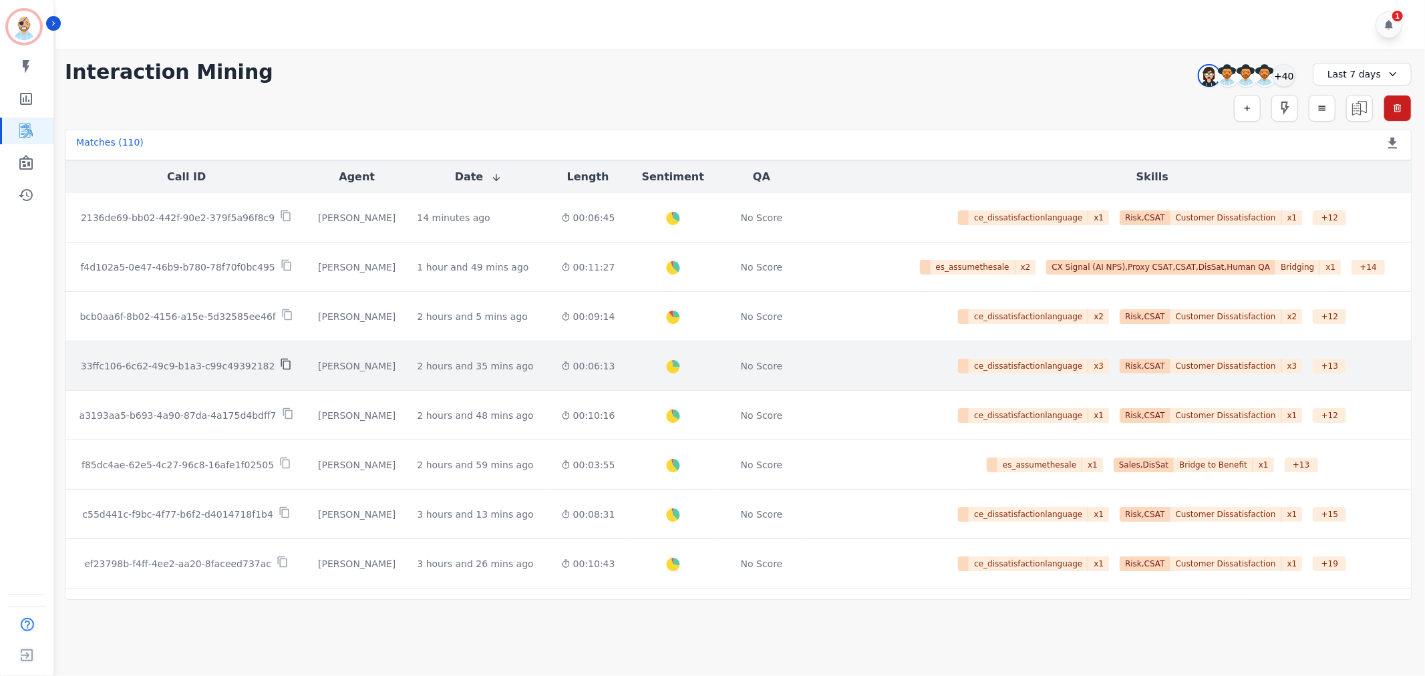
click at [280, 366] on icon at bounding box center [286, 364] width 12 height 12
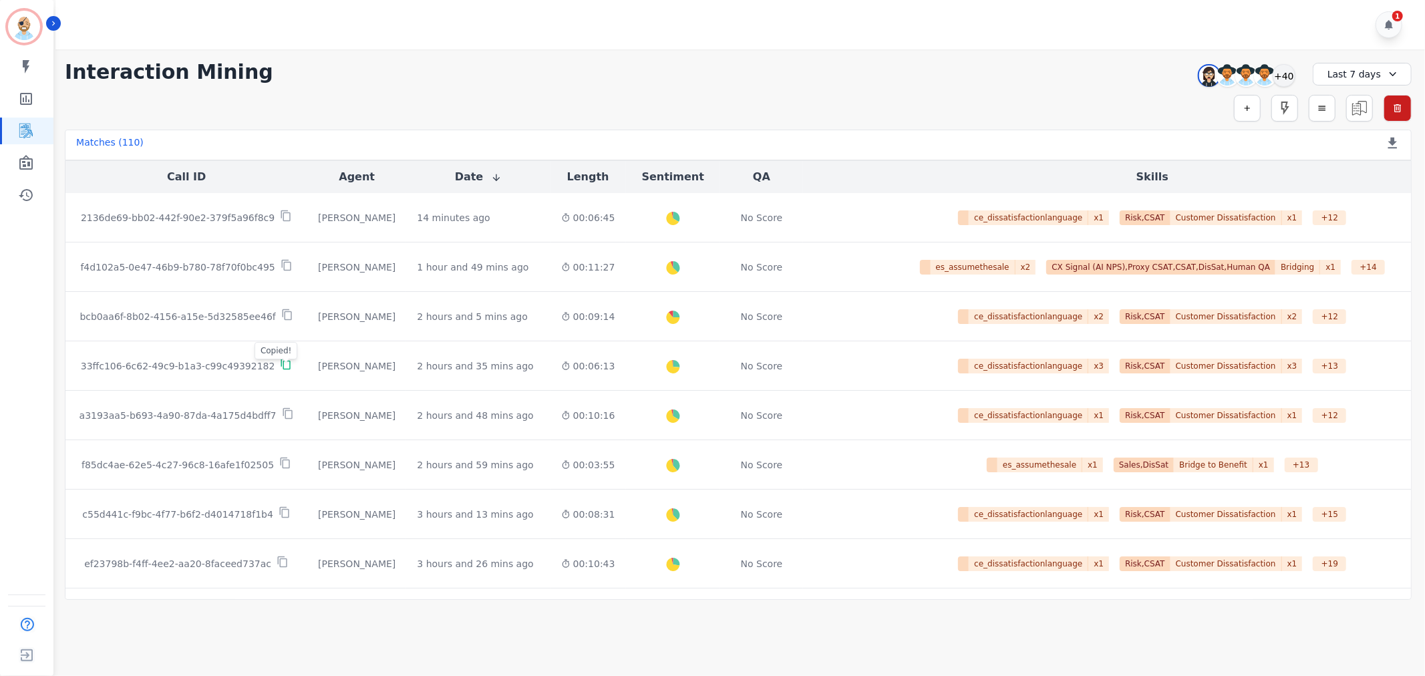
click at [441, 91] on div "**********" at bounding box center [737, 324] width 1373 height 550
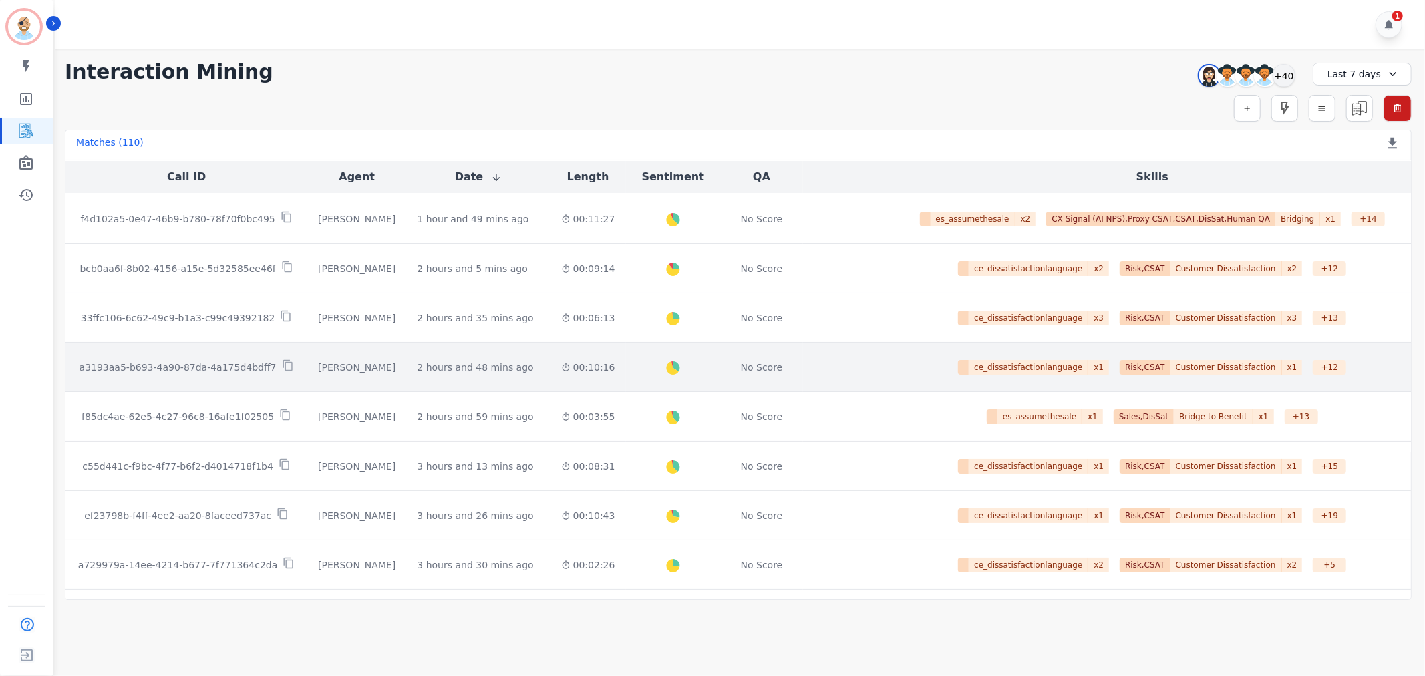
scroll to position [74, 0]
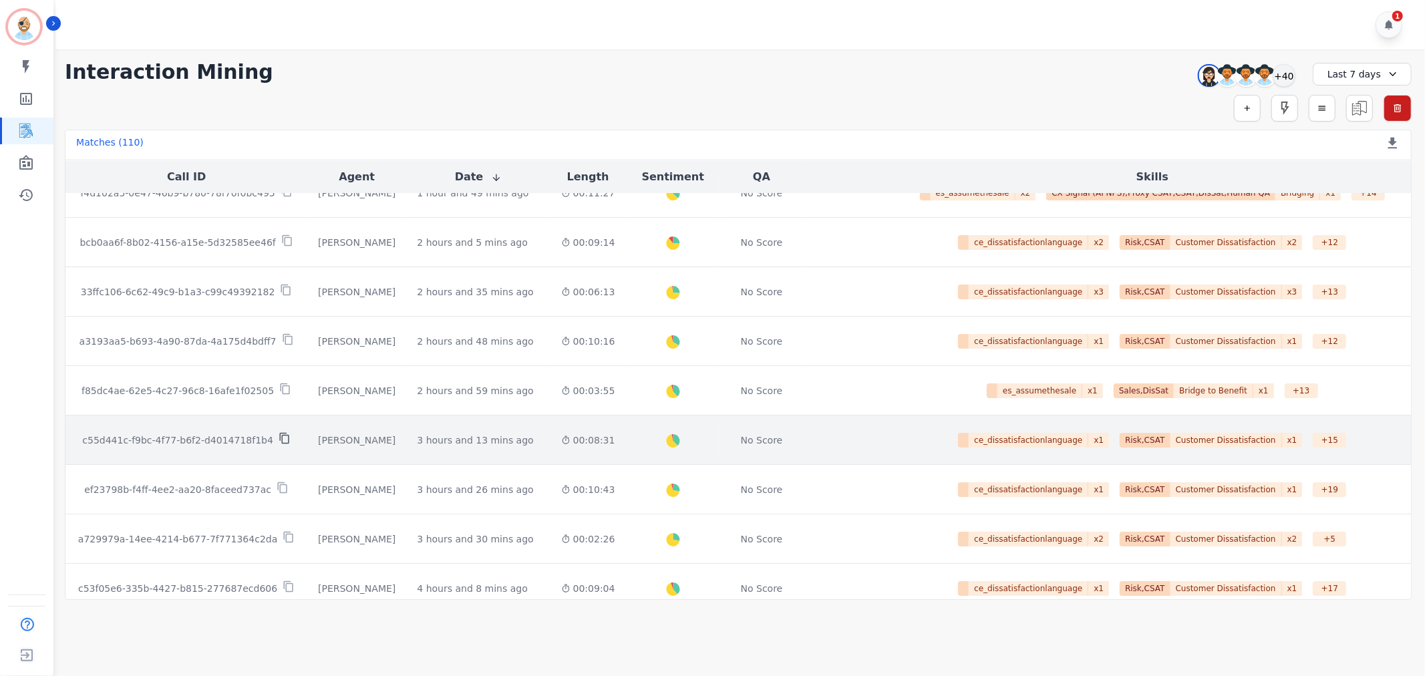
click at [279, 444] on icon at bounding box center [283, 438] width 9 height 11
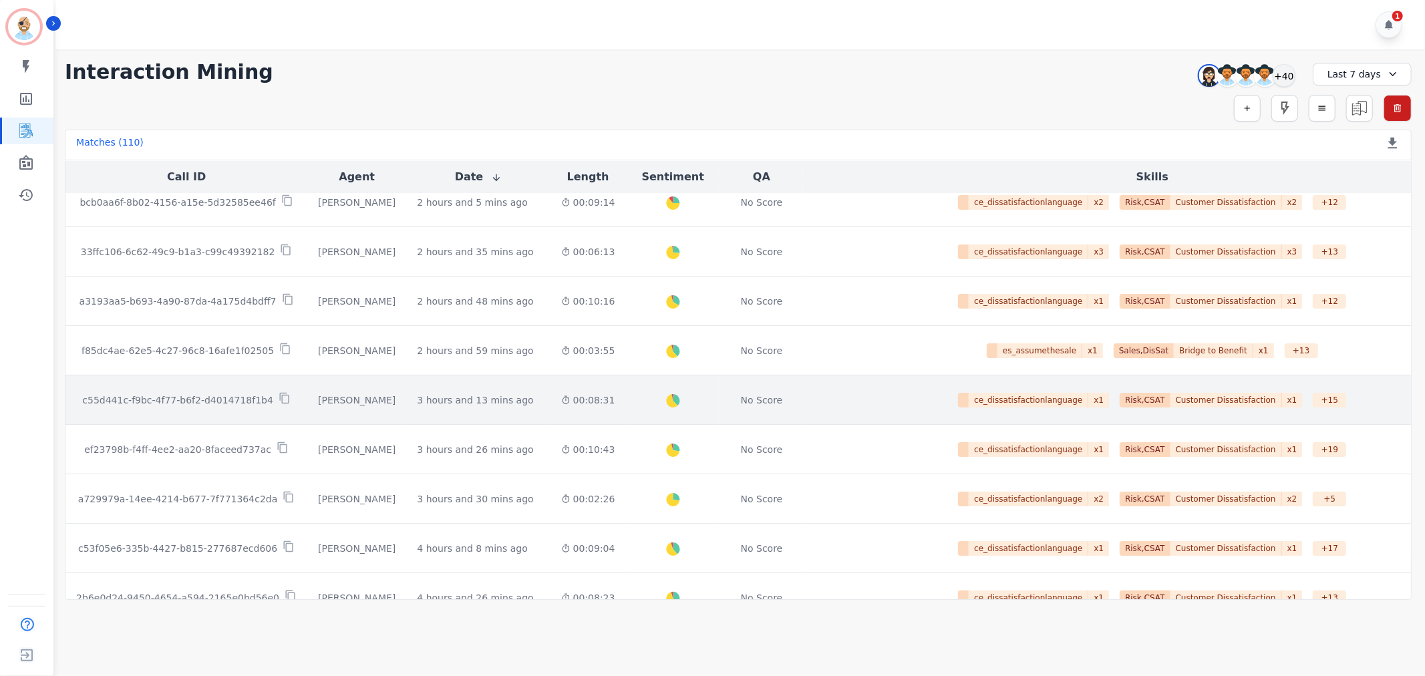
scroll to position [148, 0]
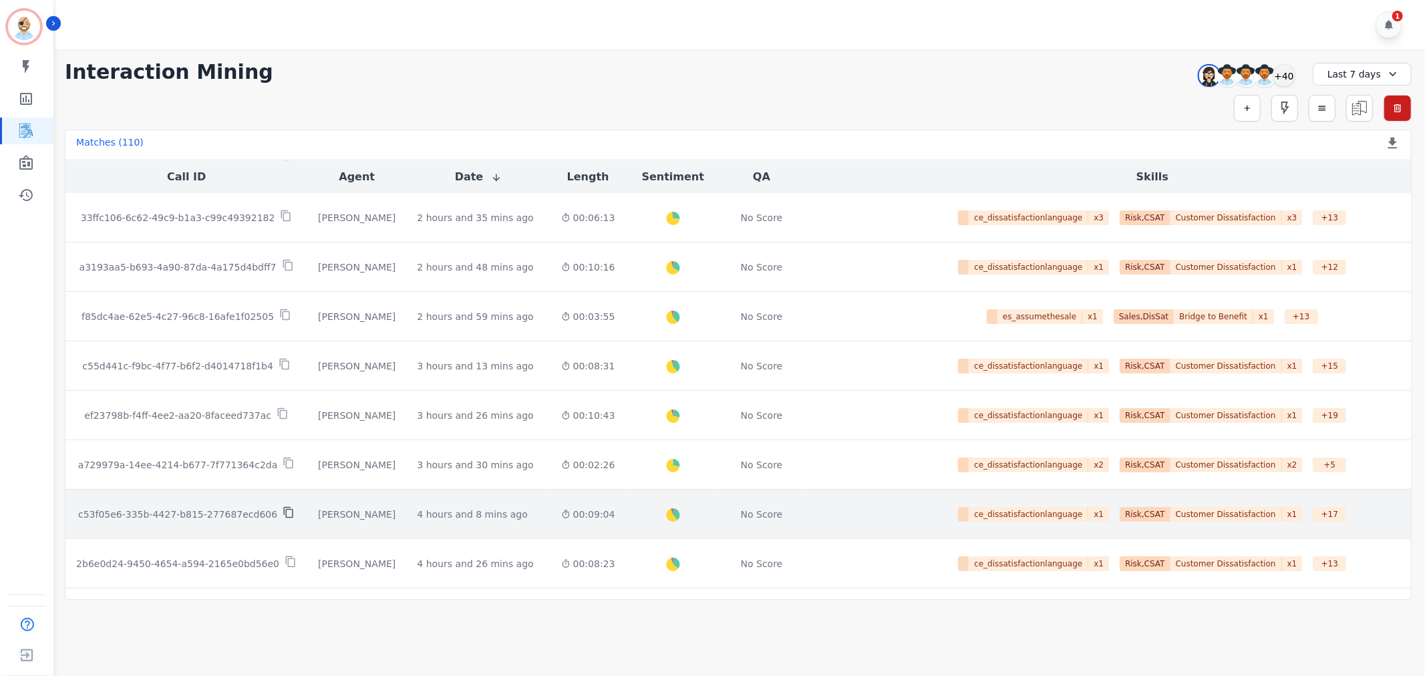
click at [283, 515] on icon at bounding box center [289, 512] width 12 height 12
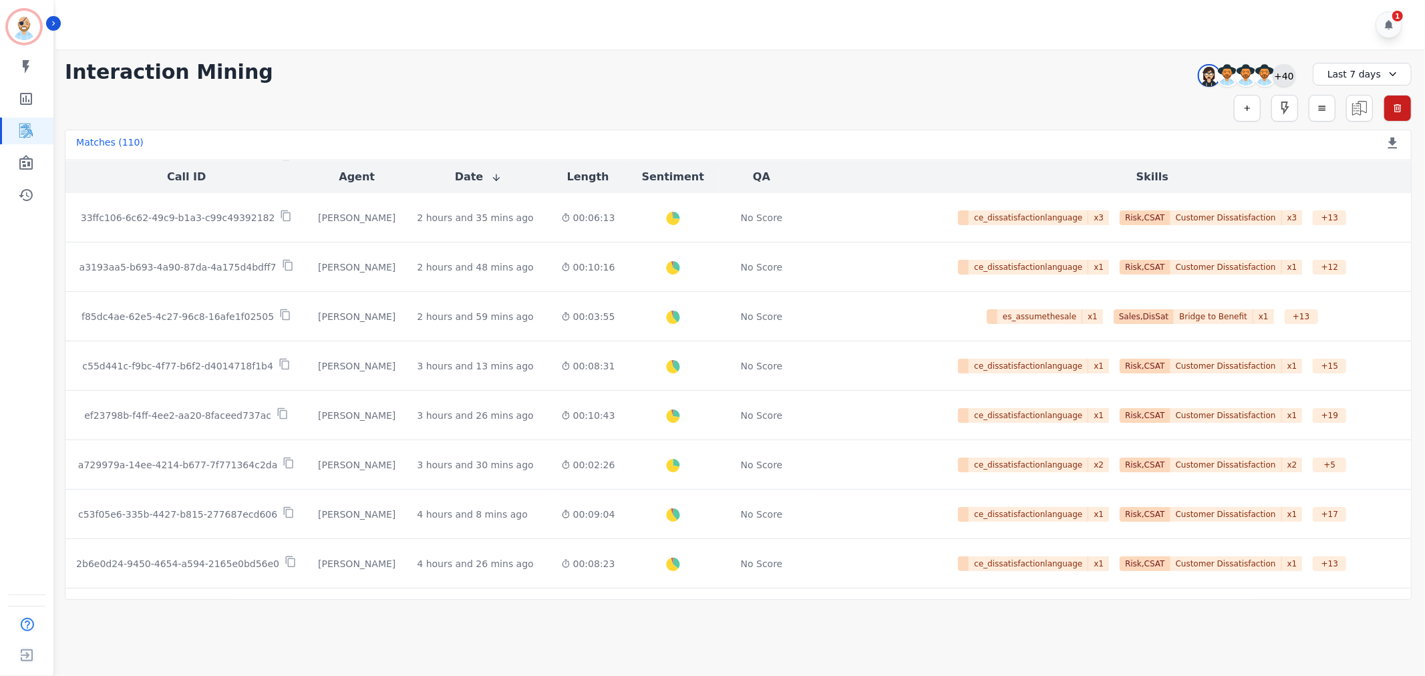
click at [1280, 74] on div "+40" at bounding box center [1283, 75] width 23 height 23
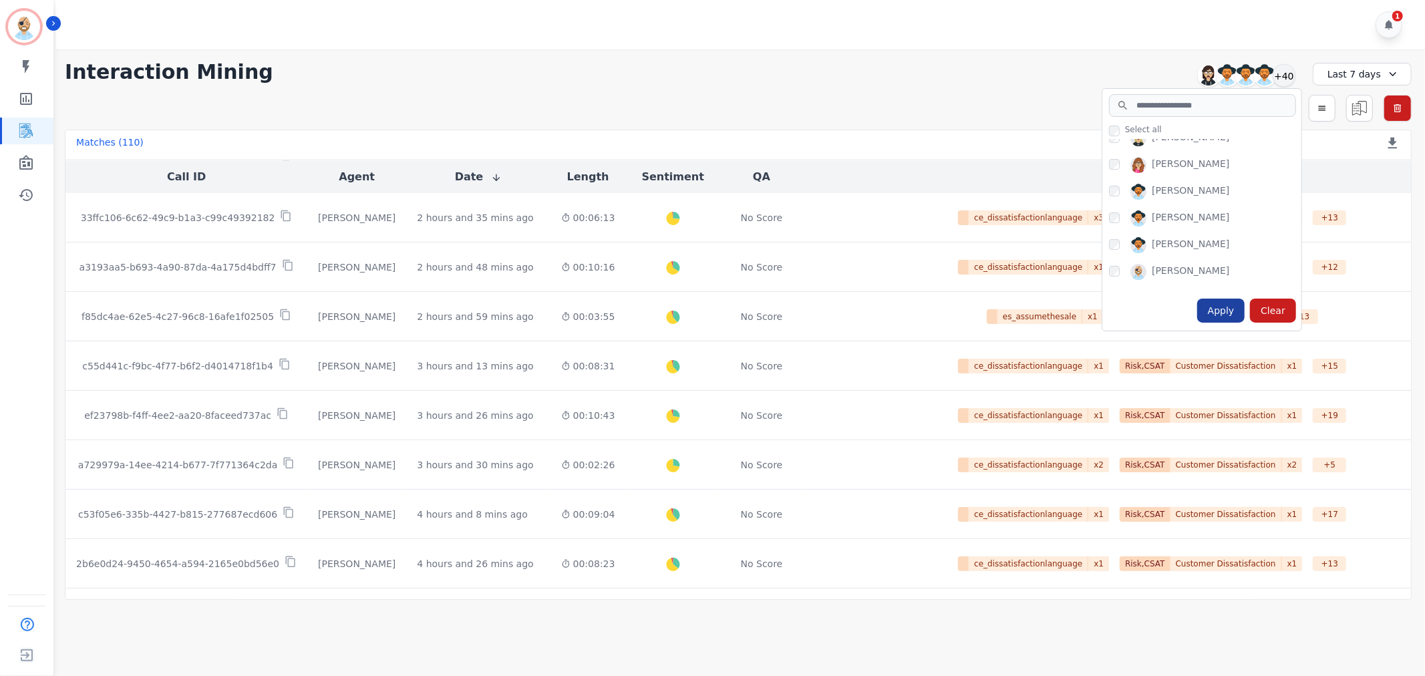
click at [1230, 314] on div "Apply" at bounding box center [1221, 311] width 48 height 24
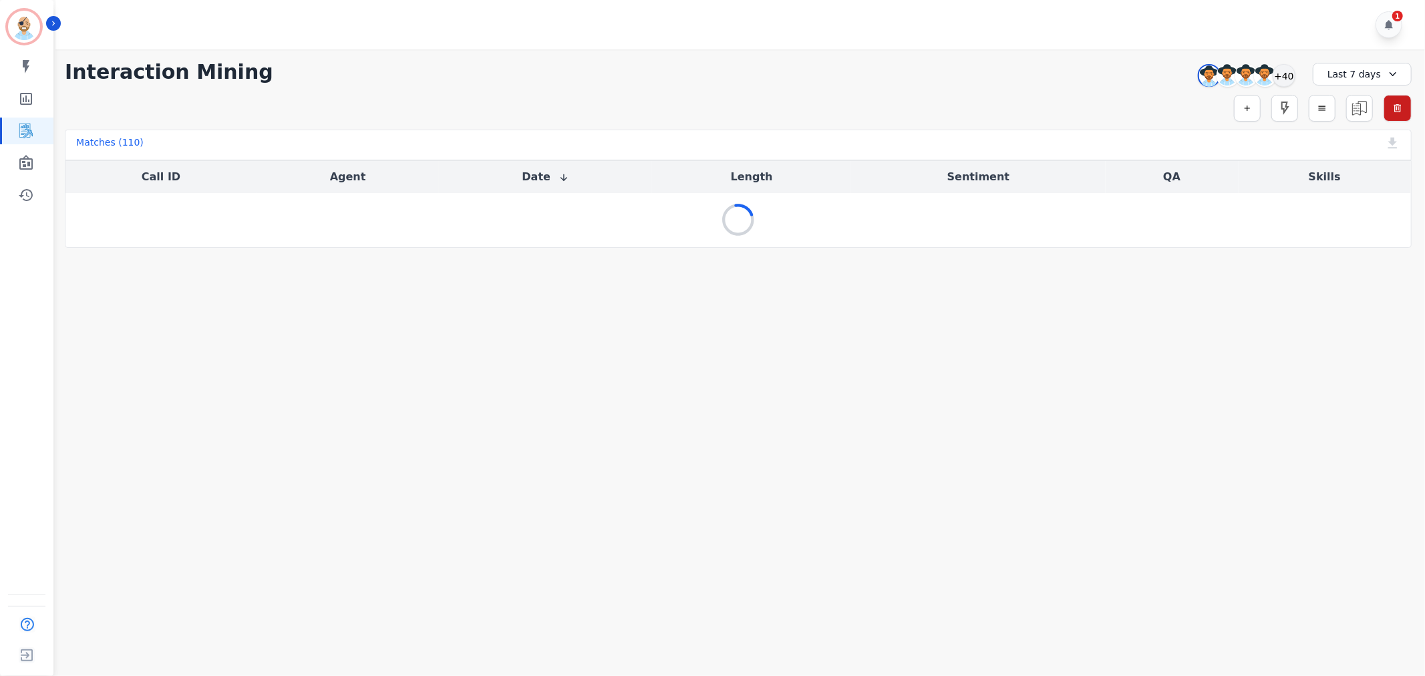
scroll to position [0, 0]
click at [873, 73] on div "**********" at bounding box center [738, 72] width 1347 height 24
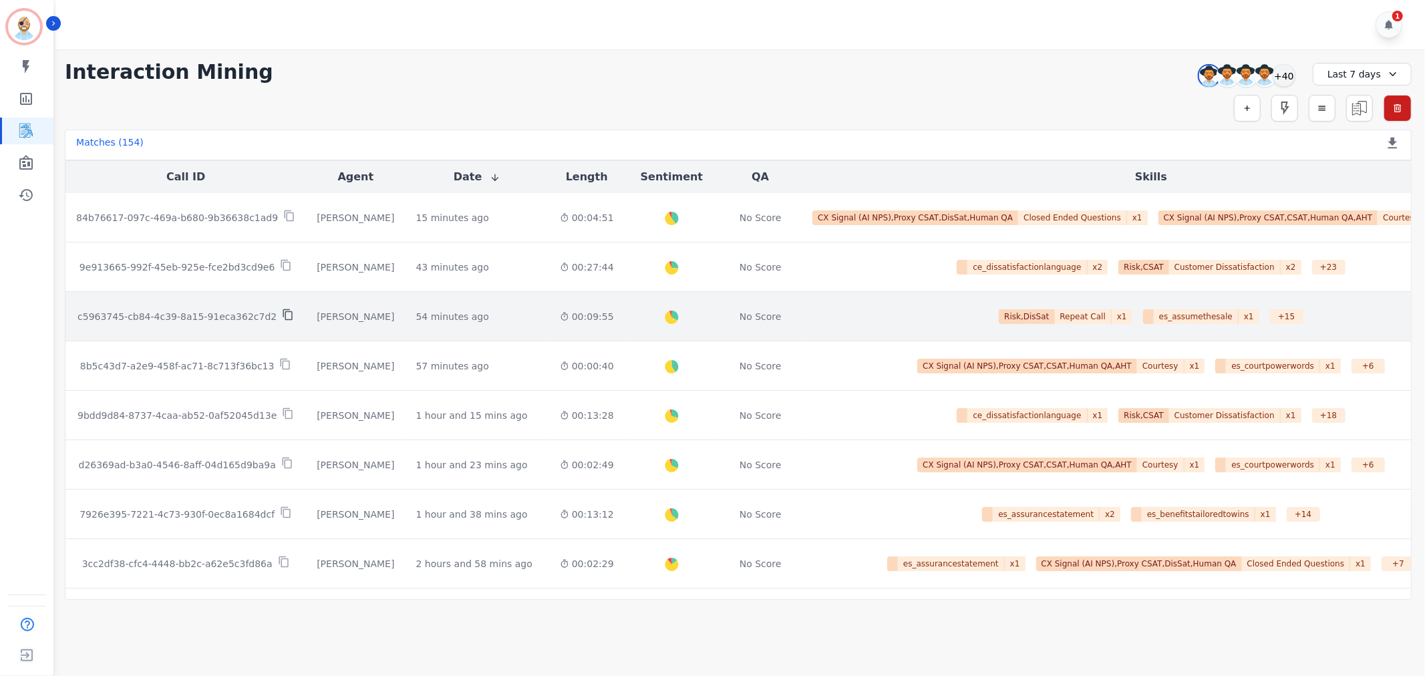
click at [282, 310] on icon at bounding box center [288, 315] width 12 height 12
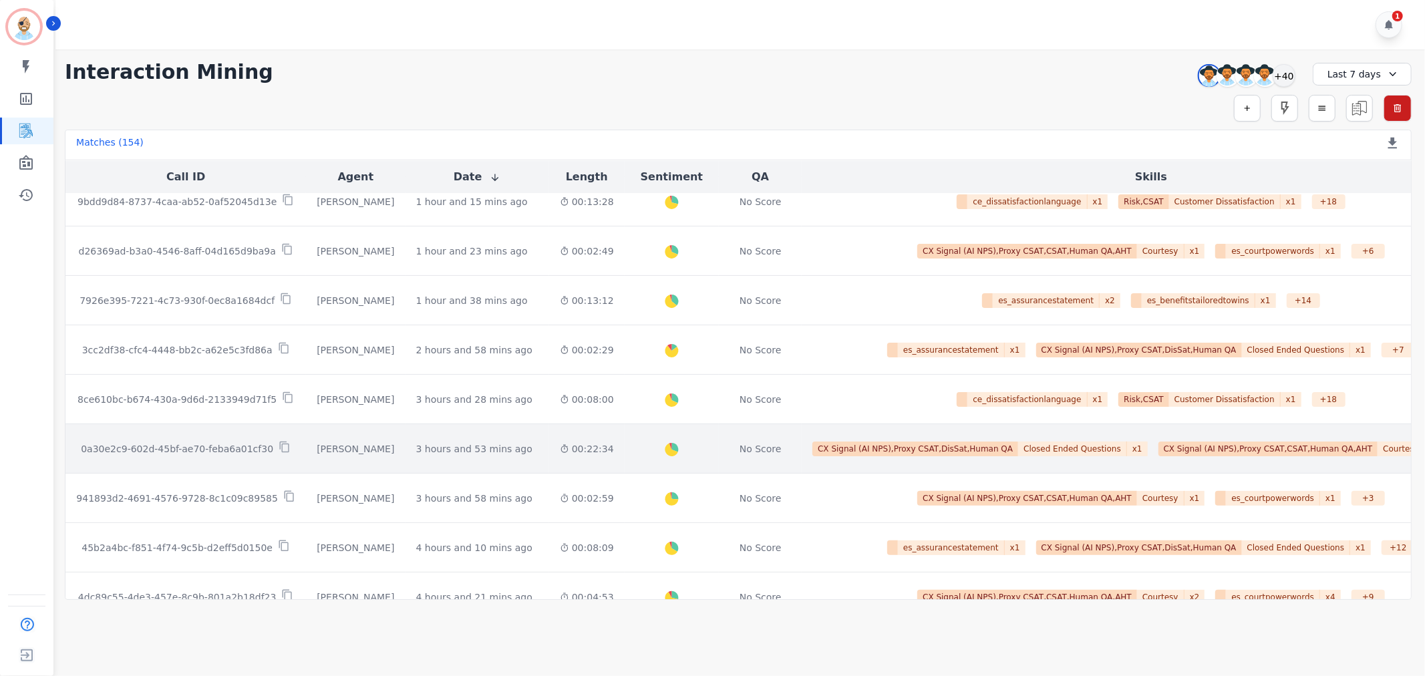
scroll to position [222, 0]
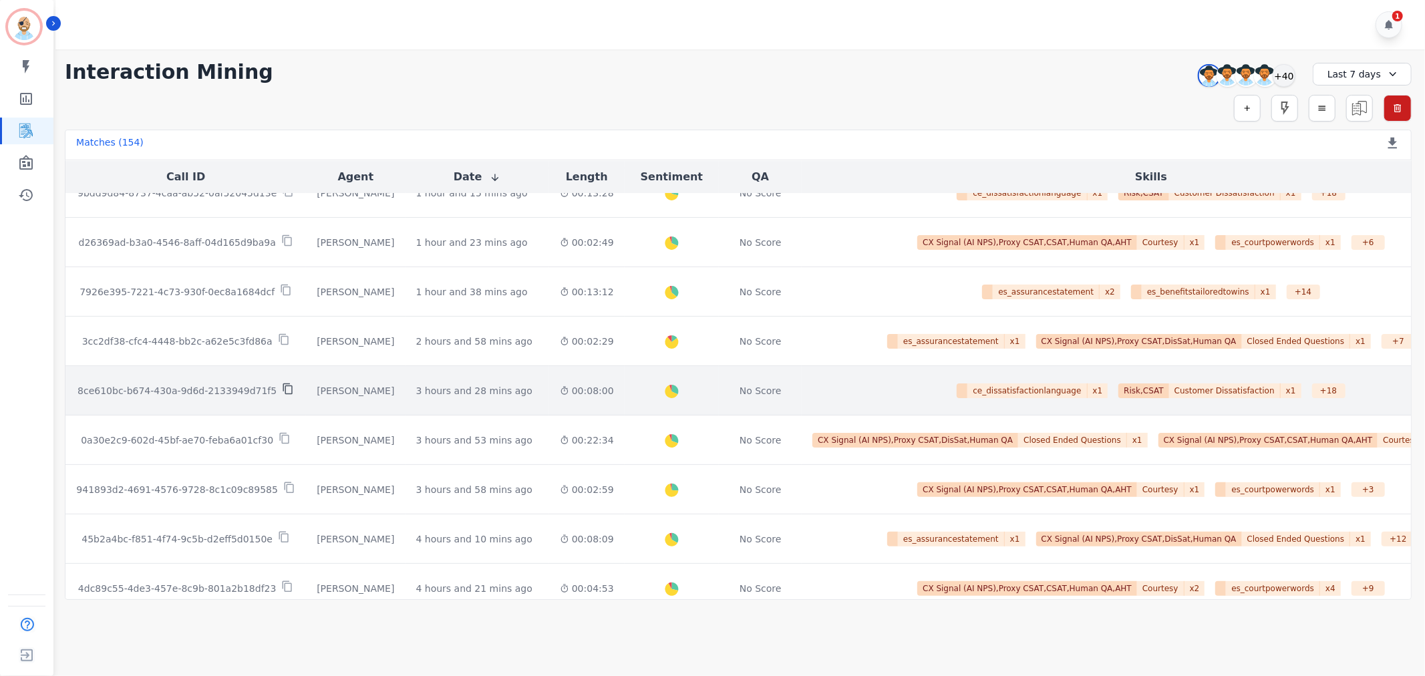
click at [282, 385] on icon at bounding box center [288, 389] width 12 height 12
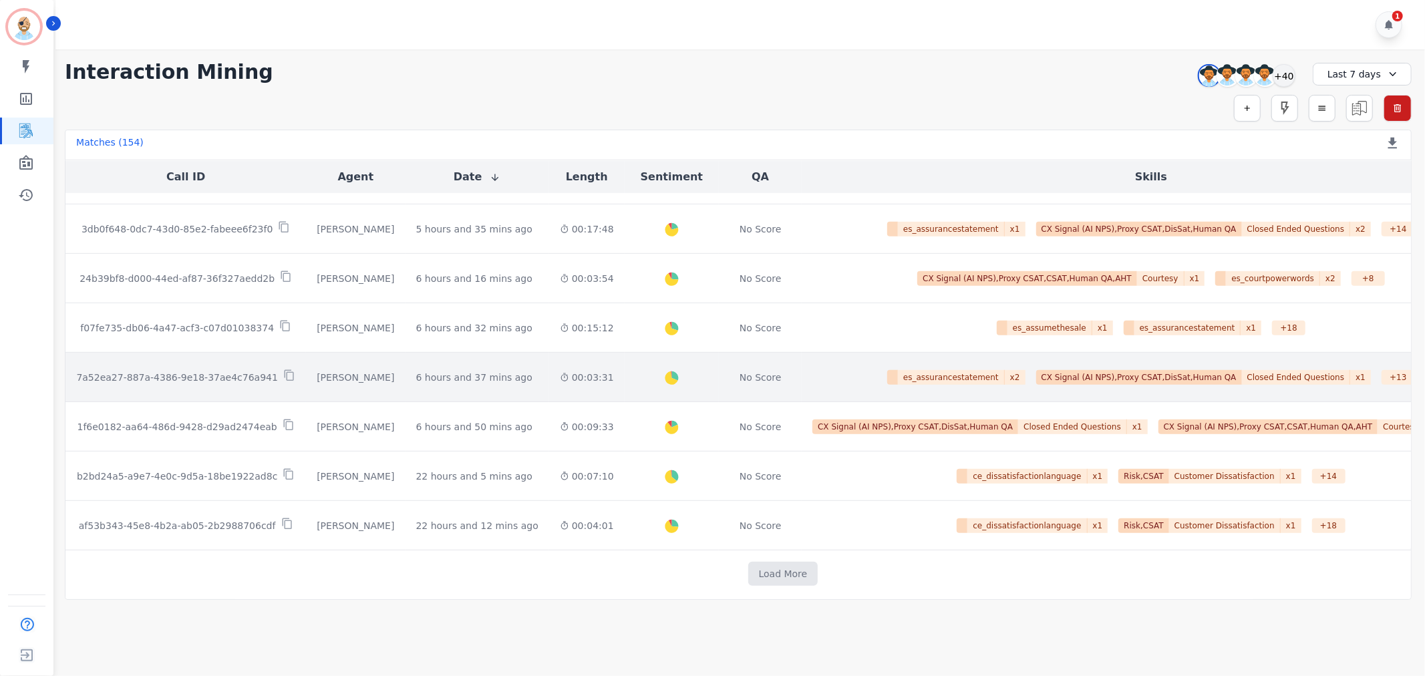
scroll to position [639, 0]
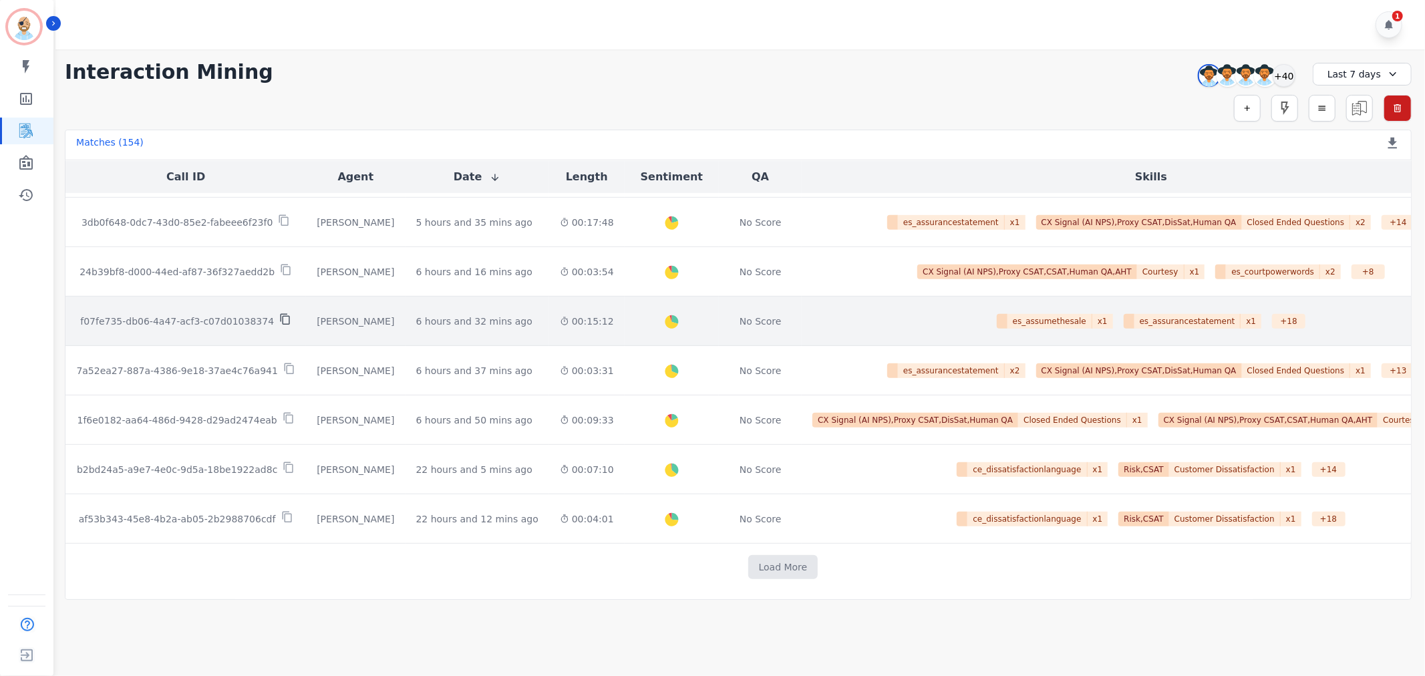
click at [279, 318] on icon at bounding box center [285, 319] width 12 height 12
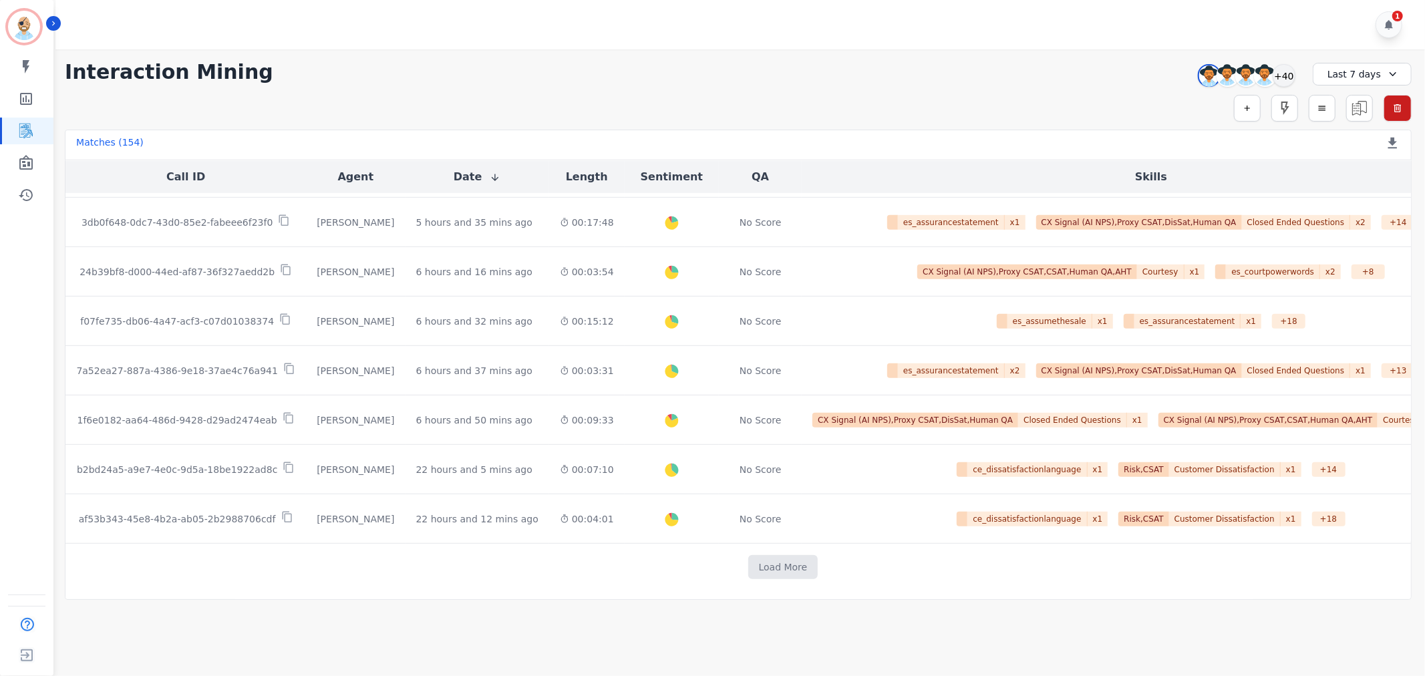
click at [466, 28] on div "1" at bounding box center [741, 24] width 1373 height 49
click at [1278, 81] on div "+40" at bounding box center [1283, 75] width 23 height 23
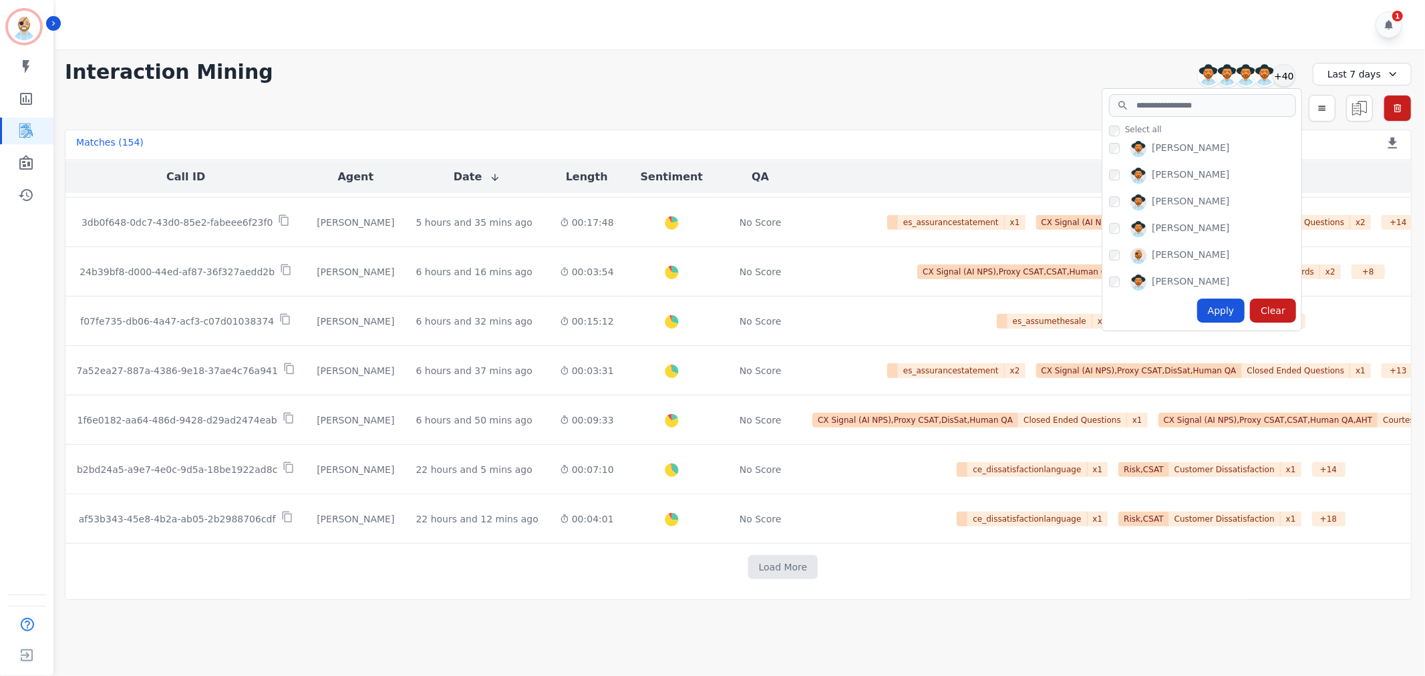
scroll to position [371, 0]
click at [1232, 317] on div "Apply" at bounding box center [1221, 311] width 48 height 24
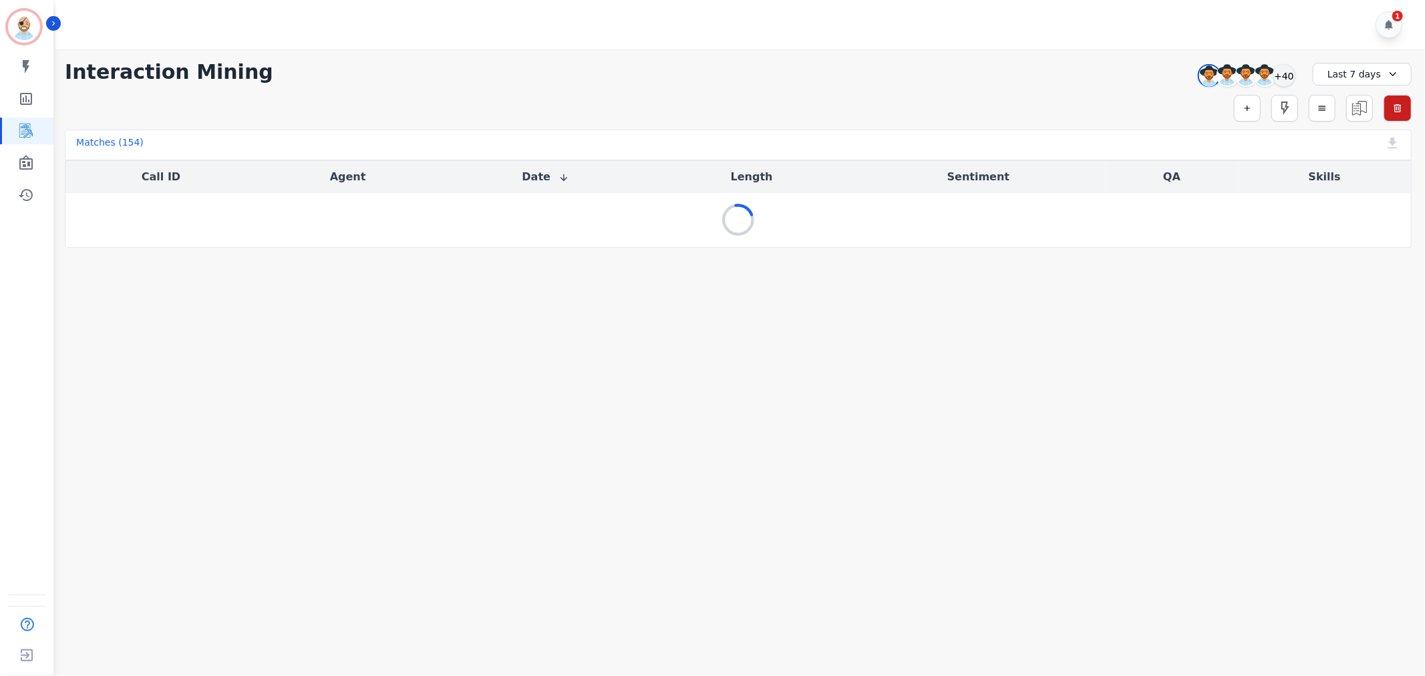
scroll to position [0, 0]
click at [832, 11] on div "1" at bounding box center [741, 24] width 1373 height 49
click at [580, 104] on div "Simple Search Metric Search Advanced Search Saved Rules Clear Filters" at bounding box center [738, 108] width 1347 height 27
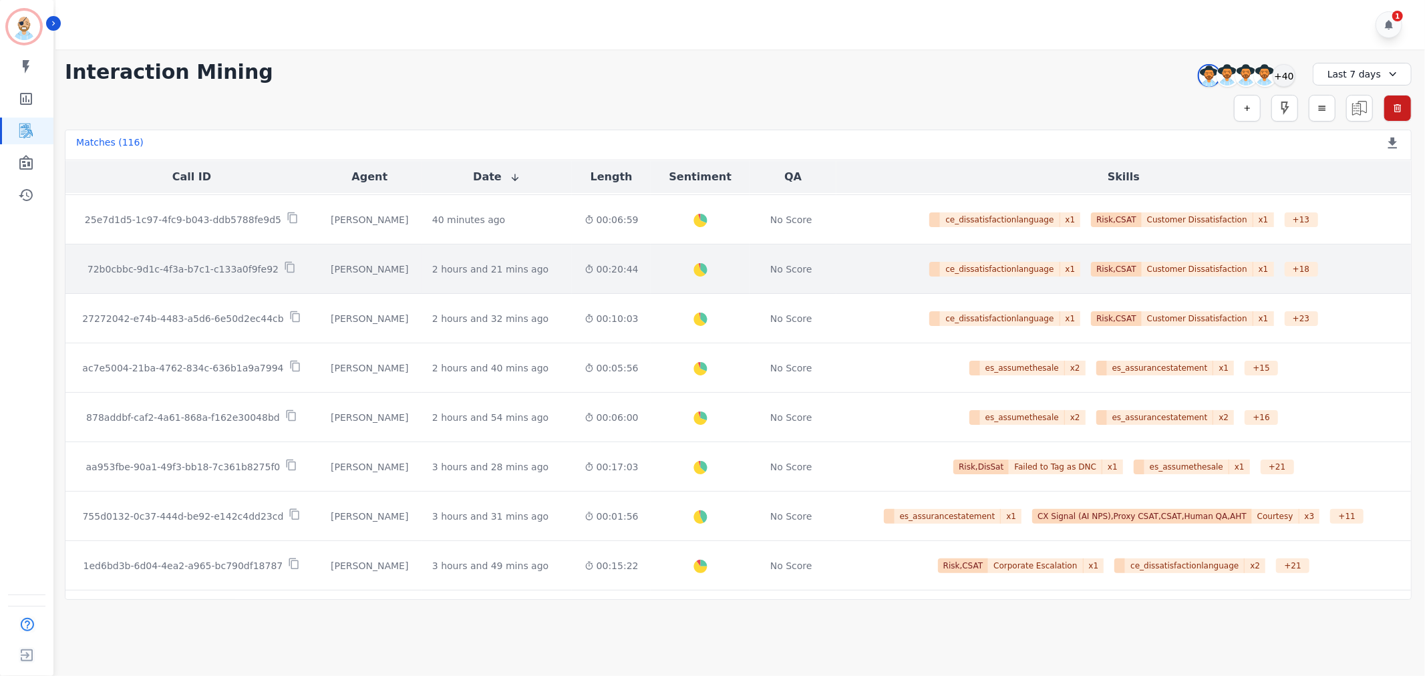
scroll to position [222, 0]
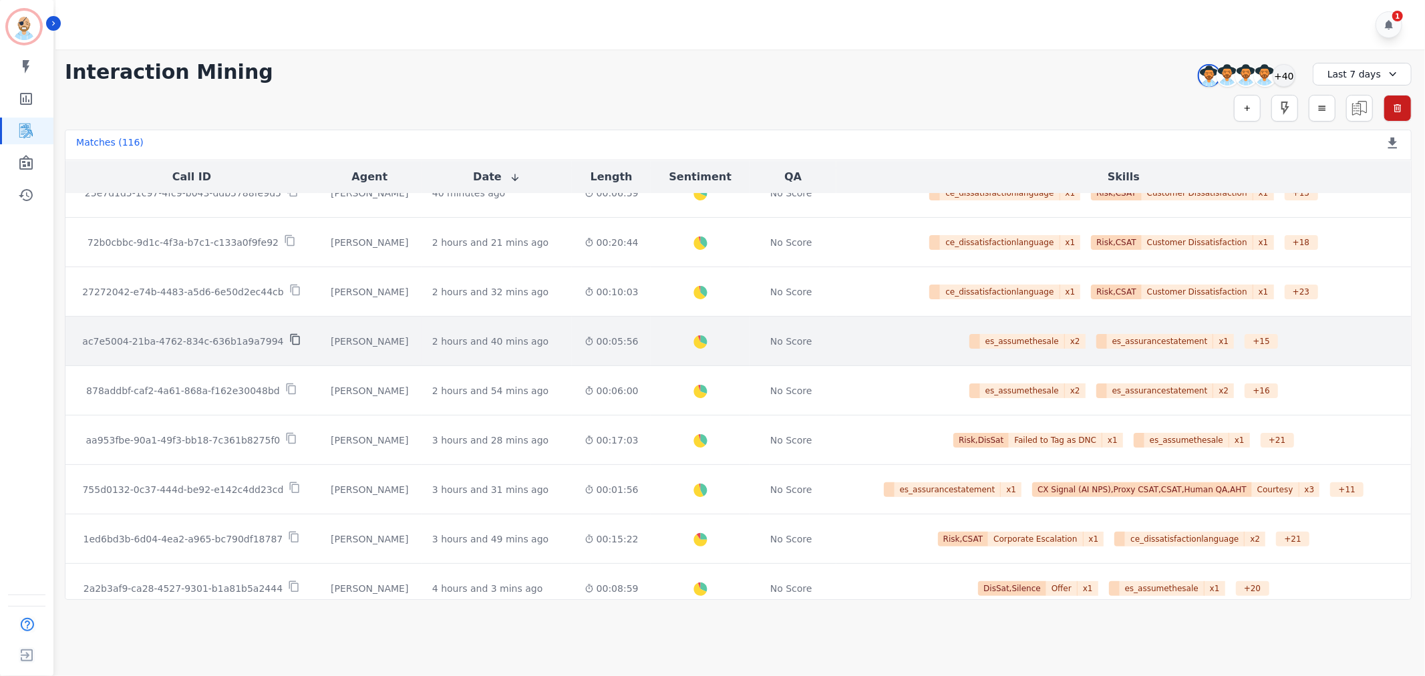
click at [289, 338] on icon at bounding box center [295, 339] width 12 height 12
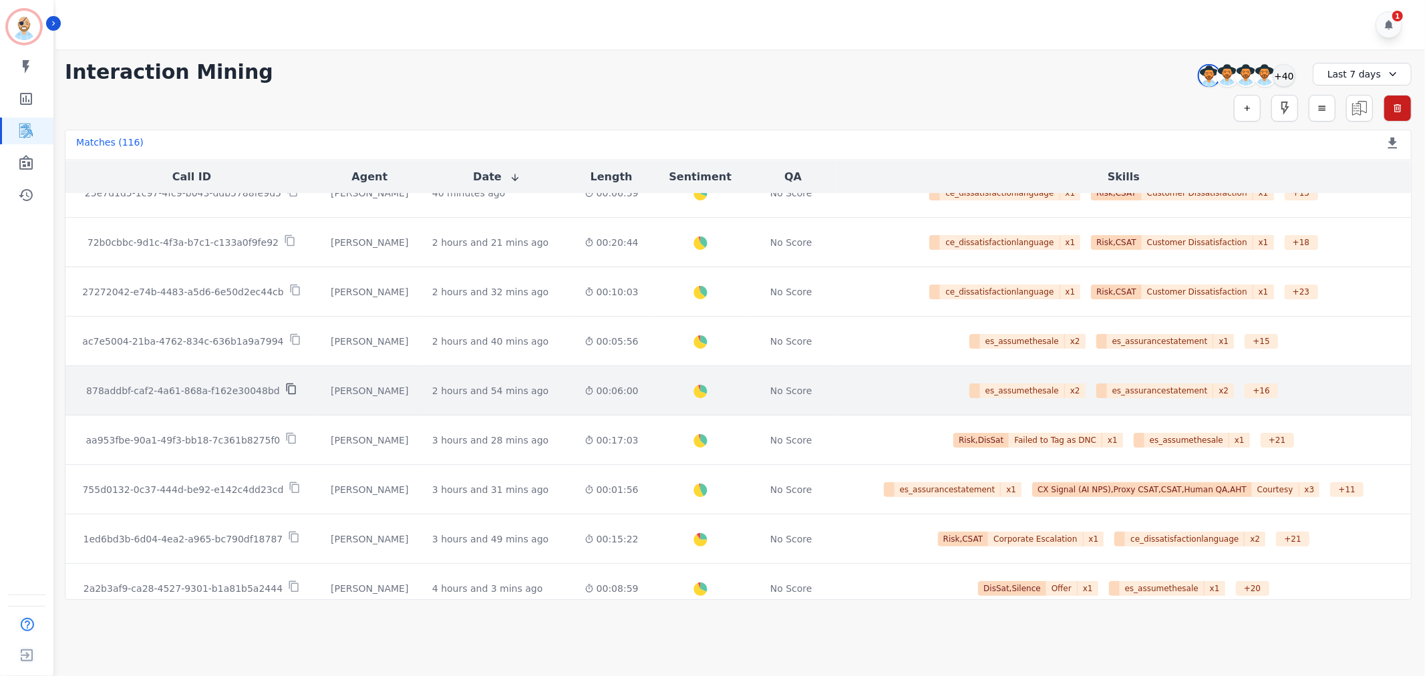
click at [286, 388] on icon at bounding box center [290, 388] width 9 height 11
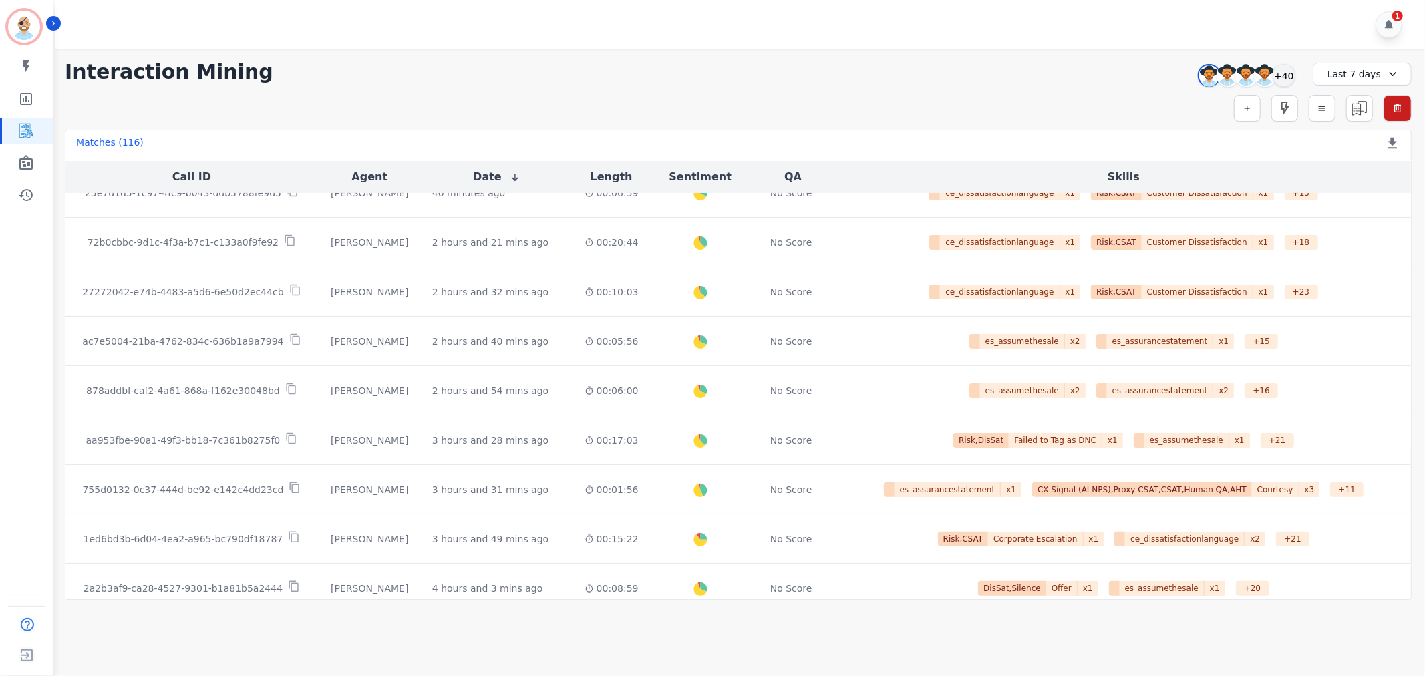
click at [773, 52] on div "**********" at bounding box center [737, 324] width 1373 height 550
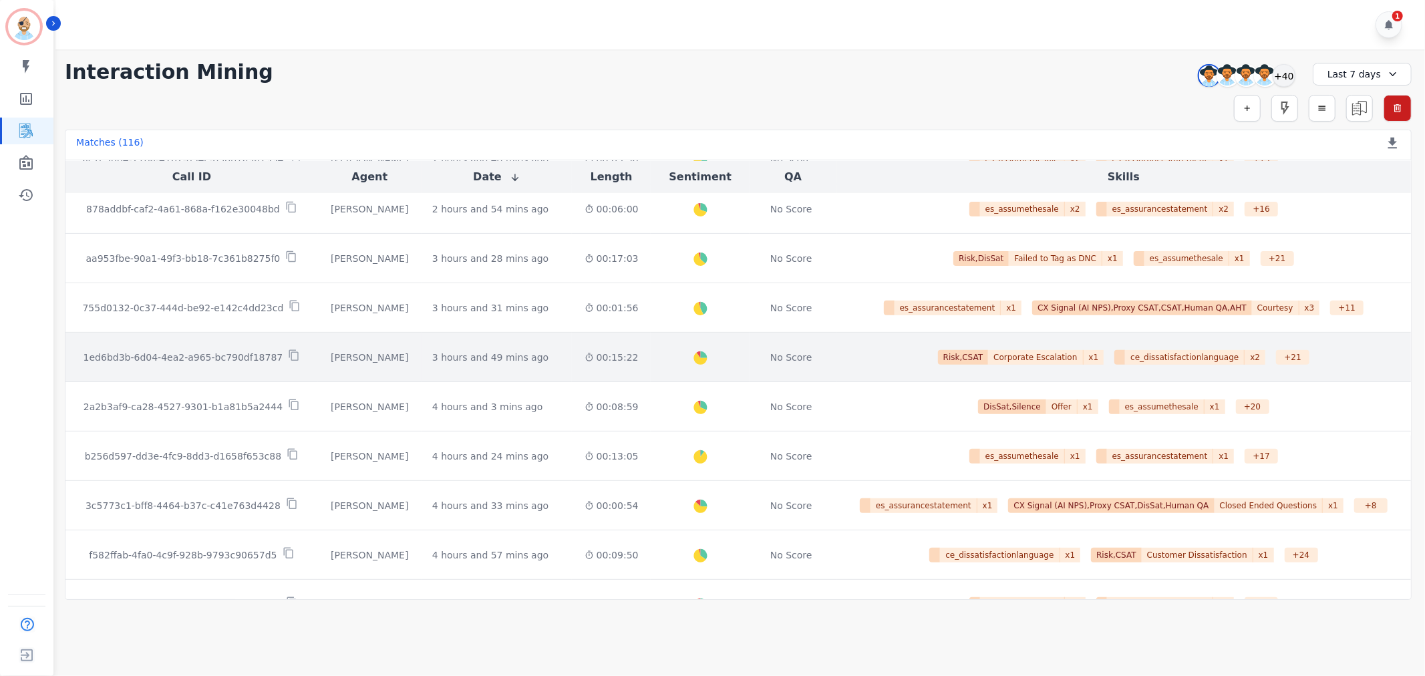
scroll to position [445, 0]
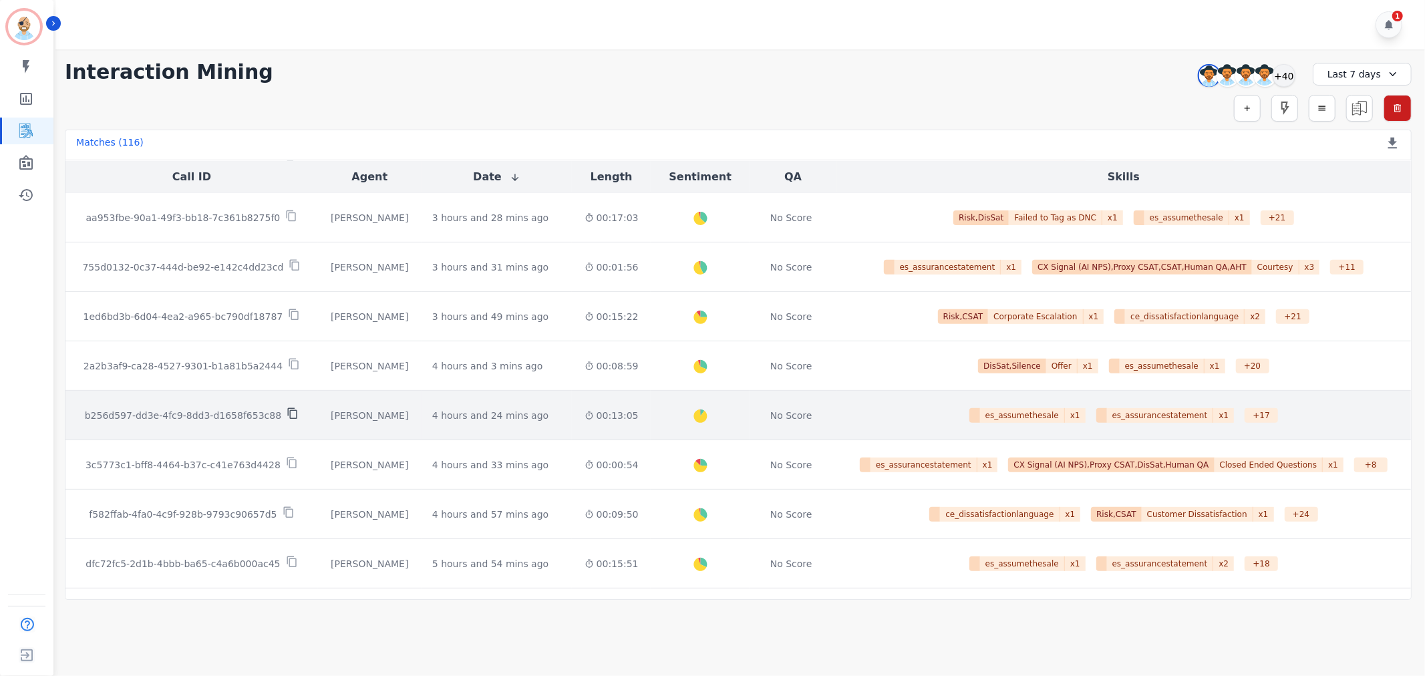
click at [288, 411] on icon at bounding box center [292, 413] width 9 height 11
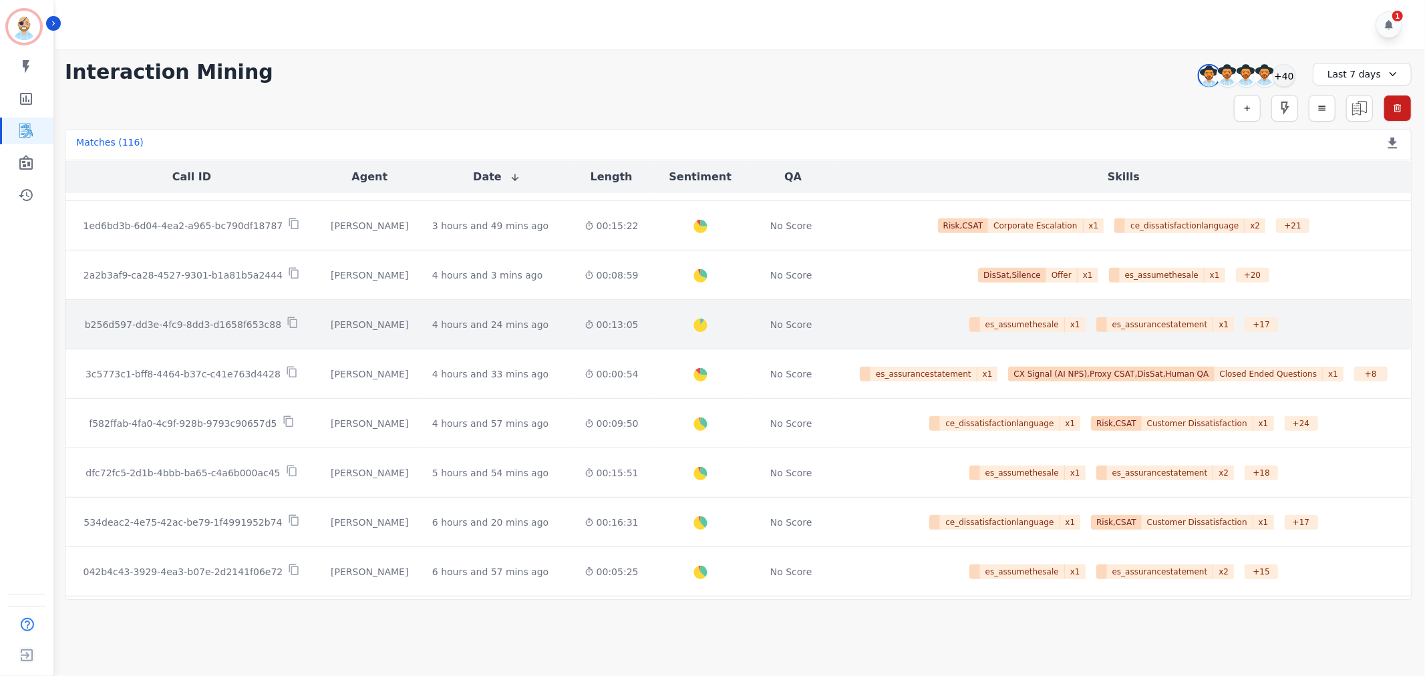
scroll to position [593, 0]
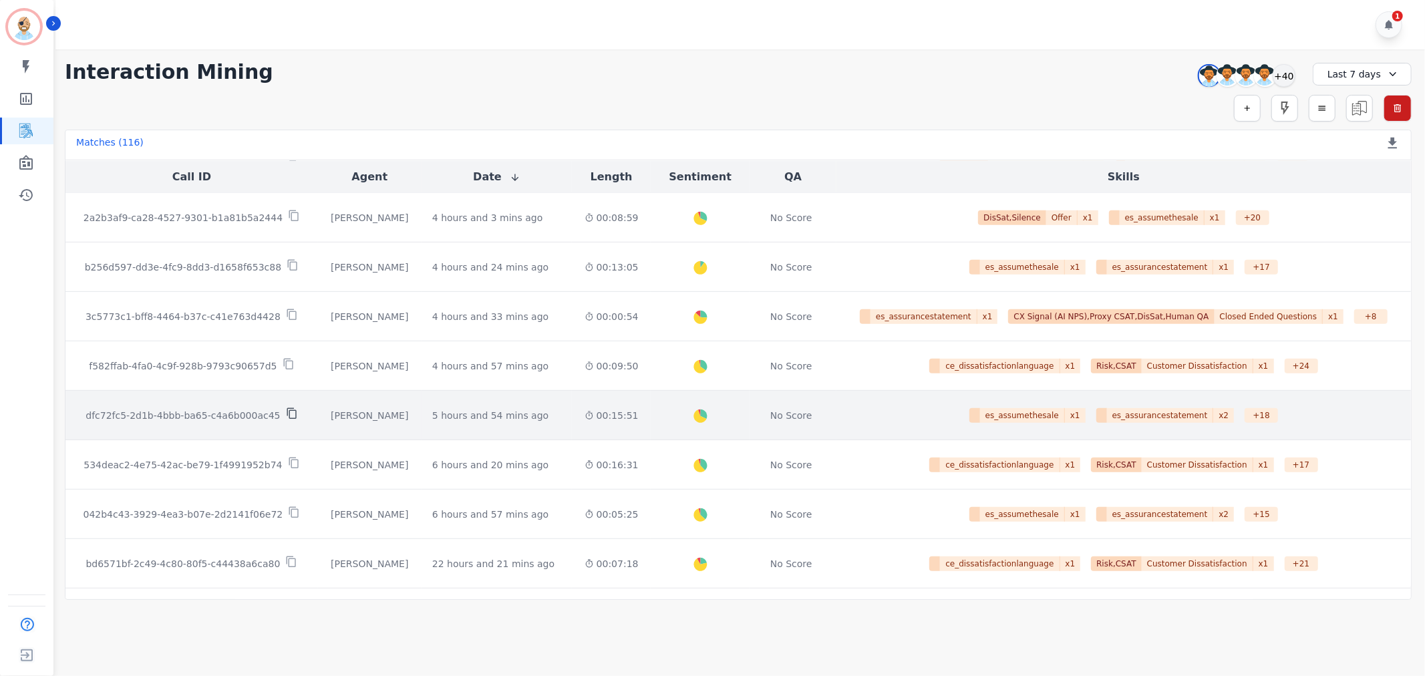
click at [286, 411] on icon at bounding box center [292, 413] width 12 height 12
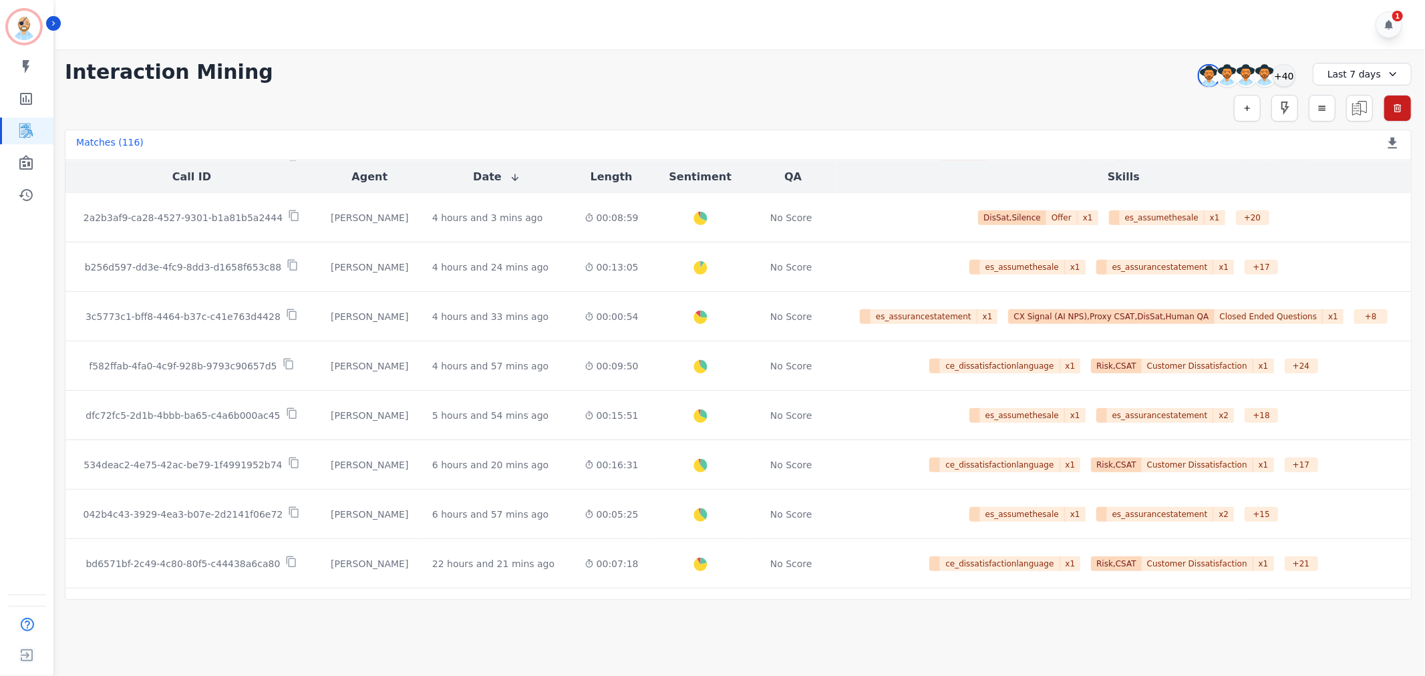
click at [817, 107] on div "Simple Search Metric Search Advanced Search Saved Rules Clear Filters" at bounding box center [738, 108] width 1347 height 27
click at [1281, 71] on div "+40" at bounding box center [1283, 75] width 23 height 23
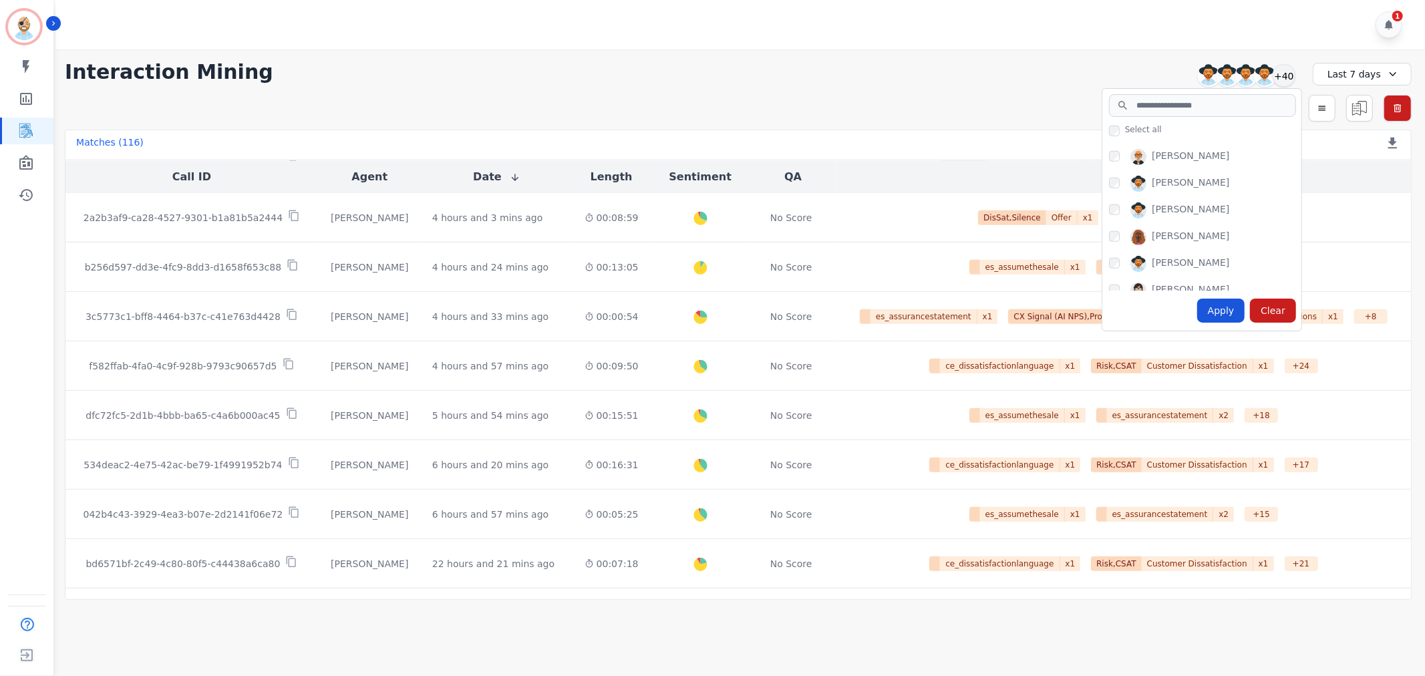
scroll to position [1023, 0]
click at [1220, 305] on div "Apply" at bounding box center [1221, 311] width 48 height 24
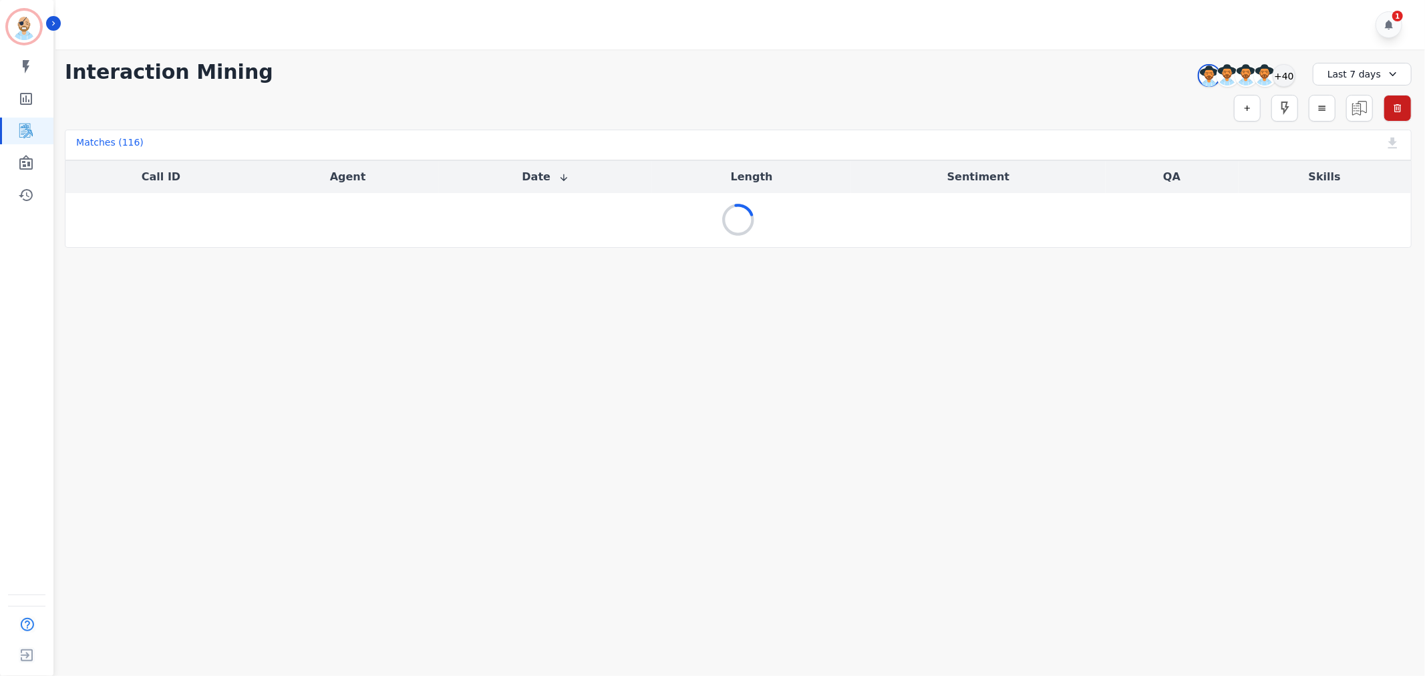
click at [963, 83] on div "**********" at bounding box center [738, 72] width 1347 height 24
click at [611, 90] on div "**********" at bounding box center [737, 148] width 1373 height 198
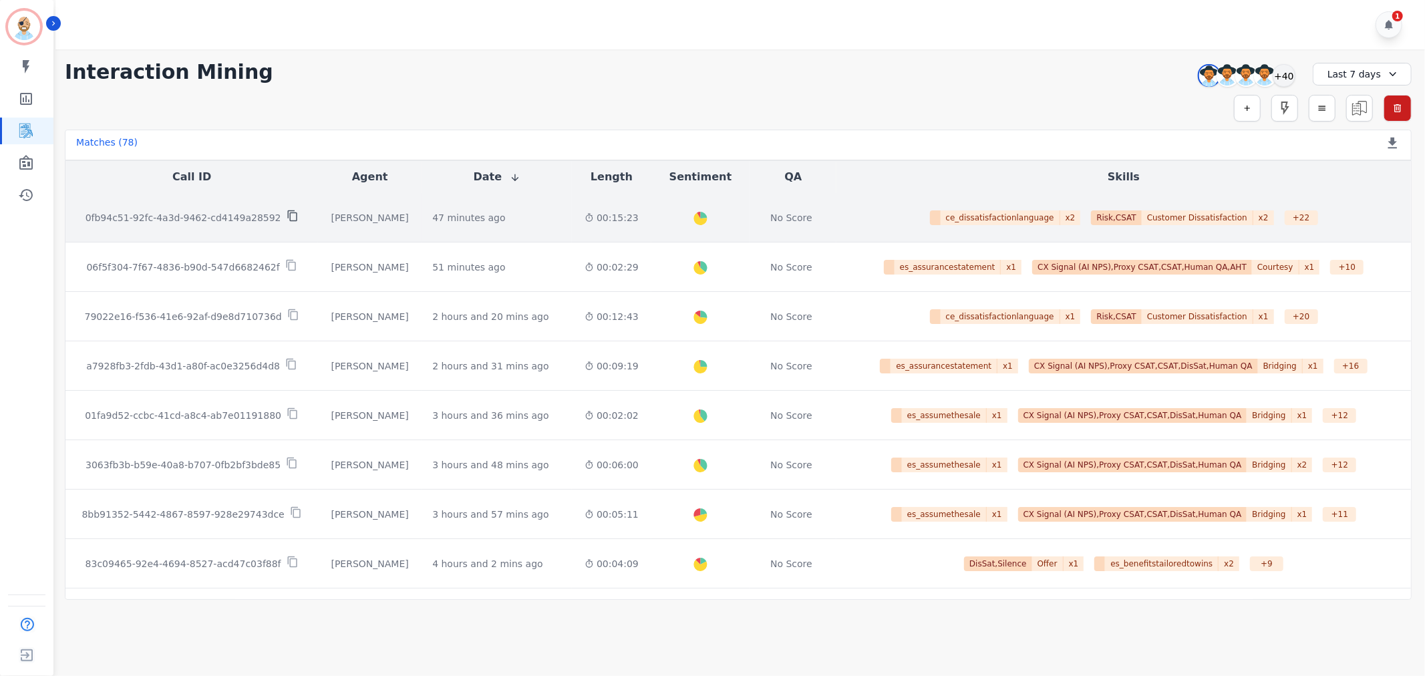
click at [287, 216] on icon at bounding box center [291, 215] width 9 height 11
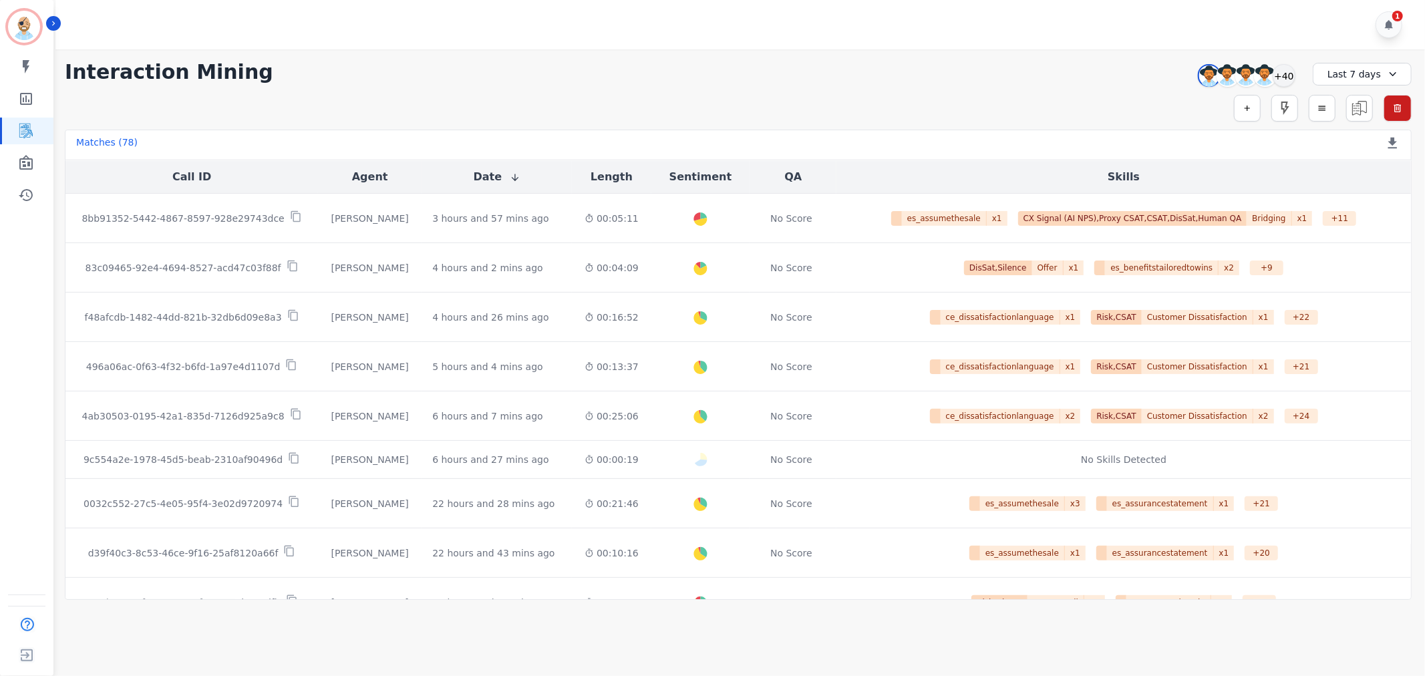
scroll to position [297, 0]
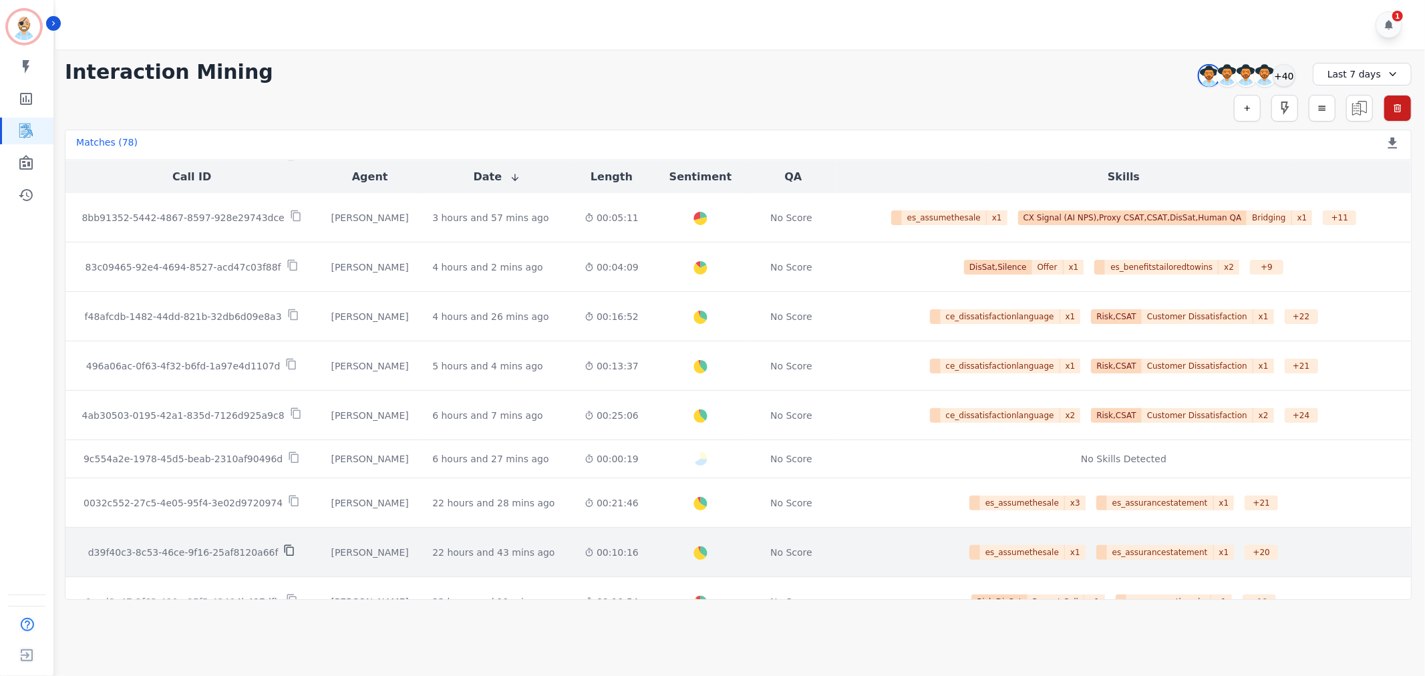
click at [285, 550] on icon at bounding box center [289, 550] width 9 height 11
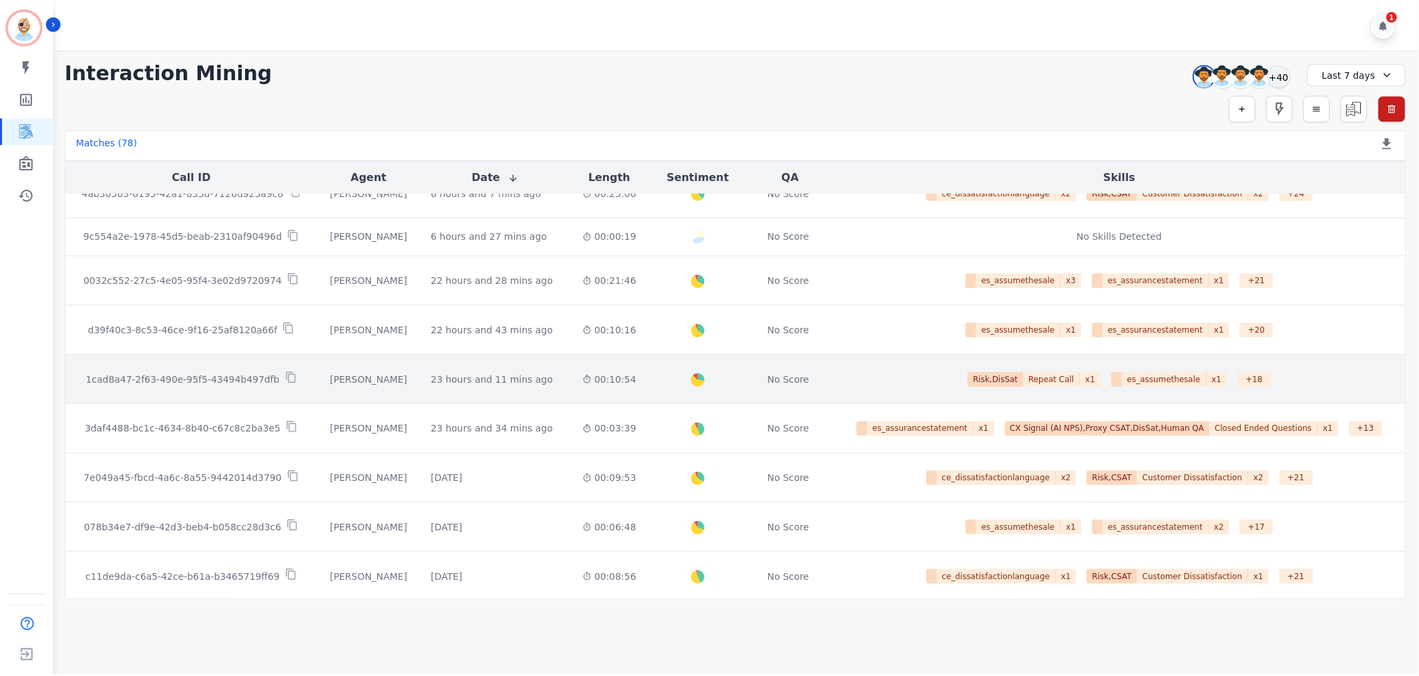
scroll to position [593, 0]
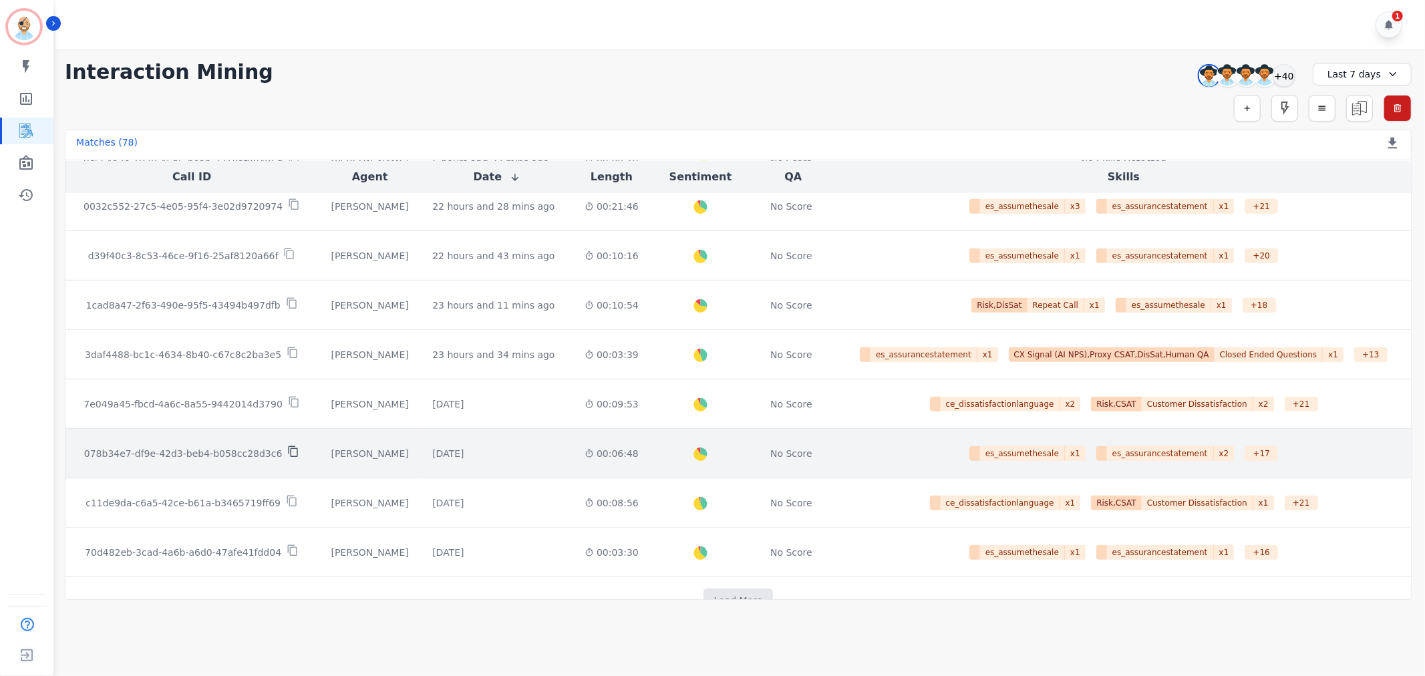
click at [289, 451] on icon at bounding box center [293, 451] width 9 height 11
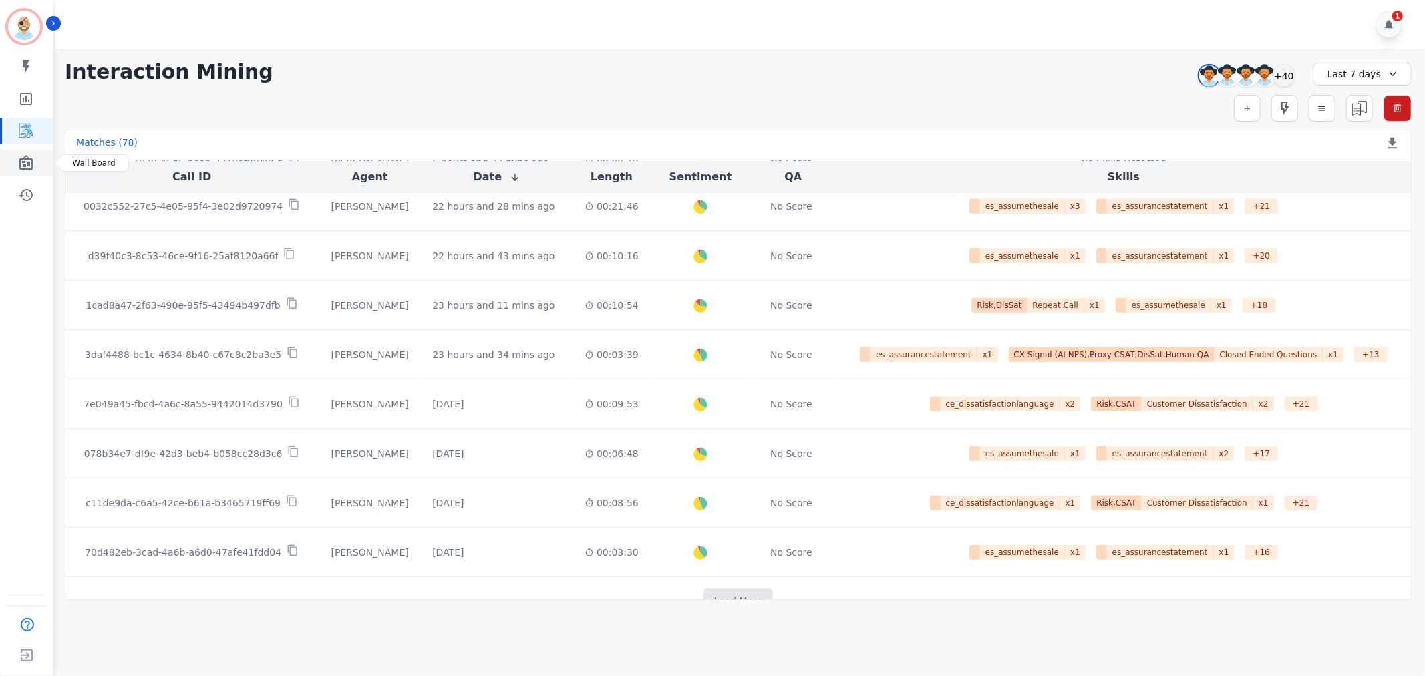
click at [28, 165] on icon "Sidebar" at bounding box center [25, 162] width 13 height 15
